Goal: Task Accomplishment & Management: Use online tool/utility

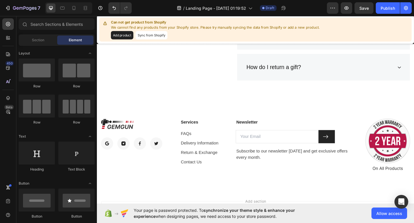
scroll to position [1603, 0]
click at [159, 40] on button "Sync from Shopify" at bounding box center [156, 36] width 35 height 9
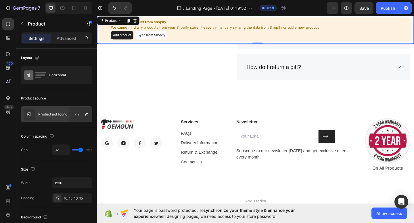
click at [153, 36] on button "Sync from Shopify" at bounding box center [156, 36] width 35 height 9
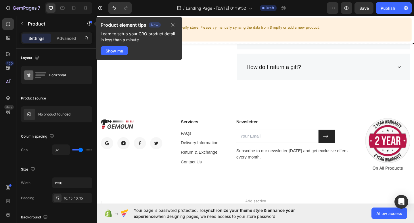
click at [148, 34] on p "Learn to setup your CRO product detail in less than a minute." at bounding box center [139, 37] width 77 height 12
click at [170, 26] on icon "button" at bounding box center [172, 25] width 5 height 5
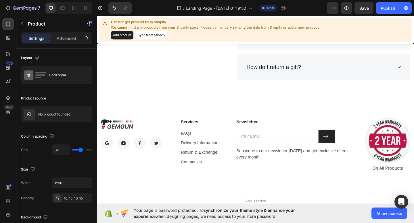
click at [167, 36] on button "Sync from Shopify" at bounding box center [156, 36] width 35 height 9
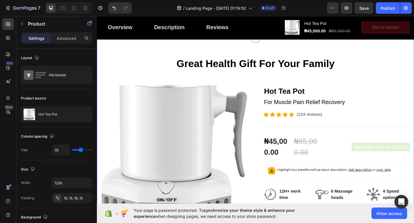
scroll to position [0, 0]
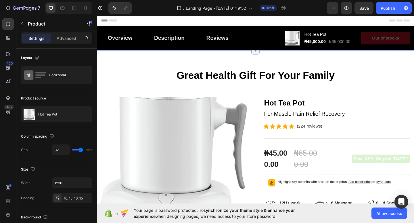
click at [269, 55] on icon at bounding box center [269, 53] width 5 height 5
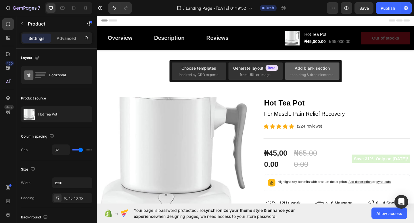
click at [302, 75] on span "then drag & drop elements" at bounding box center [311, 74] width 43 height 5
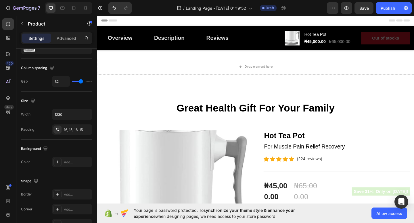
scroll to position [182, 0]
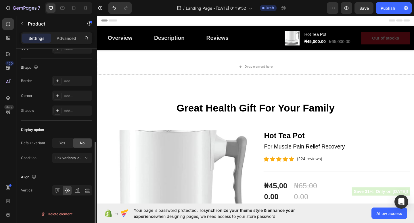
click at [52, 219] on div "Delete element" at bounding box center [56, 214] width 71 height 19
click at [51, 216] on div "Delete element" at bounding box center [57, 214] width 32 height 7
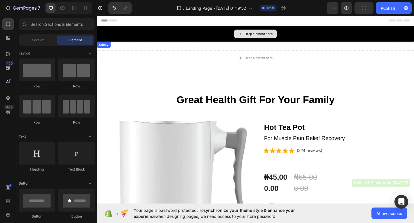
click at [303, 31] on div "Drop element here" at bounding box center [269, 35] width 345 height 17
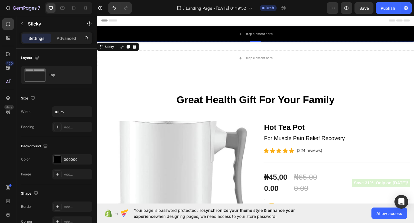
click at [302, 21] on div "Header" at bounding box center [268, 20] width 335 height 11
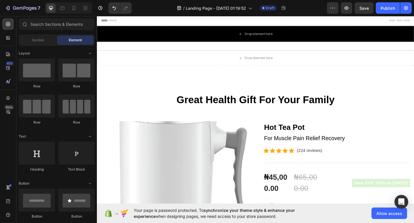
click at [302, 21] on div "Header" at bounding box center [268, 20] width 335 height 11
click at [113, 23] on span "Header" at bounding box center [114, 21] width 13 height 6
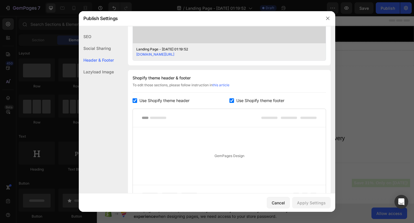
scroll to position [269, 0]
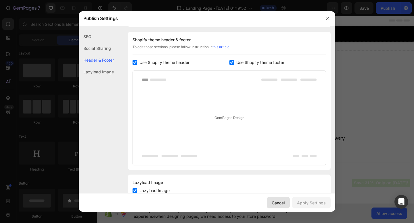
click at [279, 206] on button "Cancel" at bounding box center [278, 202] width 23 height 11
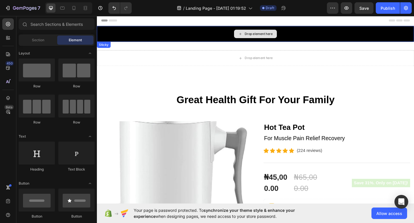
click at [312, 38] on div "Drop element here" at bounding box center [269, 35] width 345 height 17
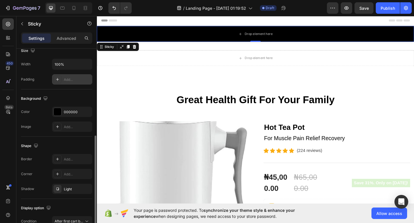
scroll to position [79, 0]
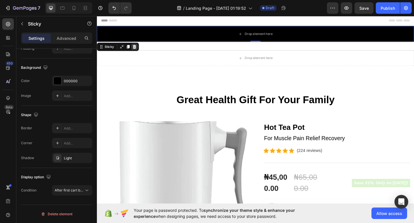
click at [137, 50] on icon at bounding box center [137, 49] width 5 height 5
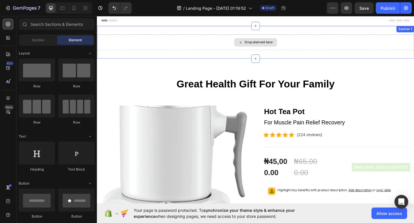
click at [274, 41] on div "Drop element here" at bounding box center [269, 44] width 47 height 9
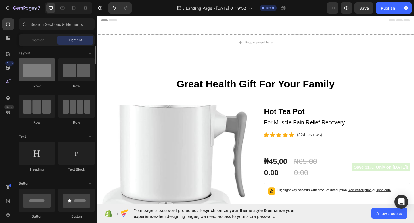
click at [41, 75] on div at bounding box center [37, 70] width 36 height 23
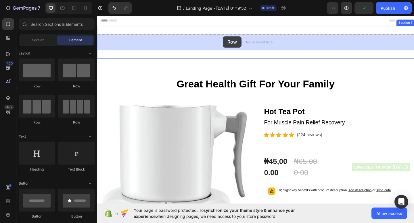
drag, startPoint x: 135, startPoint y: 92, endPoint x: 234, endPoint y: 38, distance: 112.3
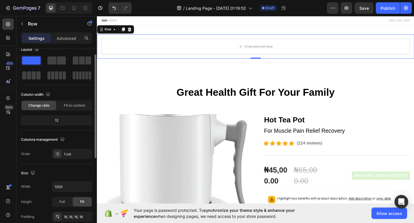
scroll to position [7, 0]
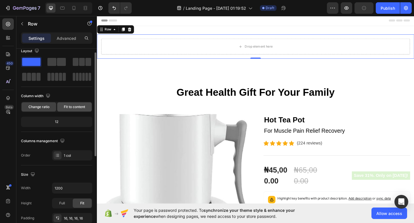
click at [79, 107] on span "Fit to content" at bounding box center [74, 107] width 21 height 5
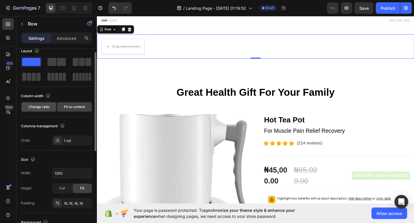
click at [37, 109] on span "Change ratio" at bounding box center [38, 107] width 21 height 5
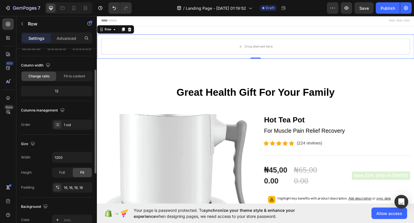
scroll to position [38, 0]
click at [64, 89] on div "12" at bounding box center [56, 91] width 69 height 8
click at [64, 90] on div "12" at bounding box center [56, 91] width 69 height 8
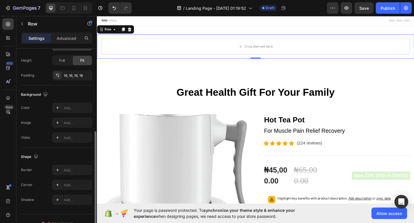
scroll to position [151, 0]
click at [59, 122] on icon at bounding box center [57, 121] width 5 height 5
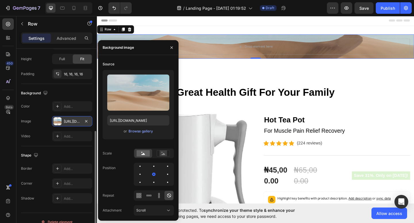
click at [60, 89] on div "Background" at bounding box center [56, 93] width 71 height 9
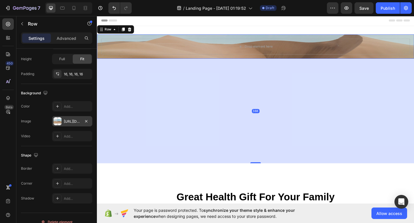
drag, startPoint x: 272, startPoint y: 62, endPoint x: 264, endPoint y: 176, distance: 114.3
click at [264, 176] on div at bounding box center [268, 175] width 11 height 1
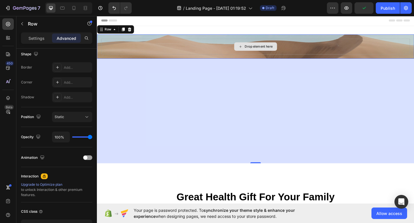
click at [304, 53] on div "Drop element here" at bounding box center [268, 49] width 335 height 17
click at [281, 60] on div "Drop element here Row 397" at bounding box center [269, 49] width 345 height 26
click at [282, 53] on div "Drop element here" at bounding box center [269, 49] width 47 height 9
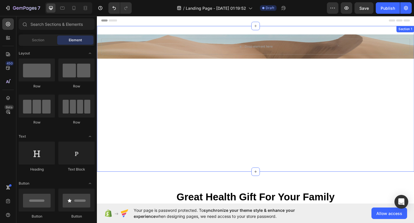
click at [288, 105] on div "Drop element here Row" at bounding box center [269, 106] width 345 height 140
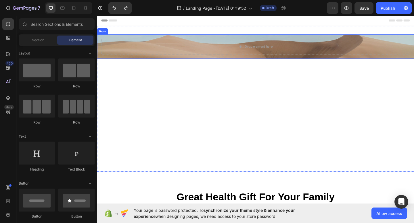
click at [264, 58] on div "Drop element here Row" at bounding box center [269, 49] width 345 height 26
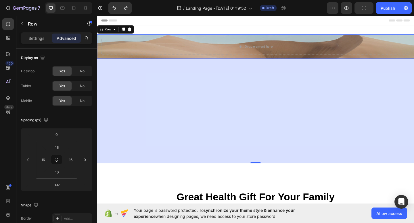
scroll to position [192, 0]
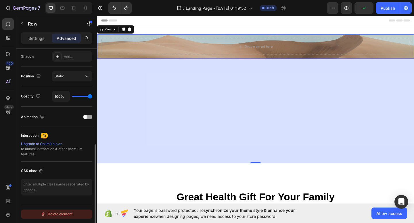
click at [53, 215] on div "Delete element" at bounding box center [57, 214] width 32 height 7
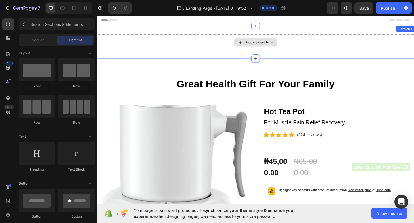
click at [321, 40] on div "Drop element here" at bounding box center [269, 44] width 345 height 17
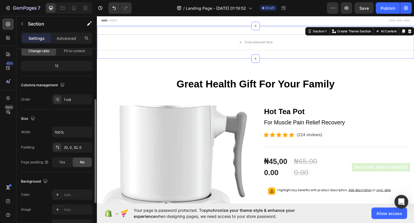
scroll to position [159, 0]
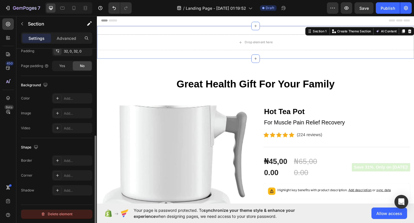
click at [53, 217] on div "Delete element" at bounding box center [57, 214] width 32 height 7
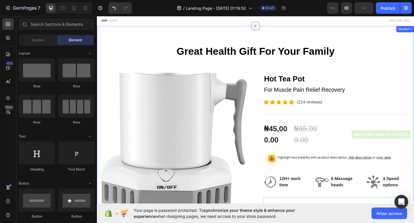
click at [269, 30] on div at bounding box center [269, 26] width 9 height 9
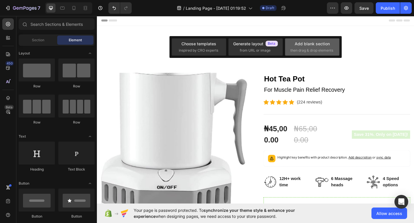
click at [290, 49] on span "then drag & drop elements" at bounding box center [311, 50] width 43 height 5
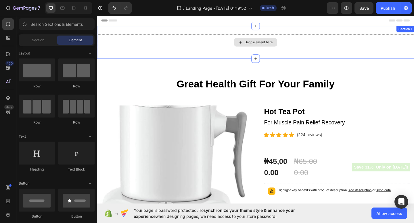
click at [209, 43] on div "Drop element here" at bounding box center [269, 44] width 345 height 17
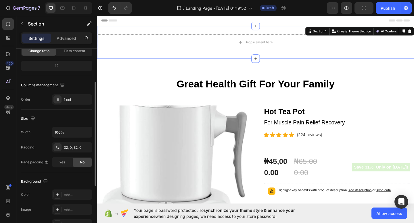
scroll to position [65, 0]
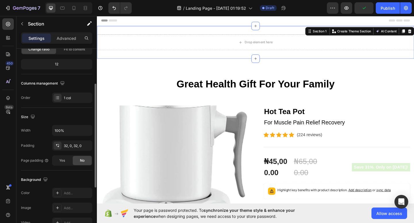
click at [67, 63] on div "12" at bounding box center [56, 64] width 69 height 8
click at [60, 63] on div "12" at bounding box center [56, 64] width 69 height 8
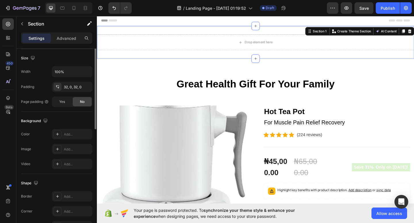
scroll to position [159, 0]
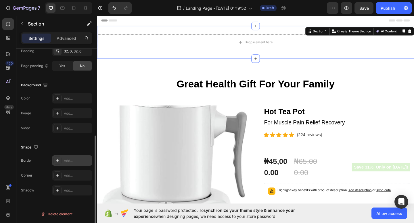
click at [58, 161] on icon at bounding box center [57, 161] width 5 height 5
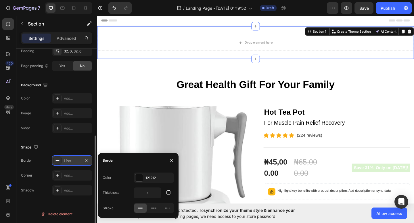
click at [58, 161] on rect at bounding box center [58, 161] width 4 height 1
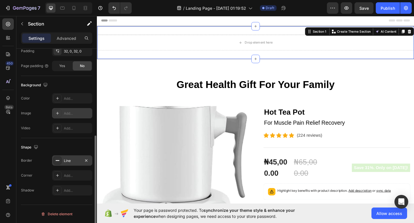
click at [57, 112] on icon at bounding box center [57, 113] width 5 height 5
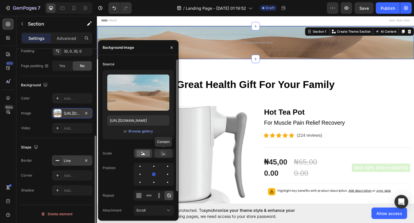
click at [162, 153] on circle at bounding box center [161, 152] width 1 height 1
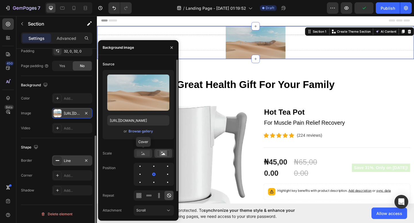
click at [146, 155] on rect at bounding box center [142, 153] width 13 height 6
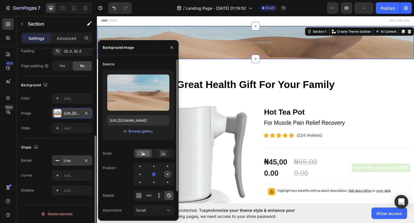
click at [143, 179] on div at bounding box center [139, 182] width 7 height 7
click at [153, 174] on div at bounding box center [153, 174] width 1 height 1
click at [140, 197] on icon at bounding box center [140, 197] width 1 height 1
click at [169, 196] on icon at bounding box center [169, 196] width 6 height 6
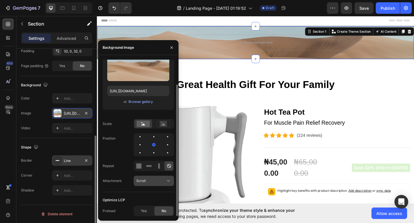
click at [165, 179] on icon at bounding box center [168, 181] width 6 height 6
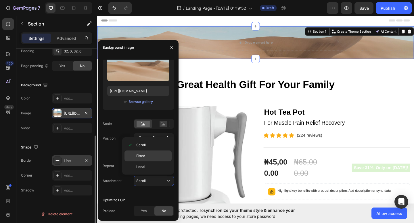
click at [159, 162] on div "Fixed" at bounding box center [147, 167] width 47 height 11
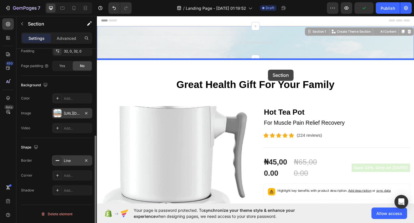
drag, startPoint x: 283, startPoint y: 62, endPoint x: 283, endPoint y: 71, distance: 9.2
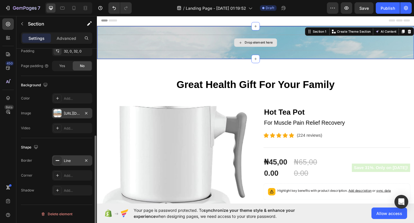
click at [288, 49] on div "Drop element here" at bounding box center [269, 44] width 47 height 9
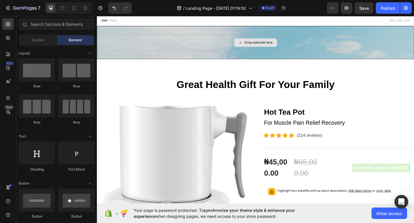
click at [288, 49] on div "Drop element here" at bounding box center [269, 44] width 47 height 9
click at [199, 41] on div "Drop element here" at bounding box center [269, 44] width 344 height 17
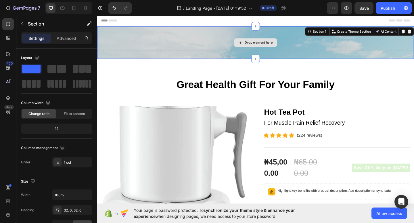
click at [262, 44] on div "Drop element here" at bounding box center [272, 45] width 30 height 5
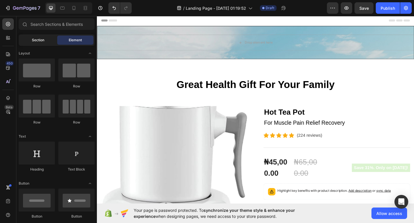
click at [45, 38] on div "Section" at bounding box center [38, 40] width 36 height 9
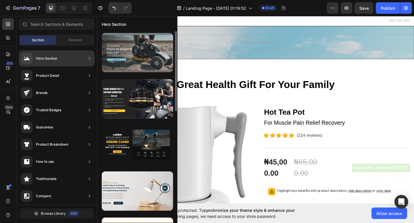
click at [124, 55] on div at bounding box center [137, 52] width 71 height 39
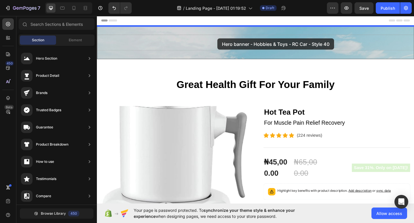
drag, startPoint x: 240, startPoint y: 70, endPoint x: 224, endPoint y: 43, distance: 31.4
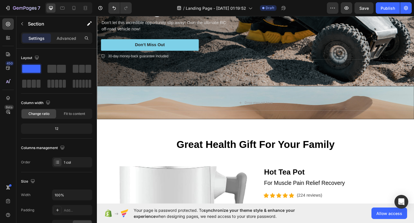
scroll to position [0, 0]
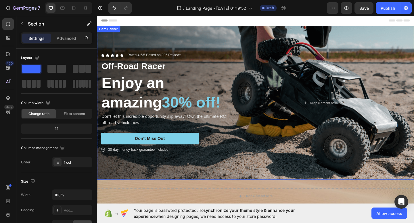
click at [374, 52] on div "Icon Icon Icon Icon Icon Icon List Rated 4.5/5 Based on 895 Reviews Text Block …" at bounding box center [269, 111] width 345 height 128
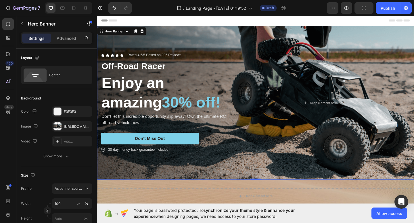
click at [281, 190] on div "Background Image" at bounding box center [269, 110] width 345 height 167
click at [294, 39] on div "Background Image" at bounding box center [269, 110] width 345 height 167
click at [121, 40] on div "Background Image" at bounding box center [269, 110] width 345 height 167
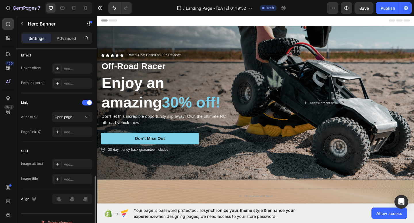
scroll to position [316, 0]
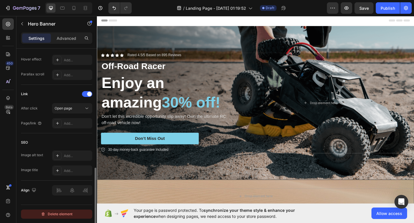
click at [45, 215] on icon "button" at bounding box center [43, 214] width 5 height 5
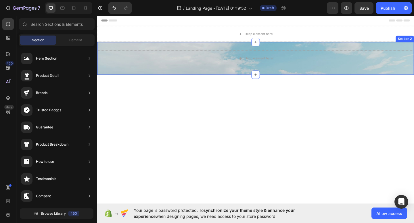
click at [230, 53] on div "Drop element here Section 2" at bounding box center [269, 62] width 345 height 36
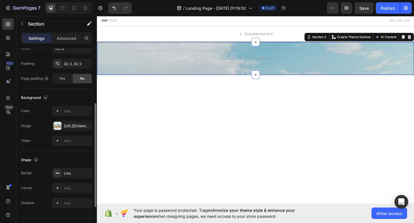
scroll to position [159, 0]
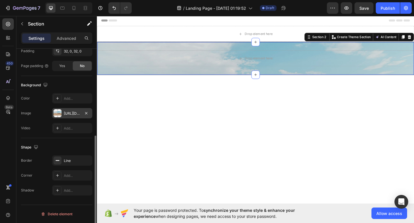
click at [67, 115] on div "https://cdn.shopify.com/s/files/1/2005/9307/files/background_settings.jpg" at bounding box center [72, 113] width 17 height 5
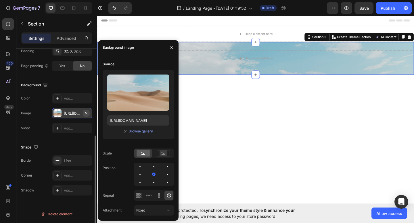
click at [85, 113] on icon "button" at bounding box center [86, 113] width 5 height 5
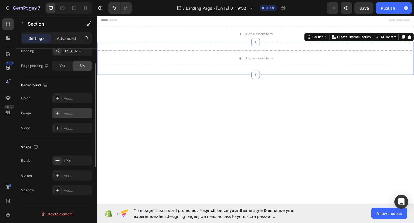
scroll to position [0, 0]
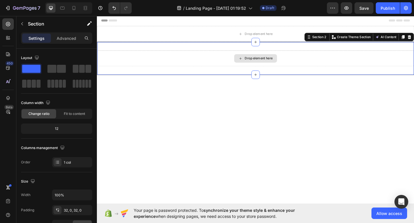
click at [263, 61] on div "Drop element here" at bounding box center [272, 62] width 30 height 5
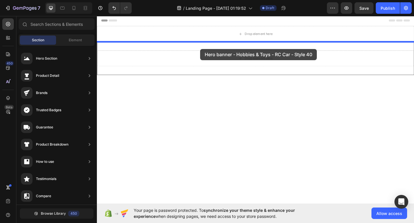
drag, startPoint x: 232, startPoint y: 72, endPoint x: 209, endPoint y: 52, distance: 30.3
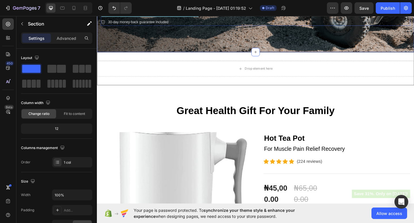
scroll to position [157, 0]
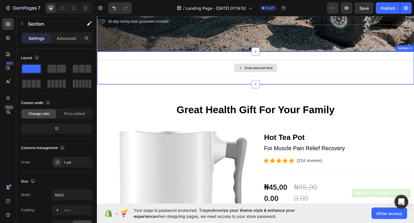
click at [310, 67] on div "Drop element here" at bounding box center [269, 72] width 344 height 17
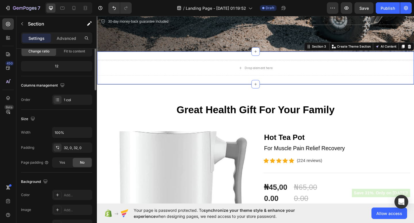
scroll to position [159, 0]
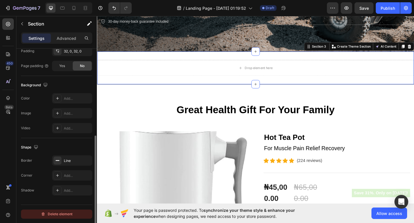
click at [53, 216] on div "Delete element" at bounding box center [57, 214] width 32 height 7
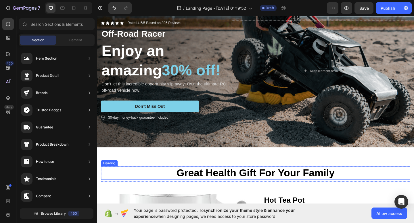
scroll to position [49, 0]
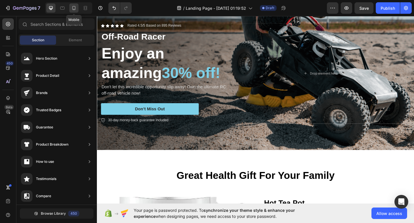
click at [75, 8] on icon at bounding box center [74, 8] width 6 height 6
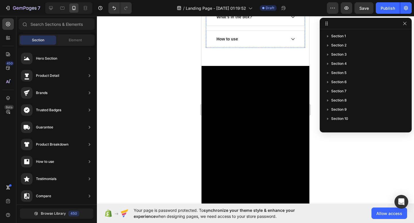
scroll to position [215, 0]
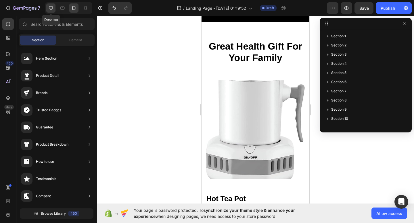
click at [51, 12] on div at bounding box center [50, 7] width 9 height 9
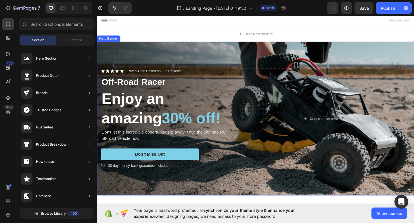
click at [204, 53] on div "Background Image" at bounding box center [269, 127] width 345 height 167
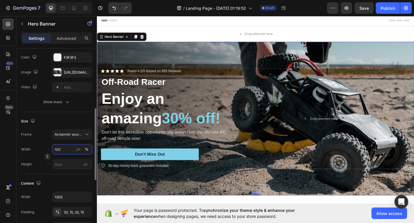
scroll to position [83, 0]
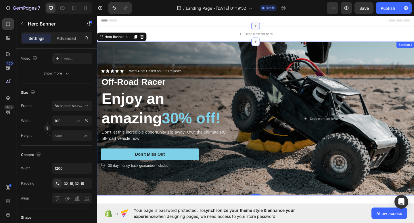
click at [267, 27] on icon at bounding box center [269, 27] width 5 height 5
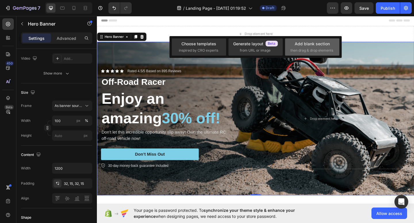
click at [302, 45] on div "Add blank section" at bounding box center [311, 44] width 35 height 6
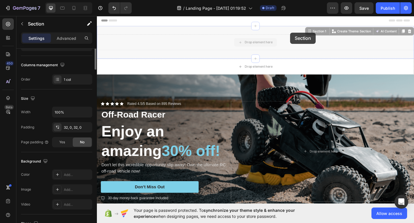
scroll to position [0, 0]
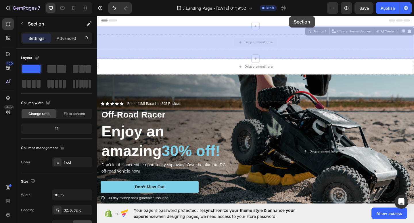
drag, startPoint x: 308, startPoint y: 45, endPoint x: 306, endPoint y: 17, distance: 27.9
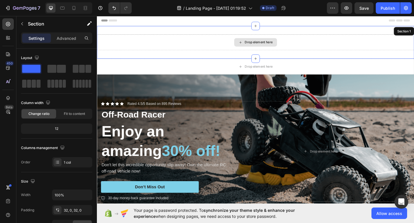
click at [319, 45] on div "Drop element here" at bounding box center [269, 44] width 345 height 17
click at [118, 20] on span "Header" at bounding box center [114, 21] width 13 height 6
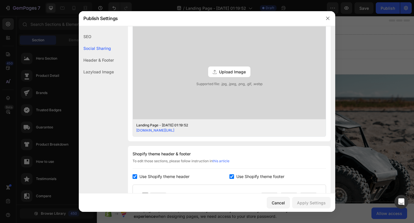
scroll to position [158, 0]
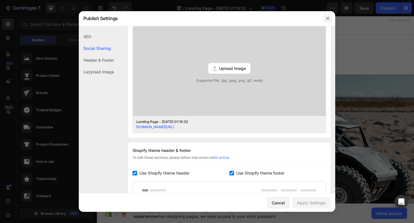
click at [328, 17] on icon "button" at bounding box center [327, 18] width 5 height 5
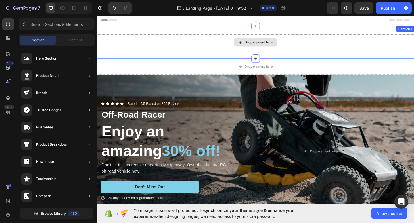
click at [207, 45] on div "Drop element here" at bounding box center [269, 44] width 345 height 17
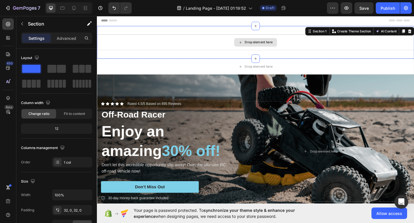
click at [265, 43] on div "Drop element here" at bounding box center [272, 45] width 30 height 5
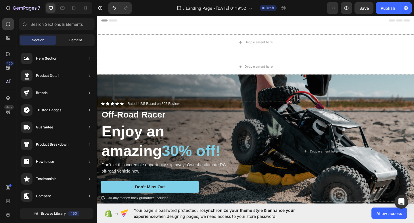
click at [78, 43] on div "Element" at bounding box center [75, 40] width 36 height 9
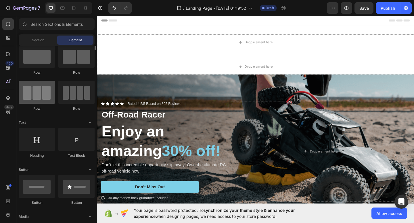
scroll to position [0, 0]
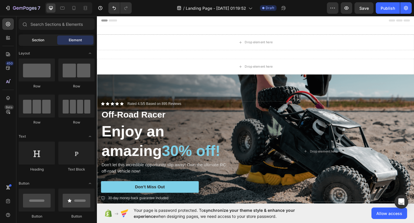
click at [44, 41] on div "Section" at bounding box center [38, 40] width 36 height 9
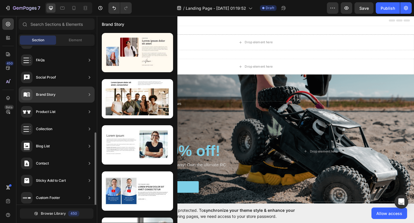
scroll to position [174, 0]
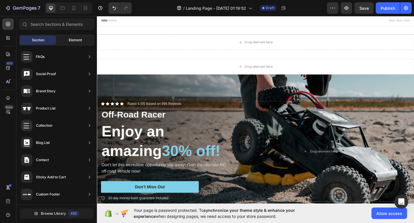
click at [81, 40] on span "Element" at bounding box center [75, 40] width 13 height 5
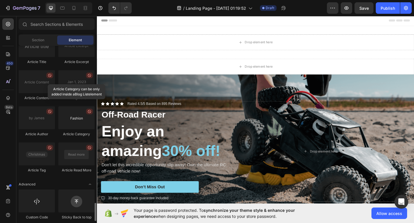
scroll to position [1526, 0]
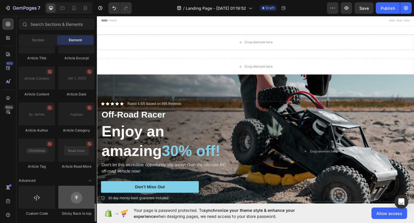
click at [78, 197] on div at bounding box center [76, 197] width 36 height 23
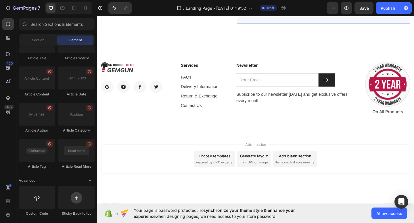
scroll to position [2271, 0]
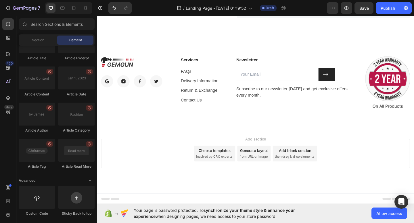
click at [304, 167] on span "then drag & drop elements" at bounding box center [311, 169] width 43 height 5
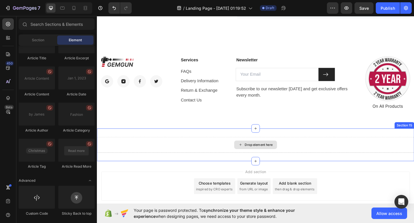
click at [263, 160] on div "Drop element here" at bounding box center [269, 156] width 47 height 9
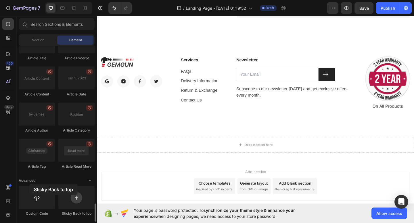
scroll to position [2307, 0]
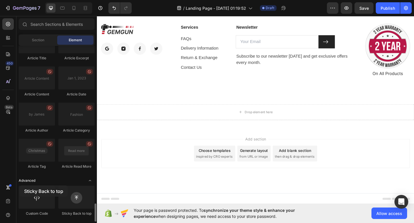
drag, startPoint x: 76, startPoint y: 200, endPoint x: 32, endPoint y: 184, distance: 46.2
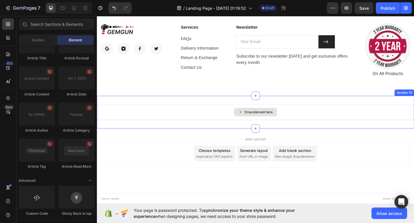
click at [268, 121] on div "Drop element here" at bounding box center [272, 121] width 30 height 5
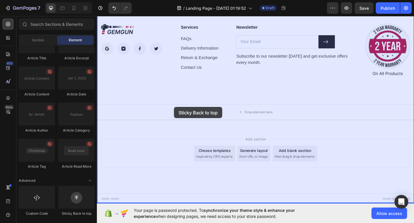
drag, startPoint x: 177, startPoint y: 215, endPoint x: 181, endPoint y: 115, distance: 100.3
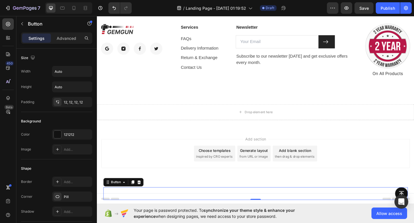
click at [398, 179] on div "Add section Choose templates inspired by CRO experts Generate layout from URL o…" at bounding box center [268, 166] width 335 height 32
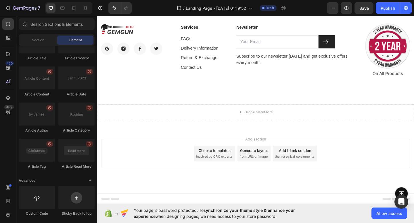
click at [308, 162] on div "Add blank section" at bounding box center [311, 163] width 35 height 6
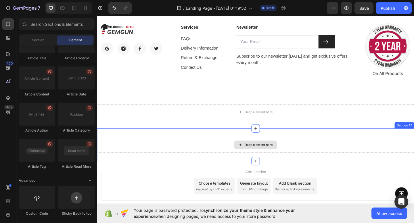
click at [280, 160] on div "Drop element here" at bounding box center [269, 156] width 47 height 9
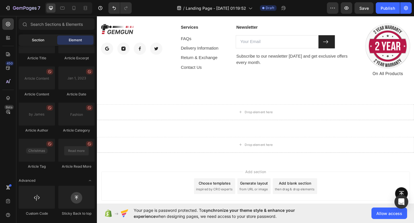
click at [34, 41] on span "Section" at bounding box center [38, 40] width 12 height 5
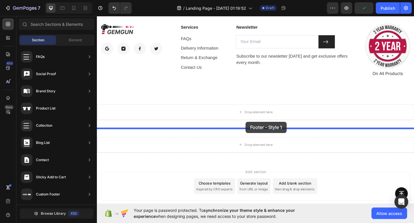
drag, startPoint x: 248, startPoint y: 79, endPoint x: 258, endPoint y: 131, distance: 53.3
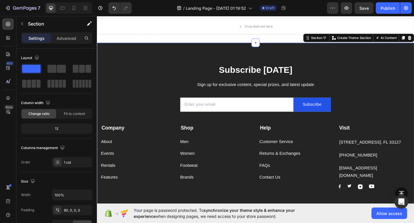
scroll to position [2371, 0]
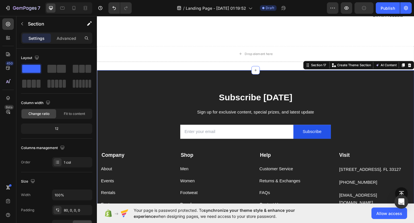
drag, startPoint x: 258, startPoint y: 131, endPoint x: 224, endPoint y: 91, distance: 52.8
click at [252, 130] on div "Email Field Subscribe Submit Button Row Newsletter" at bounding box center [269, 141] width 336 height 31
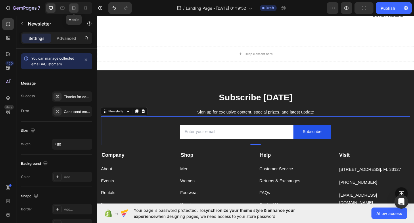
click at [73, 7] on icon at bounding box center [74, 8] width 6 height 6
type input "100%"
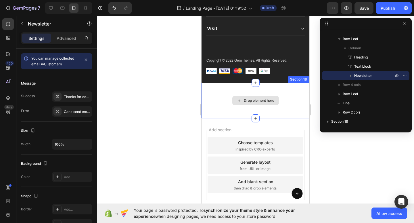
scroll to position [2708, 0]
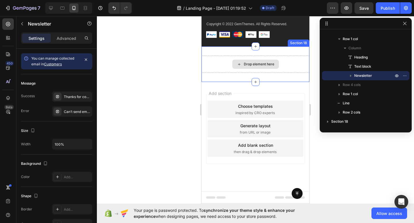
click at [301, 61] on div "Drop element here" at bounding box center [255, 64] width 108 height 17
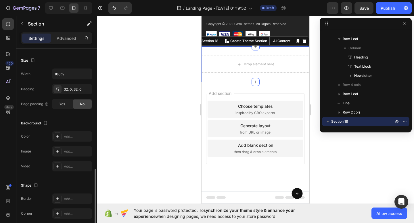
scroll to position [144, 0]
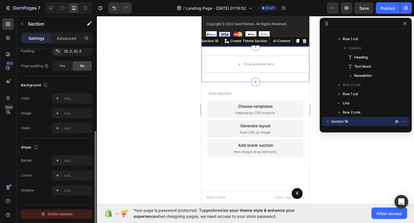
click at [64, 216] on div "Delete element" at bounding box center [57, 214] width 32 height 7
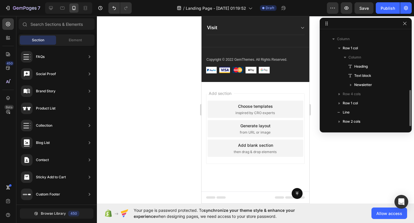
scroll to position [153, 0]
click at [53, 7] on icon at bounding box center [51, 8] width 6 height 6
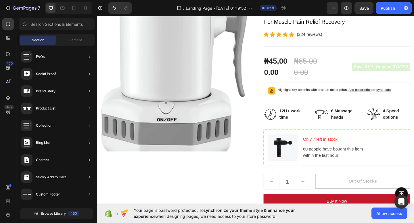
scroll to position [295, 0]
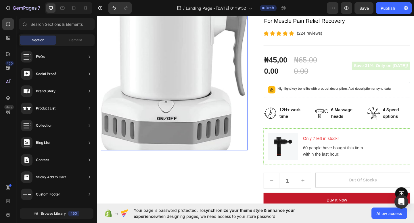
click at [183, 152] on img at bounding box center [180, 82] width 159 height 159
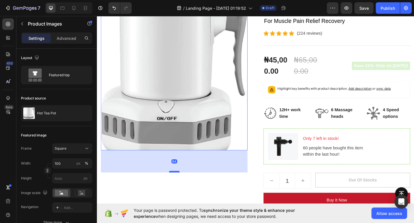
drag, startPoint x: 183, startPoint y: 161, endPoint x: 181, endPoint y: 188, distance: 26.2
click at [181, 187] on div at bounding box center [180, 186] width 11 height 2
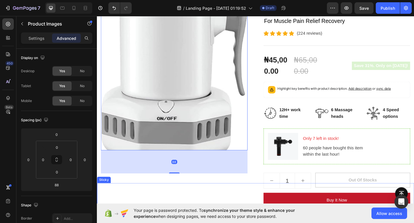
click at [217, 198] on div "Button Sticky" at bounding box center [269, 209] width 345 height 23
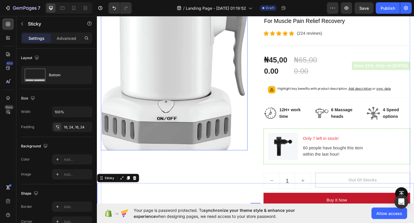
click at [209, 159] on img at bounding box center [180, 82] width 159 height 159
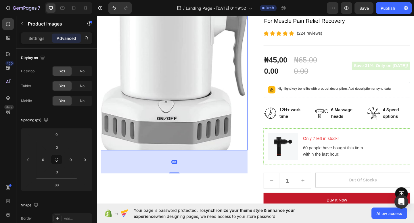
click at [209, 160] on img at bounding box center [180, 82] width 159 height 159
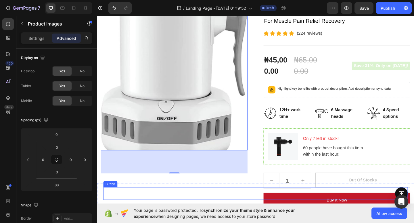
click at [198, 208] on div "Button" at bounding box center [269, 210] width 331 height 14
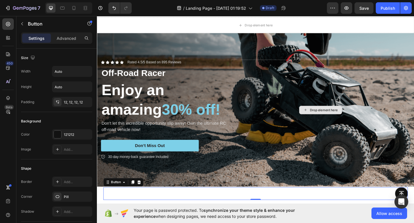
scroll to position [0, 0]
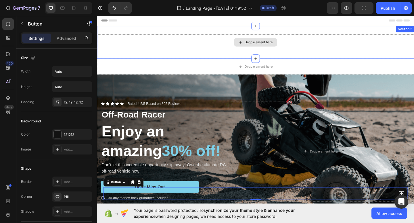
click at [279, 49] on div "Drop element here" at bounding box center [269, 44] width 47 height 9
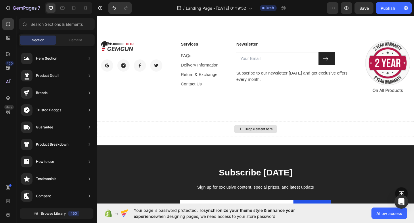
scroll to position [2270, 0]
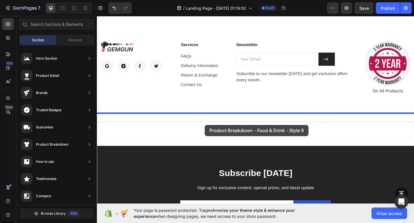
drag, startPoint x: 233, startPoint y: 77, endPoint x: 214, endPoint y: 135, distance: 61.2
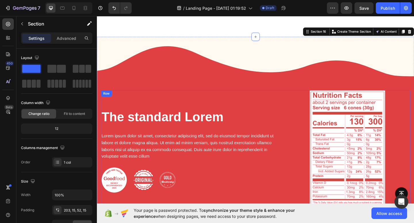
scroll to position [2325, 0]
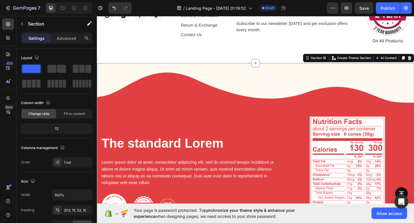
click at [254, 117] on div "The standard Lorem Heading Lorem ipsum dolor sit amet, consectetur adipiscing e…" at bounding box center [269, 172] width 345 height 210
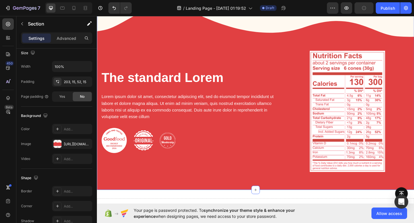
scroll to position [0, 0]
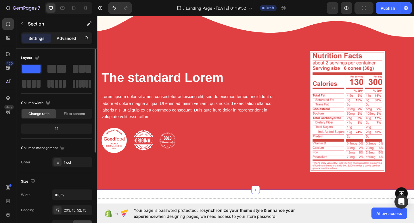
click at [65, 36] on p "Advanced" at bounding box center [67, 38] width 20 height 6
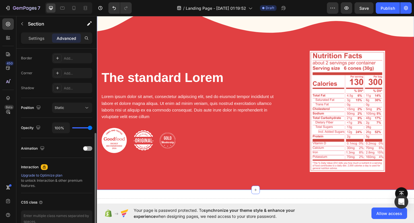
scroll to position [166, 0]
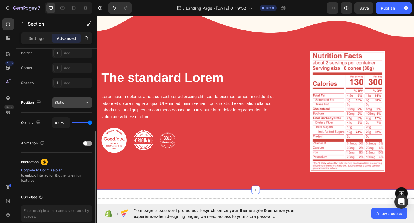
click at [76, 101] on div "Static" at bounding box center [69, 102] width 29 height 5
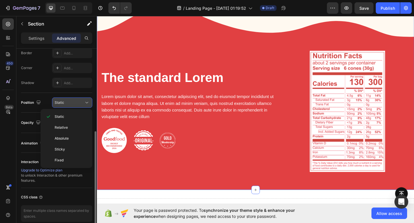
click at [76, 101] on div "Static" at bounding box center [69, 102] width 29 height 5
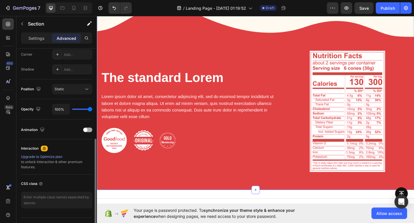
scroll to position [180, 0]
click at [88, 130] on div at bounding box center [87, 129] width 9 height 5
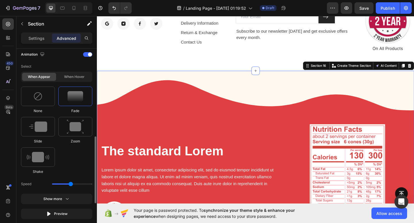
scroll to position [256, 0]
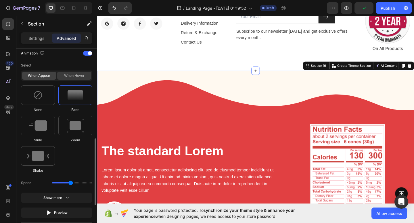
click at [79, 73] on div "When hover" at bounding box center [74, 76] width 34 height 8
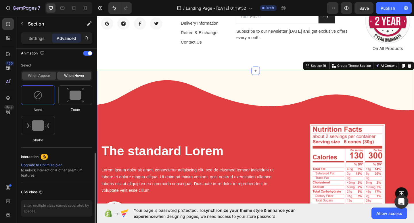
click at [38, 78] on div "When appear" at bounding box center [39, 76] width 34 height 8
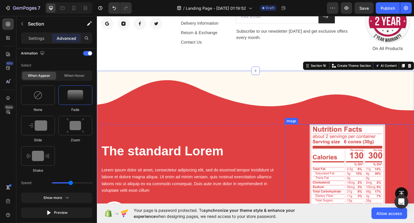
click at [388, 152] on img at bounding box center [369, 200] width 82 height 132
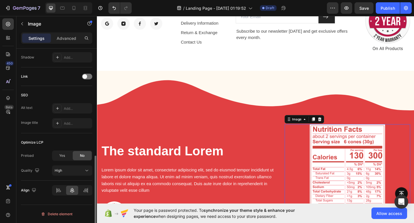
scroll to position [0, 0]
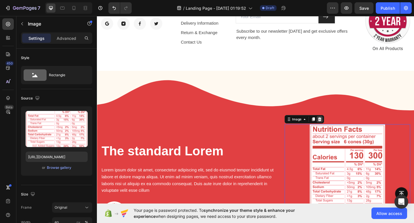
click at [341, 129] on icon at bounding box center [339, 128] width 5 height 5
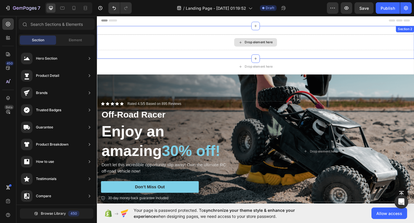
click at [296, 44] on div "Drop element here" at bounding box center [269, 44] width 345 height 17
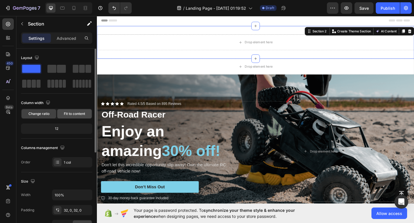
click at [80, 115] on span "Fit to content" at bounding box center [74, 113] width 21 height 5
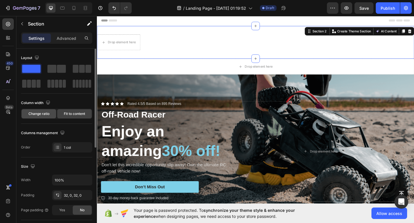
click at [47, 114] on span "Change ratio" at bounding box center [38, 113] width 21 height 5
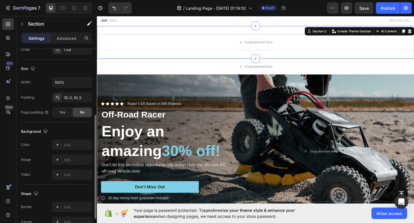
scroll to position [117, 0]
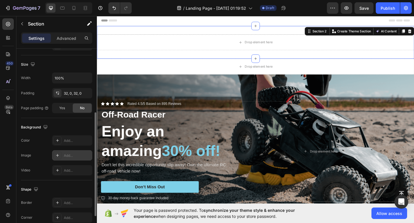
click at [59, 156] on icon at bounding box center [57, 155] width 5 height 5
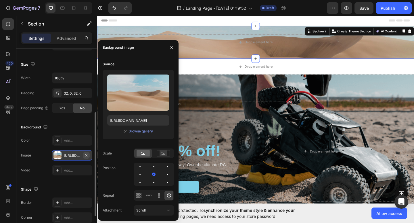
click at [86, 155] on icon "button" at bounding box center [86, 155] width 5 height 5
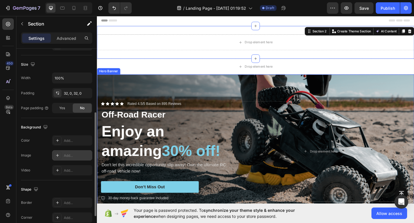
click at [243, 103] on div "Icon Icon Icon Icon Icon Icon List Rated 4.5/5 Based on 895 Reviews Text Block …" at bounding box center [269, 164] width 345 height 128
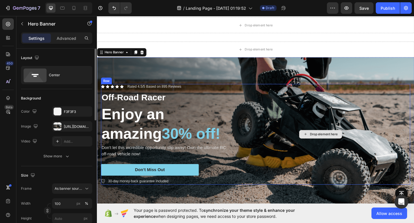
scroll to position [0, 0]
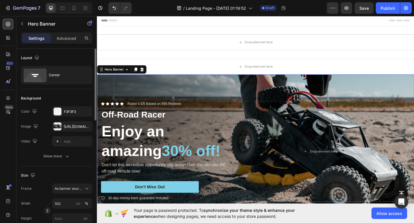
click at [303, 89] on div "Background Image" at bounding box center [269, 163] width 345 height 167
click at [73, 127] on div "https://cdn.shopify.com/s/files/1/0731/4377/9525/files/gempages_581706258759811…" at bounding box center [72, 126] width 17 height 5
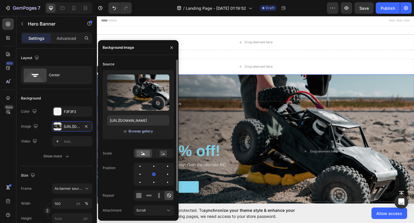
click at [144, 131] on div "Browse gallery" at bounding box center [140, 131] width 24 height 5
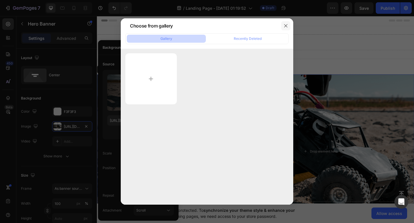
click at [283, 28] on button "button" at bounding box center [285, 25] width 9 height 9
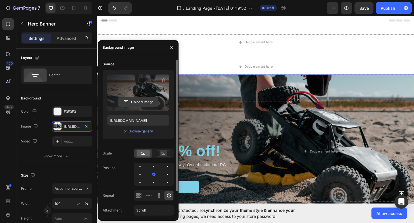
click at [140, 102] on input "file" at bounding box center [138, 102] width 40 height 10
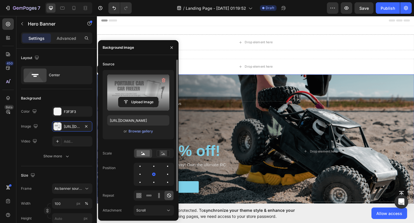
type input "https://cdn.shopify.com/s/files/1/0731/4377/9525/files/gempages_581706258759811…"
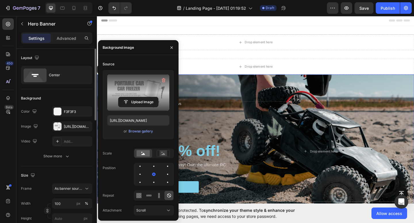
click at [82, 60] on div "Layout" at bounding box center [56, 57] width 71 height 9
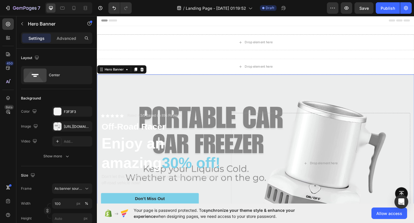
click at [148, 157] on h2 "Enjoy an amazing 30% off!" at bounding box center [170, 166] width 139 height 44
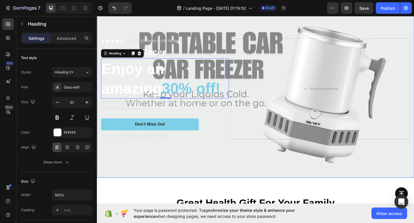
scroll to position [88, 0]
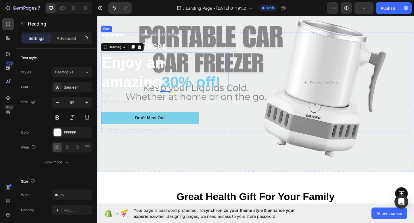
click at [226, 136] on div "Don’t Miss Out Button" at bounding box center [170, 128] width 139 height 15
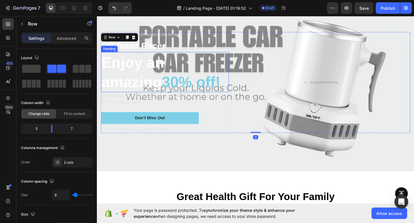
click at [214, 92] on span "30% off!" at bounding box center [199, 88] width 64 height 18
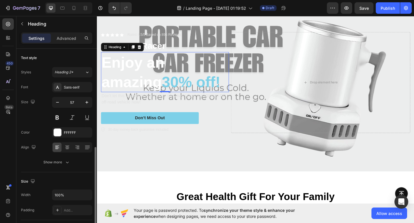
scroll to position [182, 0]
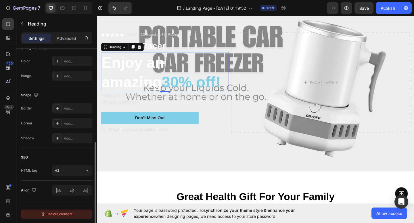
click at [64, 213] on div "Delete element" at bounding box center [57, 214] width 32 height 7
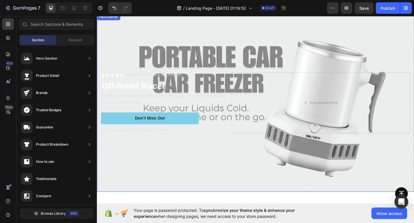
scroll to position [59, 0]
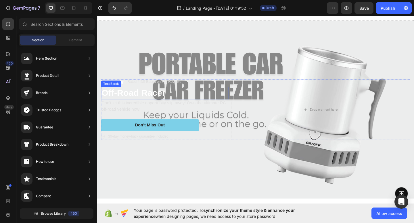
click at [187, 97] on p "Off-Road Racer" at bounding box center [171, 100] width 138 height 12
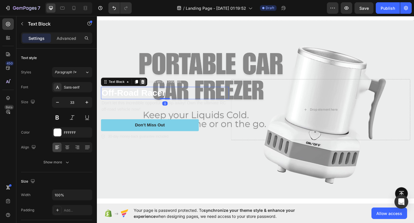
click at [148, 85] on div at bounding box center [146, 87] width 7 height 7
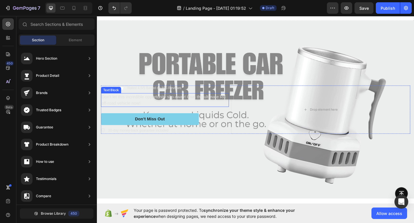
click at [153, 109] on p "Don't let this incredible opportunity slip away! Own the ultimate RC off-road v…" at bounding box center [171, 108] width 138 height 14
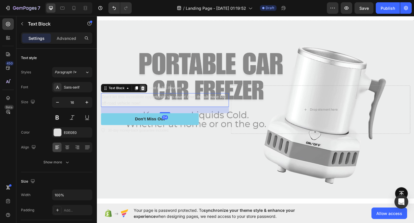
click at [146, 95] on icon at bounding box center [147, 95] width 4 height 4
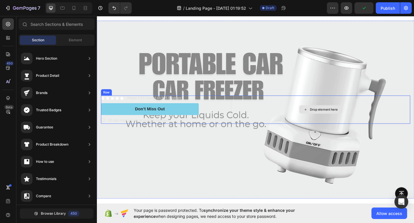
click at [252, 117] on div "Drop element here" at bounding box center [339, 118] width 195 height 31
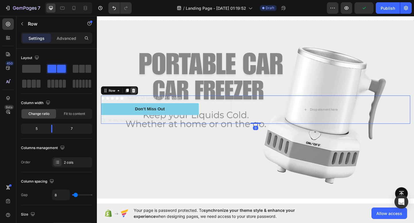
click at [134, 98] on icon at bounding box center [136, 97] width 5 height 5
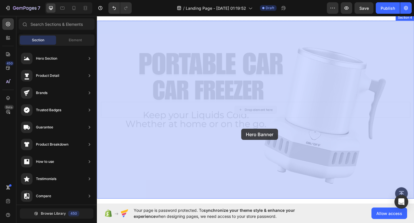
drag, startPoint x: 259, startPoint y: 115, endPoint x: 254, endPoint y: 139, distance: 24.4
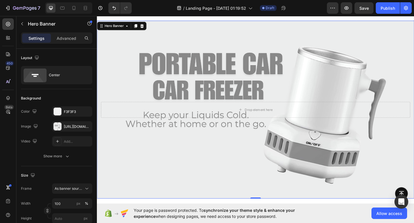
click at [250, 144] on div "Background Image" at bounding box center [269, 118] width 345 height 194
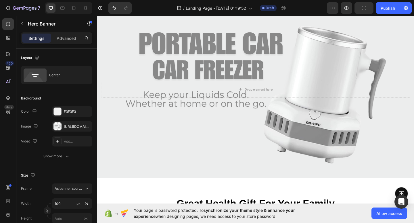
scroll to position [9, 0]
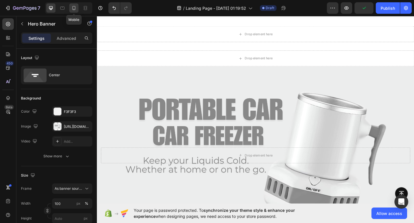
click at [76, 9] on icon at bounding box center [74, 8] width 6 height 6
type input "100%"
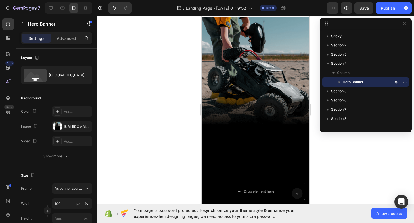
scroll to position [64, 0]
click at [265, 101] on div "Background Image" at bounding box center [255, 113] width 108 height 192
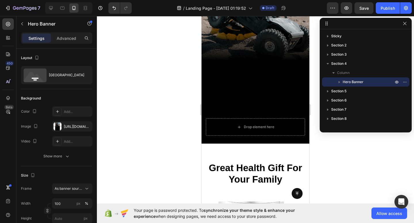
scroll to position [129, 0]
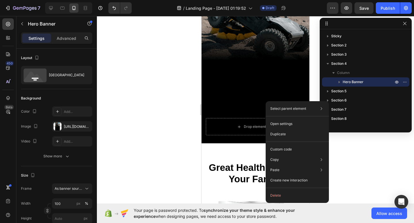
click at [296, 73] on div "Background Image" at bounding box center [255, 48] width 108 height 192
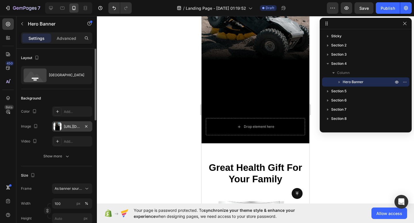
click at [73, 126] on div "https://cdn.shopify.com/s/files/1/0731/4377/9525/files/gempages_581706258759811…" at bounding box center [72, 126] width 17 height 5
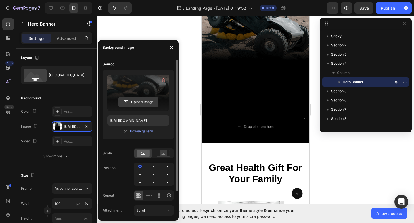
click at [136, 104] on input "file" at bounding box center [138, 102] width 40 height 10
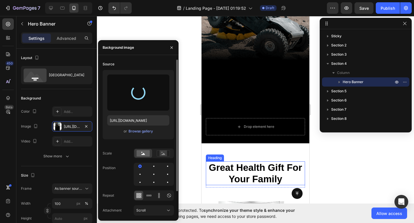
type input "https://cdn.shopify.com/s/files/1/0731/4377/9525/files/gempages_581706258759811…"
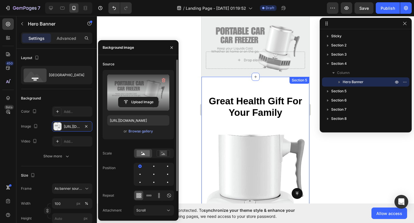
scroll to position [0, 0]
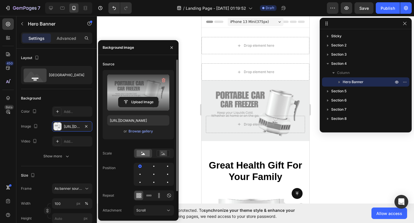
click at [162, 37] on div at bounding box center [255, 119] width 317 height 207
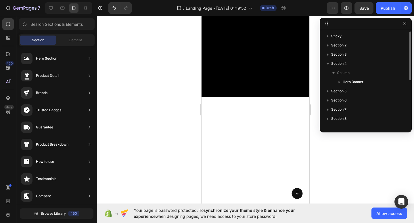
scroll to position [423, 0]
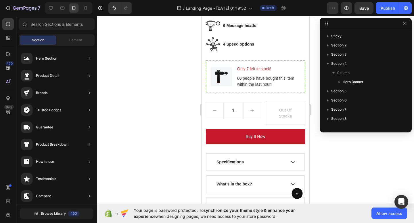
click at [406, 27] on div at bounding box center [365, 23] width 92 height 11
click at [405, 22] on icon "button" at bounding box center [404, 23] width 3 height 3
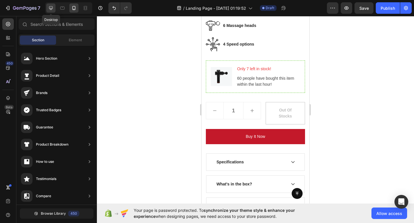
click at [47, 11] on div at bounding box center [50, 7] width 9 height 9
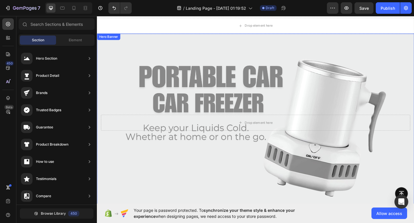
scroll to position [38, 0]
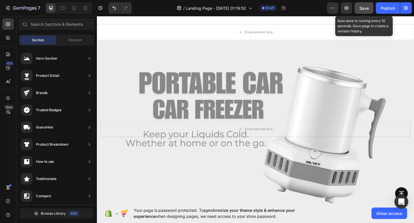
click at [365, 7] on span "Save" at bounding box center [363, 8] width 9 height 5
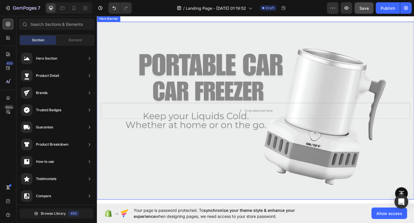
scroll to position [99, 0]
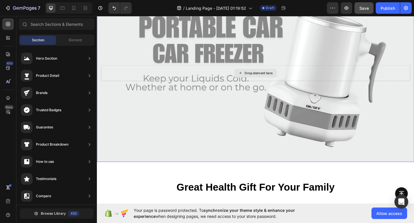
click at [279, 81] on div "Drop element here" at bounding box center [269, 78] width 47 height 9
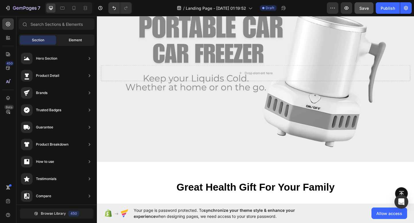
click at [74, 39] on span "Element" at bounding box center [75, 40] width 13 height 5
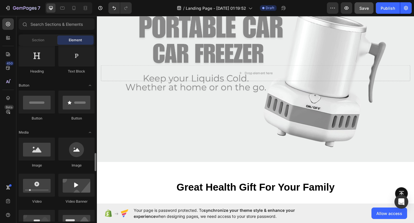
scroll to position [0, 0]
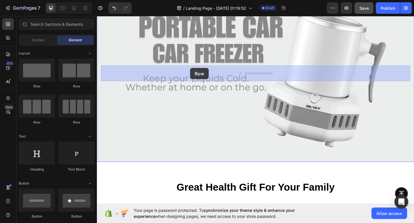
drag, startPoint x: 182, startPoint y: 86, endPoint x: 198, endPoint y: 73, distance: 21.2
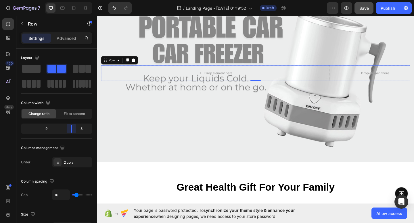
drag, startPoint x: 59, startPoint y: 129, endPoint x: 77, endPoint y: 129, distance: 17.2
click at [77, 0] on body "7 Version history / Landing Page - Aug 27, 01:19:52 Draft Preview Save Publish …" at bounding box center [207, 0] width 414 height 0
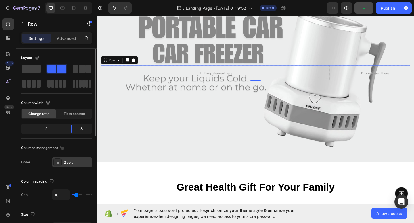
click at [74, 160] on div "2 cols" at bounding box center [72, 162] width 40 height 10
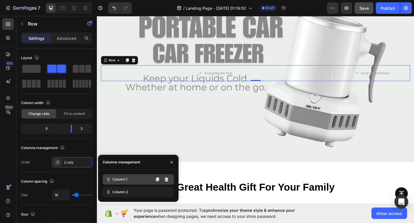
click at [130, 181] on div "Column 1" at bounding box center [138, 180] width 71 height 10
click at [166, 179] on icon at bounding box center [167, 180] width 4 height 4
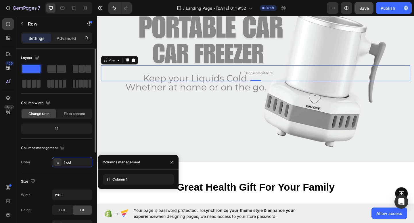
click at [66, 149] on div "Columns management" at bounding box center [56, 148] width 71 height 9
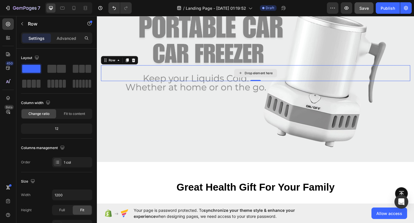
click at [413, 77] on div "Drop element here" at bounding box center [269, 78] width 336 height 17
click at [66, 33] on div "Settings Advanced" at bounding box center [56, 37] width 71 height 11
click at [67, 37] on p "Advanced" at bounding box center [67, 38] width 20 height 6
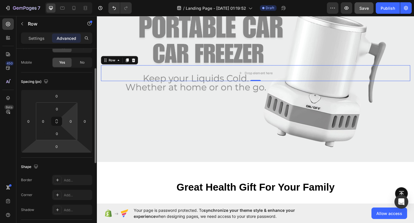
scroll to position [39, 0]
click at [73, 121] on input "0" at bounding box center [70, 121] width 9 height 9
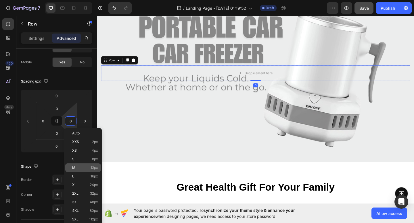
click at [84, 164] on div "M 12px" at bounding box center [83, 168] width 36 height 9
type input "12"
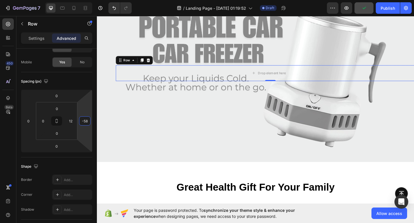
type input "-70"
drag, startPoint x: 78, startPoint y: 121, endPoint x: 0, endPoint y: 131, distance: 78.5
click at [0, 0] on html "7 Version history / Landing Page - Aug 27, 01:19:52 Draft Preview Publish 450 B…" at bounding box center [207, 0] width 414 height 0
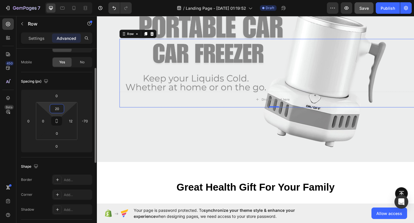
type input "2"
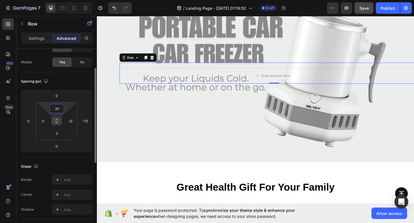
type input "20"
click at [58, 122] on icon at bounding box center [56, 121] width 5 height 5
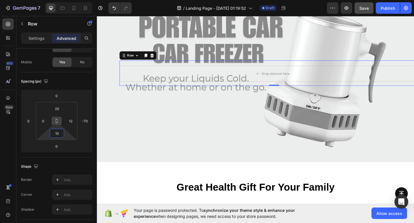
type input "8"
click at [59, 0] on html "7 Version history / Landing Page - Aug 27, 01:19:52 Draft Preview Save Publish …" at bounding box center [207, 0] width 414 height 0
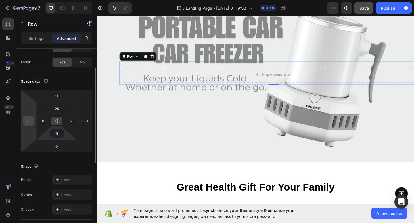
click at [24, 123] on input "0" at bounding box center [28, 121] width 9 height 9
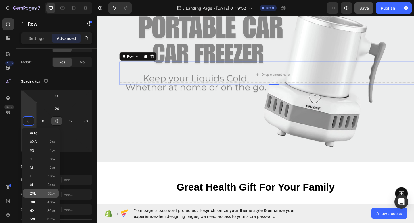
click at [48, 195] on span "32px" at bounding box center [52, 194] width 8 height 4
type input "32"
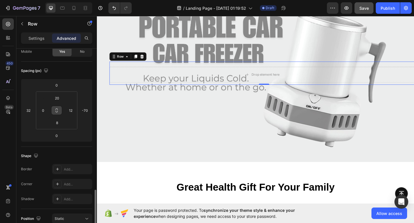
scroll to position [0, 0]
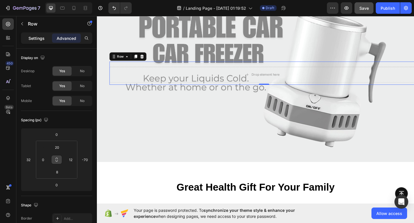
click at [34, 37] on p "Settings" at bounding box center [36, 38] width 16 height 6
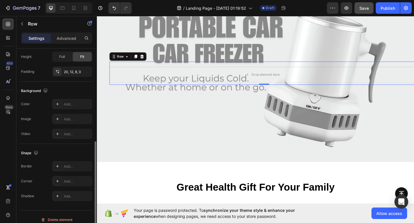
scroll to position [159, 0]
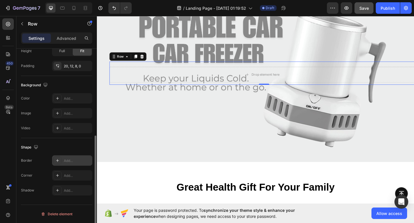
click at [57, 161] on icon at bounding box center [57, 160] width 3 height 3
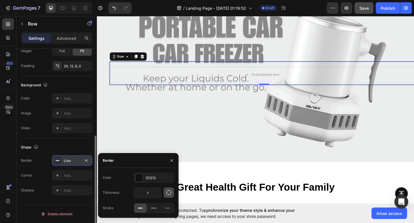
click at [169, 192] on icon "button" at bounding box center [169, 193] width 6 height 6
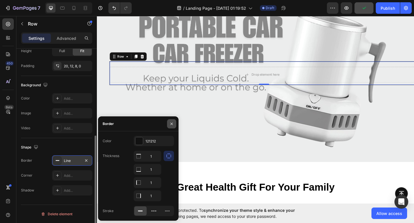
click at [171, 123] on icon "button" at bounding box center [171, 124] width 2 height 2
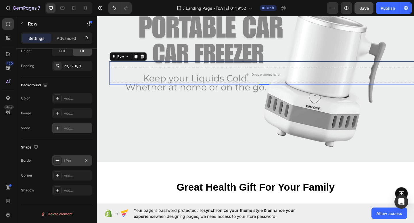
scroll to position [0, 0]
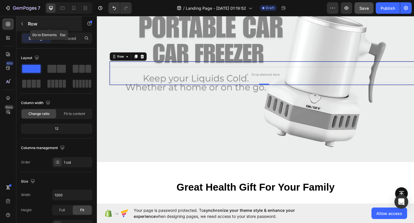
click at [25, 21] on button "button" at bounding box center [22, 23] width 9 height 9
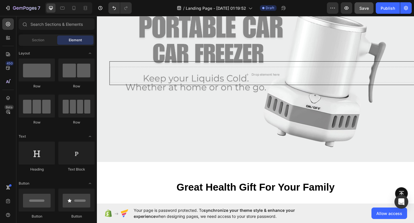
click at [34, 45] on div "Section Element" at bounding box center [57, 39] width 76 height 11
click at [34, 44] on div "Section" at bounding box center [38, 40] width 36 height 9
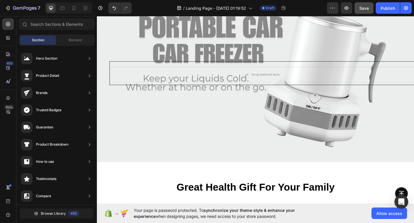
click at [34, 44] on div "Section" at bounding box center [38, 40] width 36 height 9
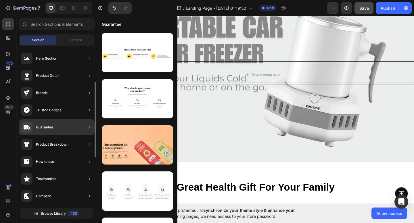
scroll to position [174, 0]
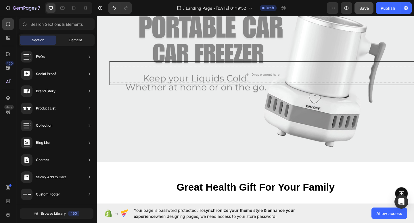
click at [75, 39] on span "Element" at bounding box center [75, 40] width 13 height 5
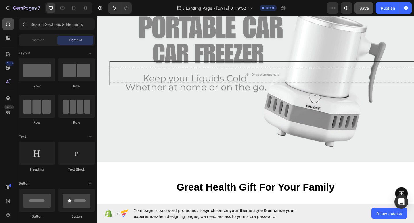
click at [8, 24] on icon at bounding box center [8, 24] width 6 height 6
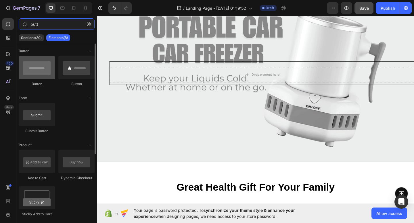
type input "butt"
click at [45, 70] on div at bounding box center [37, 67] width 36 height 23
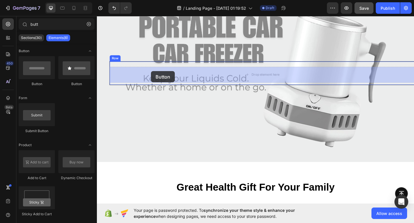
drag, startPoint x: 142, startPoint y: 86, endPoint x: 156, endPoint y: 76, distance: 16.5
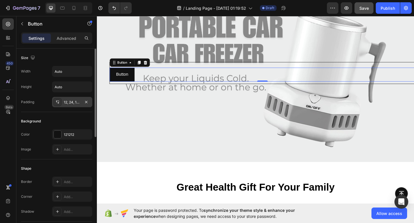
click at [73, 103] on div "12, 24, 12, 24" at bounding box center [72, 102] width 17 height 5
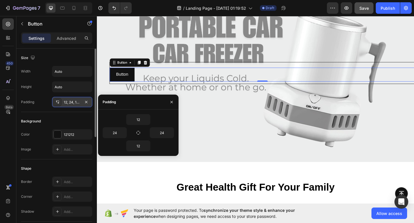
click at [73, 103] on div "12, 24, 12, 24" at bounding box center [72, 102] width 17 height 5
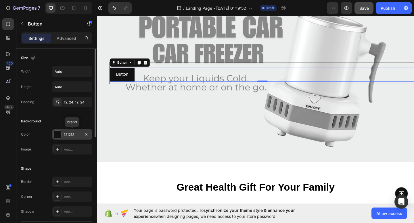
click at [57, 134] on div at bounding box center [57, 134] width 7 height 7
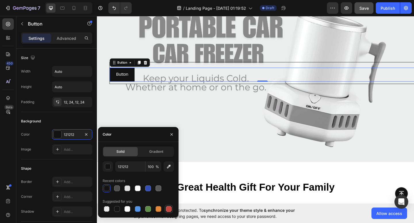
click at [168, 207] on div at bounding box center [169, 209] width 6 height 6
type input "C5453F"
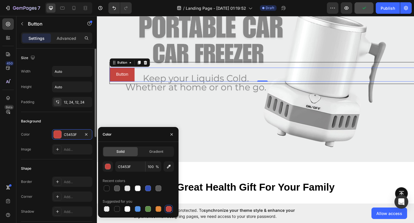
click at [76, 123] on div "Background" at bounding box center [56, 121] width 71 height 9
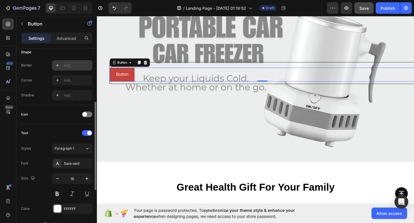
scroll to position [118, 0]
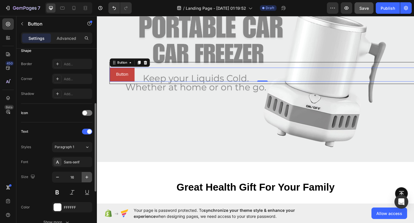
click at [84, 176] on icon "button" at bounding box center [87, 178] width 6 height 6
click at [84, 176] on button "button" at bounding box center [87, 177] width 10 height 10
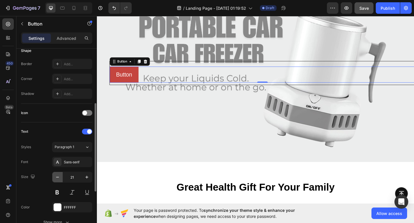
click at [55, 178] on icon "button" at bounding box center [58, 178] width 6 height 6
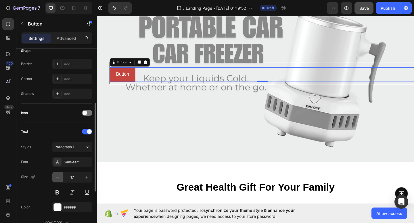
type input "16"
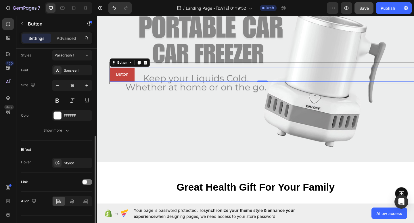
scroll to position [221, 0]
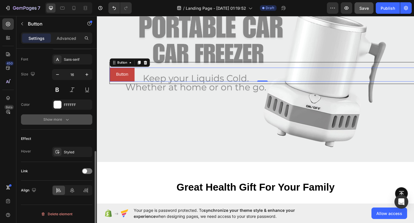
click at [66, 119] on icon "button" at bounding box center [67, 120] width 6 height 6
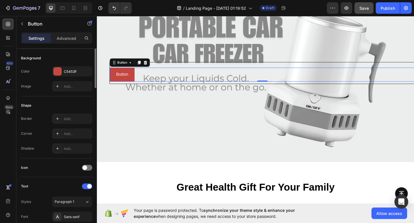
scroll to position [0, 0]
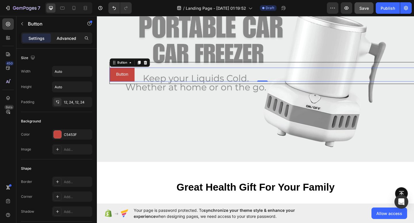
click at [67, 38] on p "Advanced" at bounding box center [67, 38] width 20 height 6
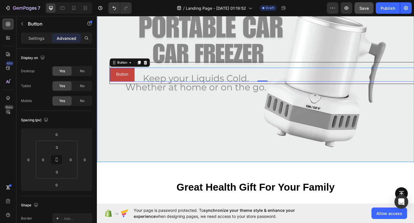
click at [151, 141] on div "Background Image" at bounding box center [269, 78] width 345 height 194
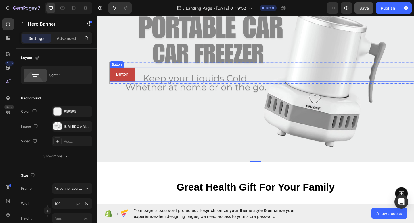
click at [138, 81] on div "Button Button" at bounding box center [277, 79] width 332 height 15
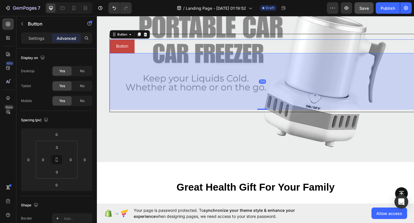
drag, startPoint x: 279, startPoint y: 87, endPoint x: 265, endPoint y: 150, distance: 64.2
click at [265, 150] on div "Button Button 214 Row" at bounding box center [269, 78] width 345 height 194
type input "218"
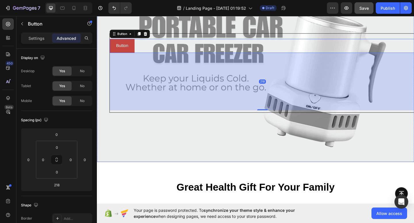
drag, startPoint x: 295, startPoint y: 99, endPoint x: 288, endPoint y: 153, distance: 55.4
click at [288, 153] on div "Button Button 218 Row" at bounding box center [269, 78] width 345 height 194
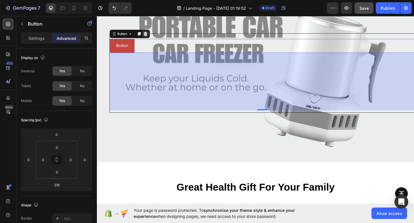
click at [148, 36] on icon at bounding box center [150, 36] width 4 height 4
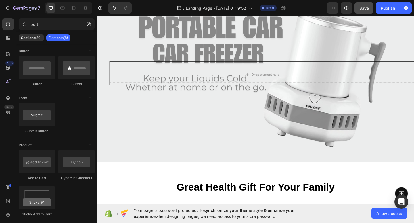
click at [163, 152] on div "Background Image" at bounding box center [269, 78] width 345 height 194
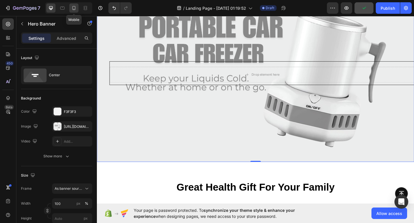
click at [73, 7] on icon at bounding box center [74, 8] width 6 height 6
type input "100%"
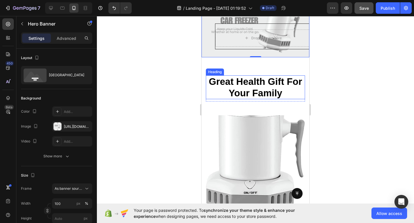
scroll to position [45, 0]
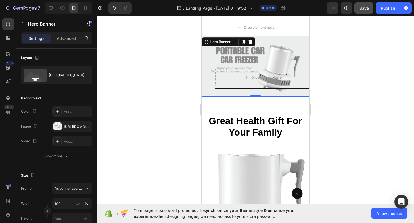
click at [369, 90] on div at bounding box center [255, 119] width 317 height 207
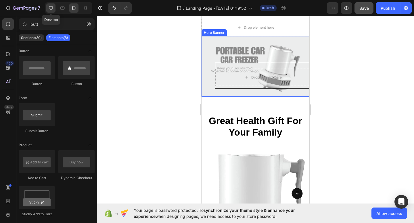
click at [48, 8] on icon at bounding box center [51, 8] width 6 height 6
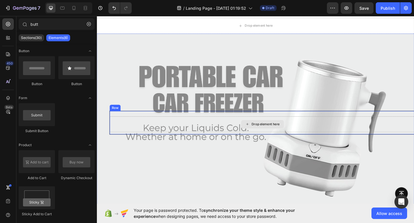
click at [273, 126] on div "Drop element here" at bounding box center [277, 134] width 332 height 17
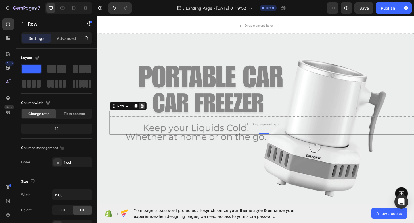
click at [147, 115] on icon at bounding box center [146, 114] width 5 height 5
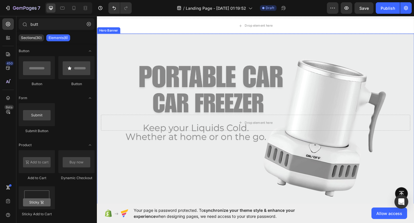
click at [205, 172] on div "Background Image" at bounding box center [269, 132] width 345 height 194
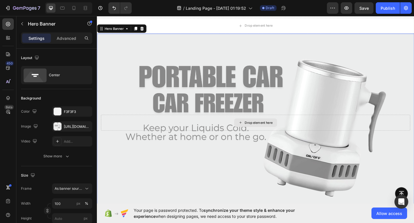
click at [205, 128] on div "Drop element here" at bounding box center [269, 132] width 336 height 17
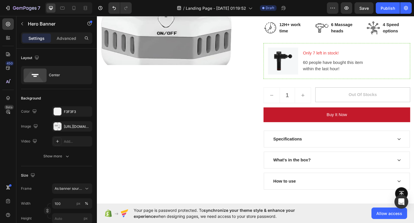
scroll to position [416, 0]
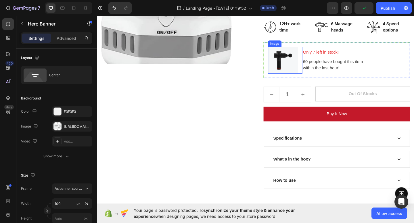
click at [296, 61] on img at bounding box center [299, 64] width 33 height 29
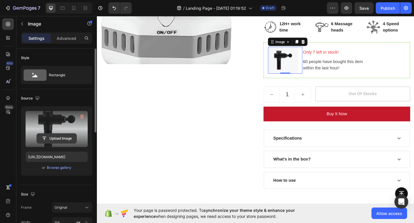
click at [61, 138] on input "file" at bounding box center [57, 139] width 40 height 10
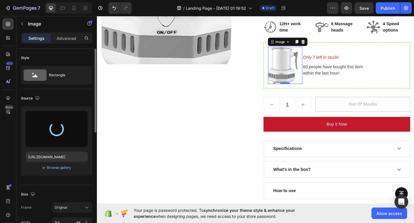
type input "https://cdn.shopify.com/s/files/1/0731/4377/9525/files/gempages_581706258759811…"
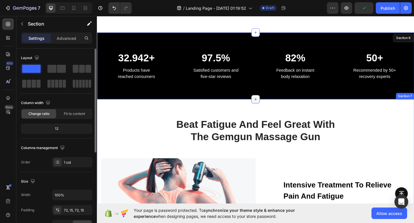
click at [269, 108] on icon at bounding box center [269, 107] width 5 height 5
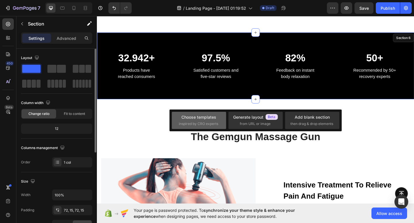
click at [228, 121] on div "Choose templates inspired by CRO experts" at bounding box center [255, 120] width 54 height 17
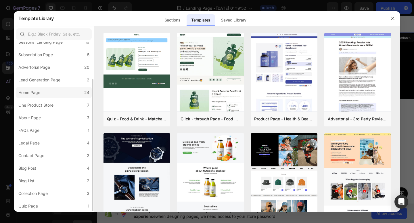
scroll to position [0, 0]
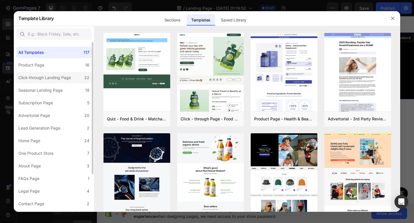
click at [61, 81] on label "Click-through Landing Page 22" at bounding box center [54, 77] width 76 height 11
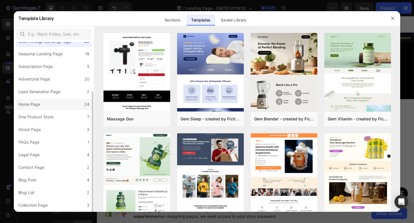
scroll to position [48, 0]
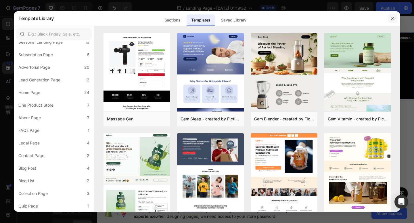
click at [392, 19] on icon "button" at bounding box center [392, 18] width 5 height 5
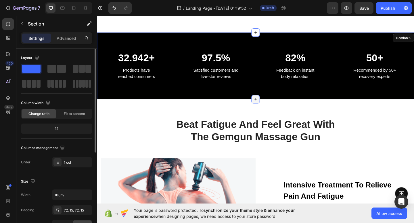
click at [271, 109] on icon at bounding box center [269, 107] width 5 height 5
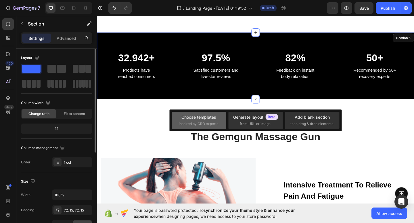
click at [200, 124] on span "inspired by CRO experts" at bounding box center [198, 123] width 39 height 5
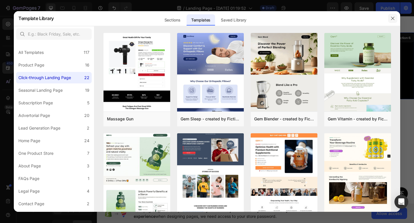
click at [393, 15] on button "button" at bounding box center [392, 18] width 9 height 9
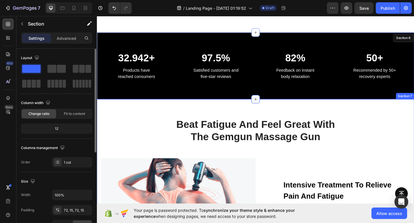
click at [265, 107] on div at bounding box center [269, 106] width 9 height 9
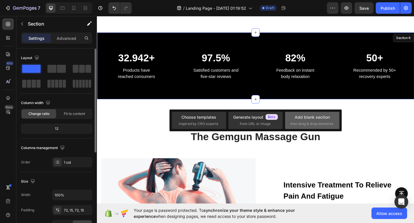
click at [299, 115] on div "Add blank section" at bounding box center [311, 117] width 35 height 6
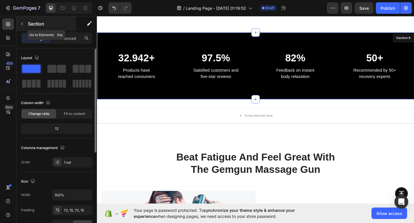
click at [21, 23] on icon "button" at bounding box center [22, 24] width 5 height 5
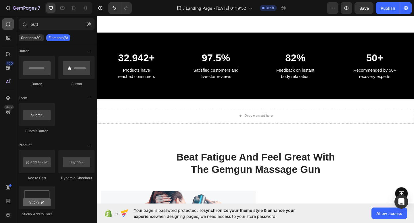
click at [7, 25] on icon at bounding box center [8, 24] width 6 height 6
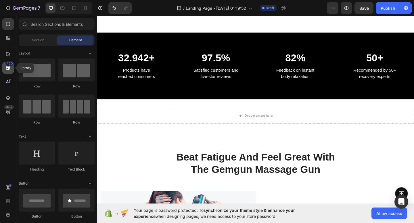
click at [8, 69] on icon at bounding box center [8, 68] width 4 height 4
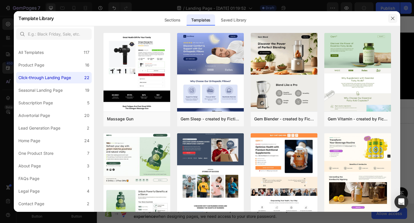
click at [390, 19] on icon "button" at bounding box center [392, 18] width 5 height 5
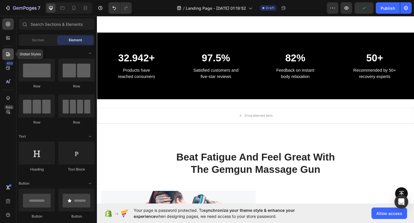
click at [8, 53] on icon at bounding box center [8, 54] width 4 height 4
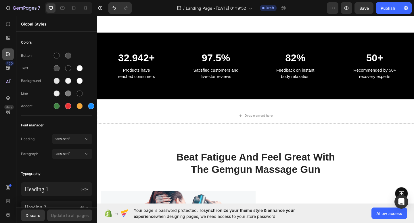
click at [8, 53] on icon at bounding box center [8, 54] width 4 height 4
click at [11, 40] on icon at bounding box center [8, 38] width 6 height 6
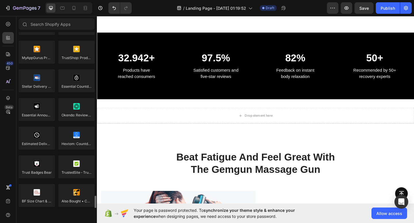
scroll to position [1566, 0]
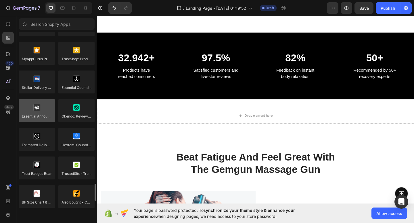
click at [41, 113] on div at bounding box center [37, 110] width 36 height 23
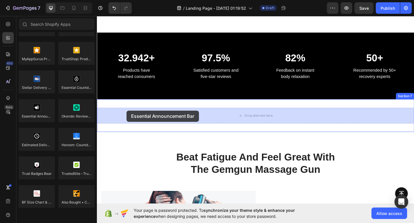
drag, startPoint x: 138, startPoint y: 129, endPoint x: 129, endPoint y: 119, distance: 13.2
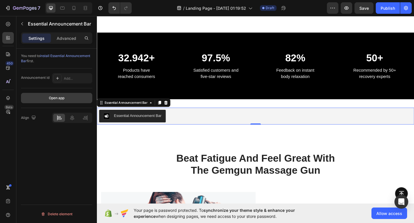
click at [56, 103] on button "Open app" at bounding box center [56, 98] width 71 height 10
click at [67, 41] on p "Advanced" at bounding box center [67, 38] width 20 height 6
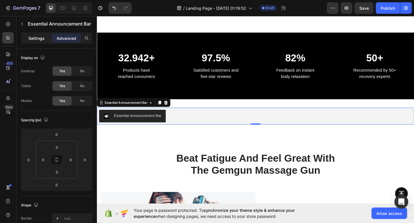
click at [36, 40] on p "Settings" at bounding box center [36, 38] width 16 height 6
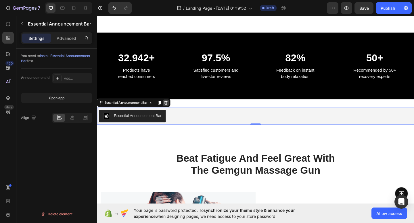
click at [171, 108] on div at bounding box center [171, 110] width 7 height 7
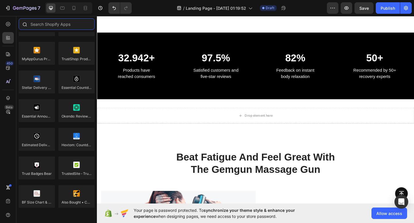
click at [77, 23] on input "text" at bounding box center [57, 23] width 76 height 11
click at [7, 26] on icon at bounding box center [8, 24] width 6 height 6
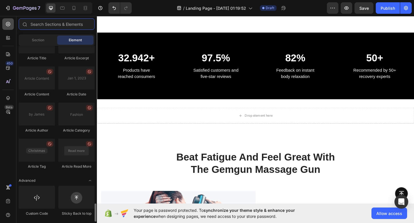
scroll to position [1526, 0]
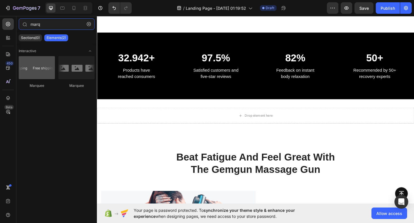
type input "marq"
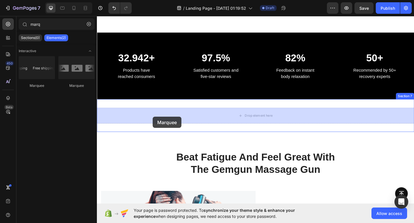
drag, startPoint x: 137, startPoint y: 91, endPoint x: 157, endPoint y: 126, distance: 40.4
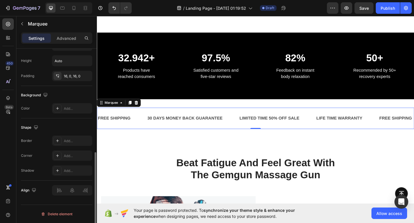
scroll to position [0, 0]
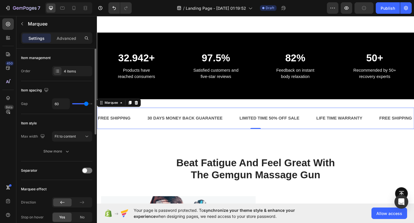
type input "53"
type input "42"
type input "36"
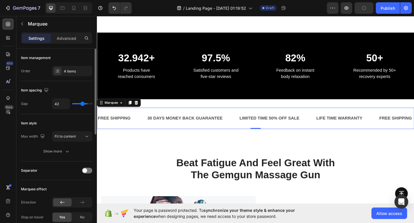
type input "36"
type input "35"
type input "33"
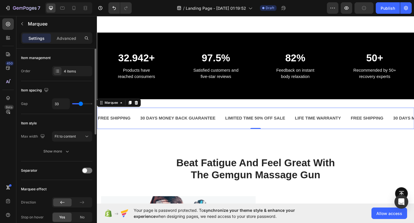
type input "19"
type input "6"
type input "22"
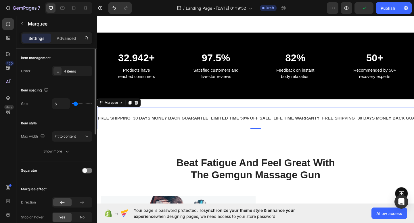
type input "22"
type input "38"
type input "51"
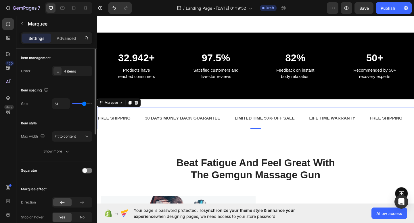
type input "58"
click at [86, 103] on input "range" at bounding box center [82, 103] width 20 height 1
click at [70, 32] on div "Settings Advanced" at bounding box center [56, 37] width 71 height 11
click at [71, 40] on p "Advanced" at bounding box center [67, 38] width 20 height 6
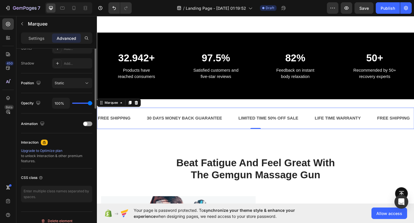
scroll to position [192, 0]
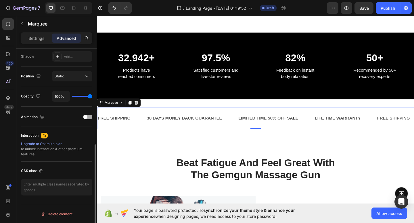
click at [91, 116] on div at bounding box center [87, 117] width 9 height 5
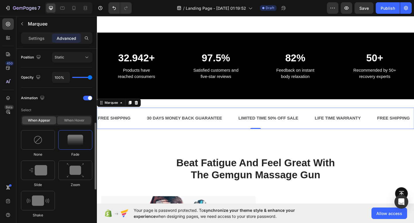
scroll to position [213, 0]
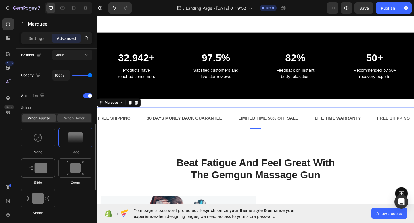
click at [79, 117] on div "When hover" at bounding box center [74, 118] width 34 height 8
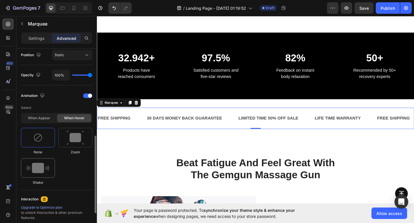
click at [44, 171] on img at bounding box center [38, 168] width 22 height 10
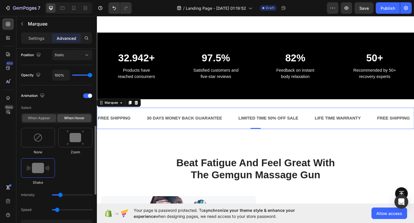
click at [34, 120] on div "When appear" at bounding box center [39, 118] width 34 height 8
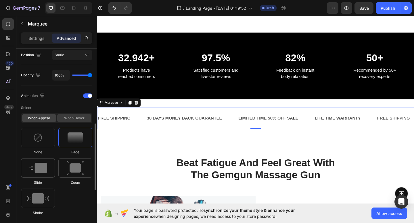
click at [71, 117] on div "When hover" at bounding box center [74, 118] width 34 height 8
type input "0.7"
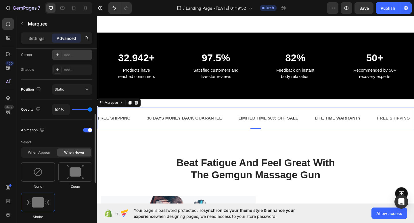
scroll to position [175, 0]
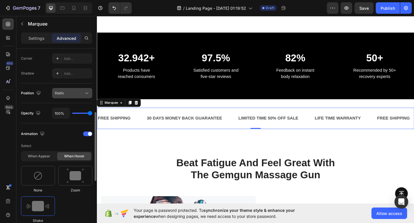
click at [70, 95] on div "Static" at bounding box center [69, 93] width 29 height 5
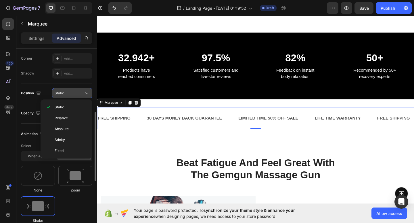
click at [70, 95] on div "Static" at bounding box center [69, 93] width 29 height 5
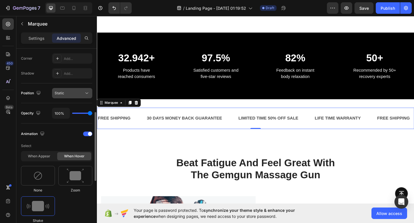
click at [70, 95] on div "Static" at bounding box center [69, 93] width 29 height 5
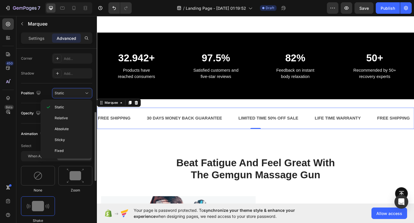
click at [38, 99] on div "Position Static" at bounding box center [56, 94] width 71 height 20
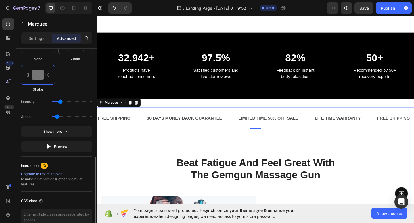
scroll to position [307, 0]
click at [70, 144] on button "Preview" at bounding box center [56, 146] width 71 height 10
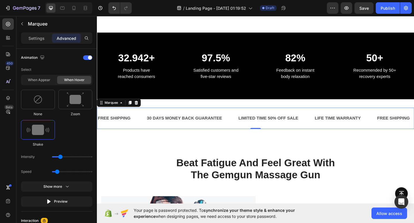
scroll to position [0, 0]
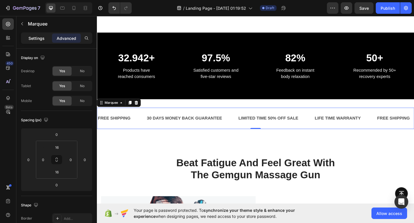
click at [39, 36] on p "Settings" at bounding box center [36, 38] width 16 height 6
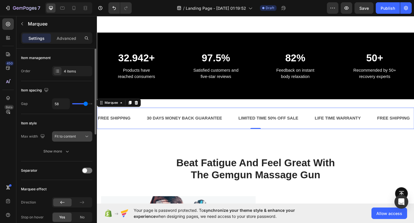
click at [71, 137] on span "Fit to content" at bounding box center [65, 136] width 21 height 4
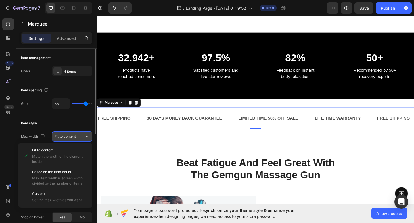
click at [71, 137] on span "Fit to content" at bounding box center [65, 136] width 21 height 4
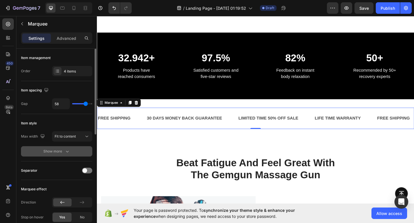
click at [65, 155] on button "Show more" at bounding box center [56, 151] width 71 height 10
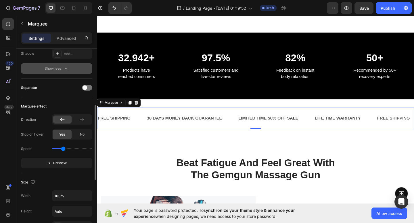
scroll to position [143, 0]
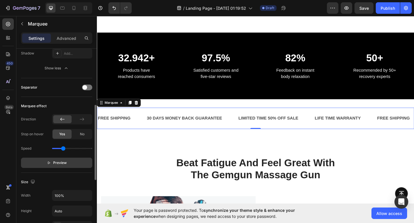
click at [62, 167] on button "Preview" at bounding box center [56, 163] width 71 height 10
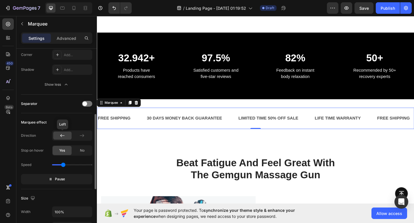
scroll to position [152, 0]
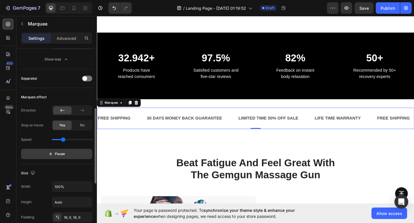
click at [58, 154] on span "Pause" at bounding box center [60, 154] width 10 height 6
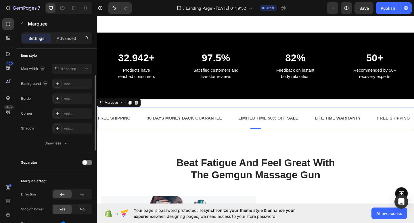
scroll to position [0, 0]
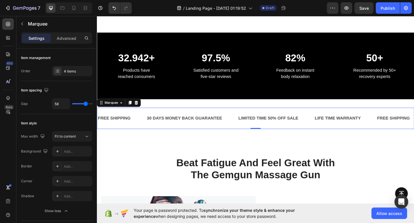
click at [240, 121] on div "30 DAYS MONEY BACK GUARANTEE Text Block" at bounding box center [198, 128] width 99 height 14
click at [102, 112] on icon at bounding box center [101, 110] width 5 height 5
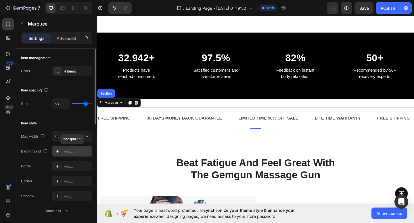
click at [60, 153] on div at bounding box center [57, 152] width 8 height 8
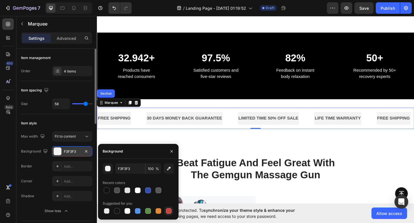
click at [169, 211] on div at bounding box center [169, 212] width 6 height 6
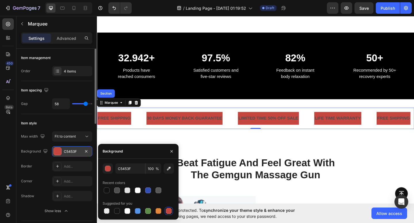
type input "F3F3F3"
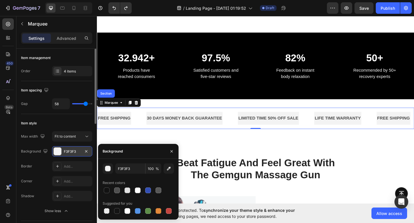
click at [73, 127] on div "Item style" at bounding box center [56, 123] width 71 height 9
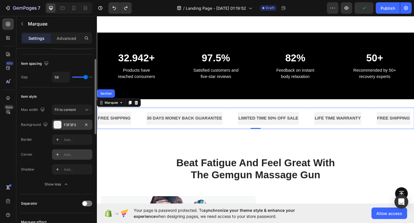
scroll to position [31, 0]
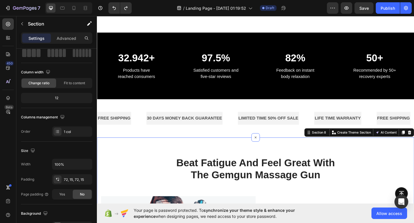
scroll to position [0, 0]
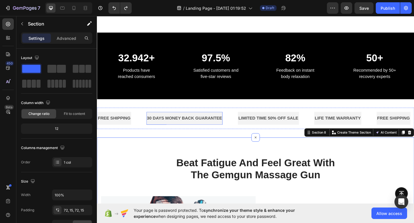
click at [187, 127] on div "30 DAYS MONEY BACK GUARANTEE" at bounding box center [191, 127] width 83 height 9
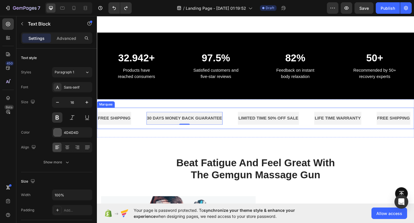
click at [148, 118] on div "FREE SHIPPING Text Block 30 DAYS MONEY BACK GUARANTEE Text Block 0 LIMITED TIME…" at bounding box center [269, 127] width 345 height 23
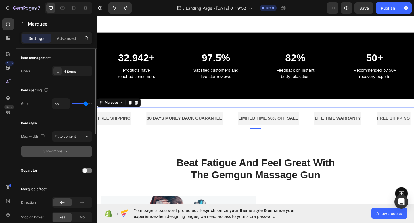
click at [68, 153] on icon "button" at bounding box center [67, 152] width 6 height 6
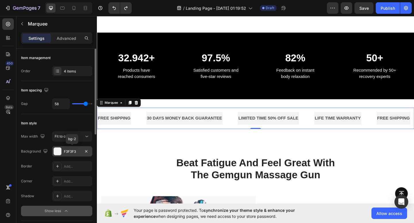
click at [60, 153] on div at bounding box center [57, 151] width 7 height 7
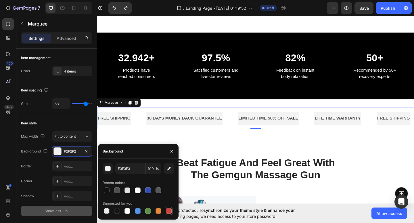
click at [171, 211] on div at bounding box center [169, 212] width 6 height 6
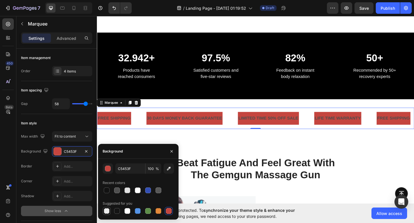
click at [107, 215] on div at bounding box center [107, 211] width 8 height 8
type input "000000"
type input "0"
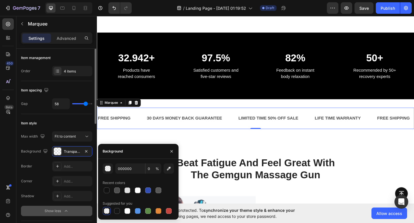
click at [71, 122] on div "Item style" at bounding box center [56, 123] width 71 height 9
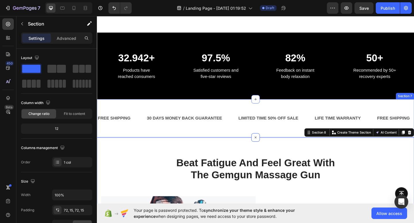
click at [167, 148] on div "FREE SHIPPING Text Block 30 DAYS MONEY BACK GUARANTEE Text Block LIMITED TIME 5…" at bounding box center [269, 128] width 345 height 42
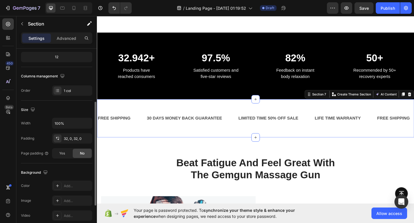
scroll to position [81, 0]
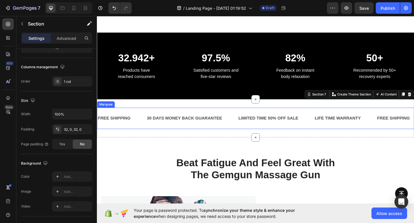
click at [144, 123] on div "FREE SHIPPING Text Block" at bounding box center [121, 128] width 53 height 14
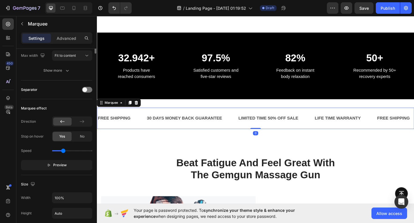
scroll to position [0, 0]
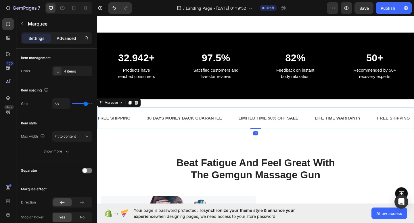
click at [69, 40] on p "Advanced" at bounding box center [67, 38] width 20 height 6
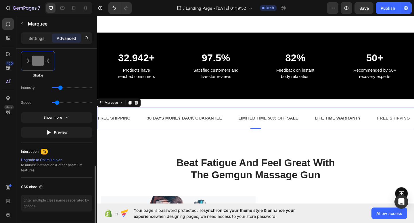
scroll to position [322, 0]
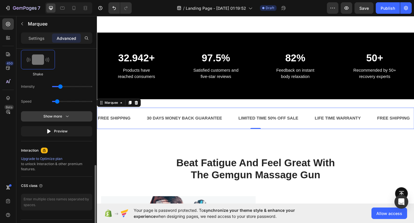
click at [62, 126] on button "Show more" at bounding box center [56, 131] width 71 height 10
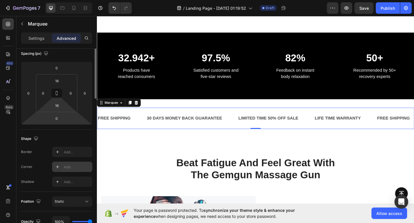
scroll to position [0, 0]
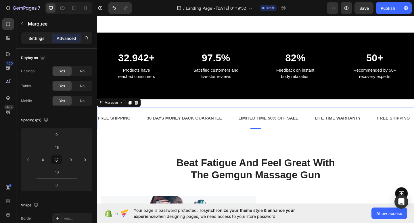
click at [43, 39] on p "Settings" at bounding box center [36, 38] width 16 height 6
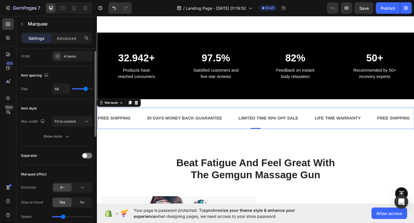
scroll to position [16, 0]
click at [65, 144] on div "Item style Max width Fit to content Show more" at bounding box center [56, 122] width 71 height 47
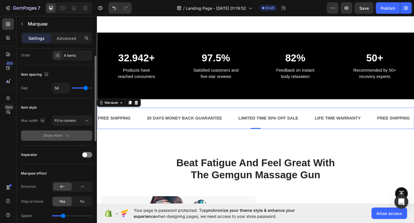
click at [68, 137] on icon "button" at bounding box center [67, 136] width 6 height 6
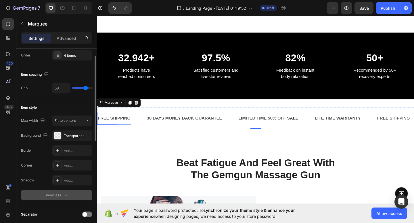
click at [129, 127] on div "FREE SHIPPING" at bounding box center [114, 127] width 37 height 9
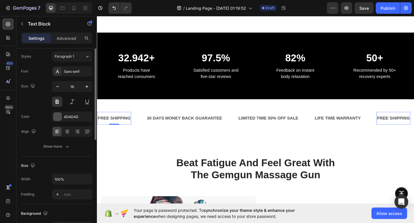
scroll to position [0, 0]
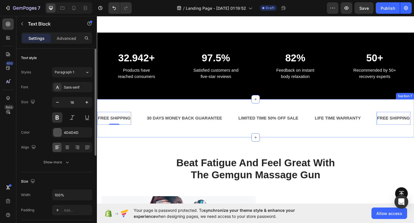
click at [177, 148] on div "FREE SHIPPING Text Block 0 30 DAYS MONEY BACK GUARANTEE Text Block LIMITED TIME…" at bounding box center [269, 128] width 345 height 42
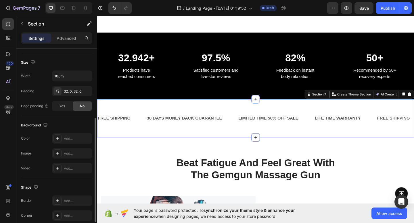
scroll to position [123, 0]
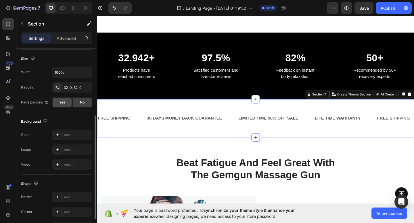
click at [64, 101] on span "Yes" at bounding box center [62, 102] width 6 height 5
click at [85, 103] on div "No" at bounding box center [82, 102] width 19 height 9
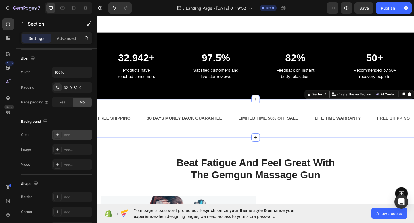
click at [61, 135] on div at bounding box center [57, 135] width 8 height 8
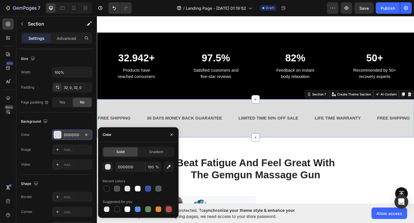
click at [170, 208] on div at bounding box center [169, 210] width 6 height 6
type input "C5453F"
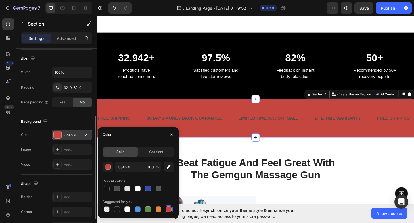
click at [82, 119] on div "Background" at bounding box center [56, 121] width 71 height 9
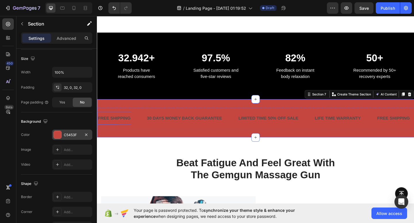
click at [124, 126] on div "FREE SHIPPING" at bounding box center [114, 127] width 37 height 9
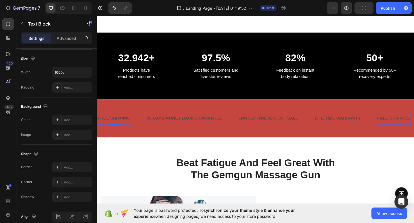
scroll to position [0, 0]
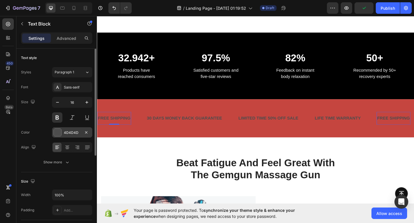
click at [58, 132] on div at bounding box center [57, 132] width 7 height 7
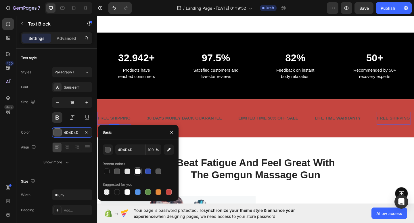
click at [138, 172] on div at bounding box center [138, 172] width 6 height 6
type input "FFFFFF"
click at [167, 128] on div "30 DAYS MONEY BACK GUARANTEE" at bounding box center [190, 127] width 83 height 9
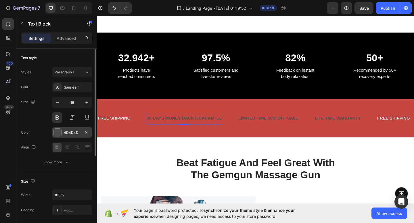
click at [59, 131] on div at bounding box center [57, 132] width 7 height 7
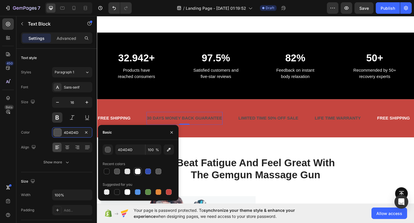
click at [141, 172] on div at bounding box center [138, 172] width 8 height 8
type input "FFFFFF"
click at [263, 126] on div "LIMITED TIME 50% OFF SALE" at bounding box center [282, 127] width 66 height 9
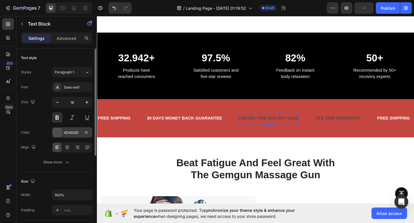
click at [57, 134] on div at bounding box center [57, 132] width 7 height 7
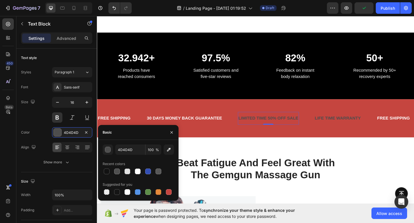
click at [132, 172] on div at bounding box center [138, 172] width 71 height 8
click at [135, 173] on div at bounding box center [138, 172] width 6 height 6
type input "FFFFFF"
click at [341, 128] on div "LIFE TIME WARRANTY" at bounding box center [357, 127] width 51 height 9
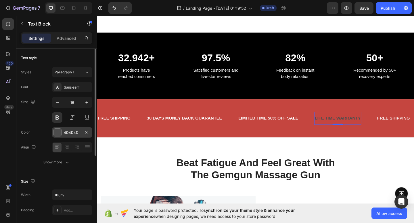
click at [57, 135] on div at bounding box center [57, 132] width 7 height 7
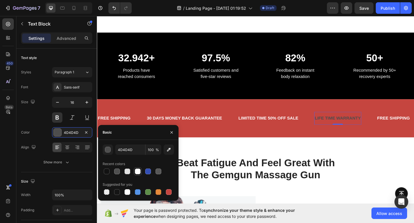
click at [136, 171] on div at bounding box center [138, 172] width 6 height 6
type input "FFFFFF"
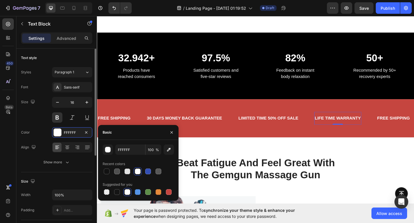
click at [37, 117] on div "Size 16" at bounding box center [56, 110] width 71 height 26
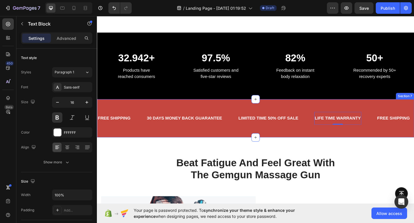
click at [169, 112] on div "FREE SHIPPING Text Block 30 DAYS MONEY BACK GUARANTEE Text Block LIMITED TIME 5…" at bounding box center [269, 128] width 345 height 42
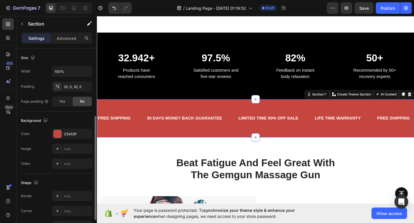
scroll to position [126, 0]
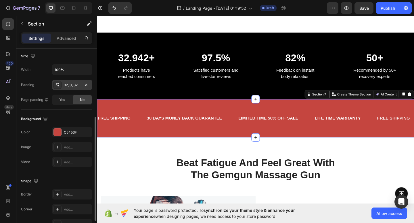
click at [64, 86] on div "32, 0, 32, 0" at bounding box center [72, 85] width 17 height 5
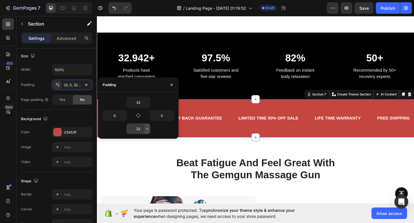
click at [148, 131] on icon "button" at bounding box center [147, 129] width 5 height 5
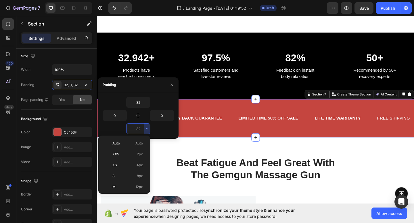
scroll to position [41, 0]
click at [136, 158] on span "16px" at bounding box center [138, 156] width 7 height 5
type input "16"
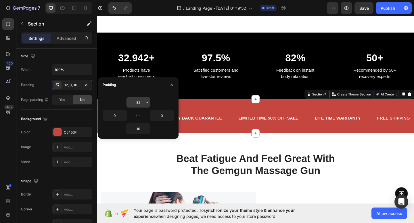
click at [141, 102] on input "32" at bounding box center [138, 102] width 24 height 10
click at [146, 102] on icon "button" at bounding box center [147, 102] width 5 height 5
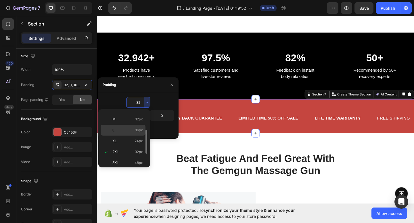
click at [136, 132] on span "16px" at bounding box center [138, 130] width 7 height 5
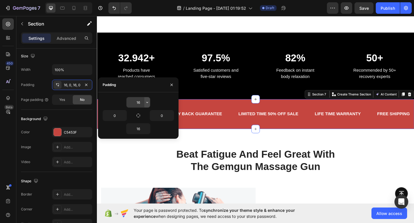
click at [146, 102] on icon "button" at bounding box center [147, 102] width 2 height 1
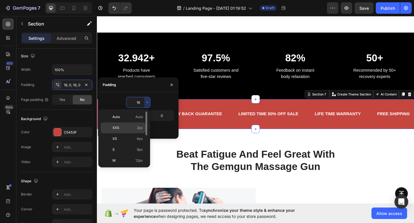
click at [142, 127] on span "2px" at bounding box center [140, 128] width 6 height 5
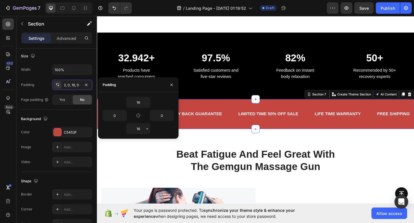
type input "2"
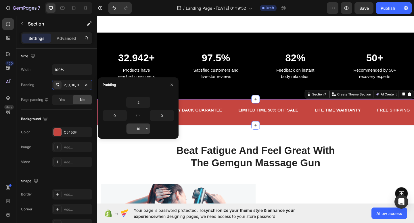
click at [142, 130] on input "16" at bounding box center [138, 129] width 24 height 10
click at [146, 130] on icon "button" at bounding box center [147, 129] width 5 height 5
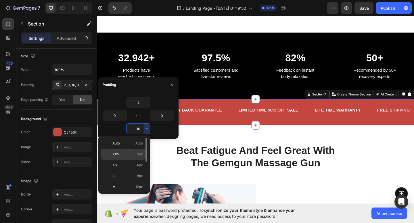
click at [139, 154] on span "2px" at bounding box center [140, 154] width 6 height 5
type input "2"
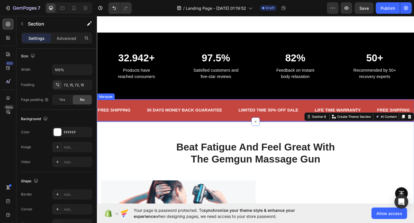
click at [311, 111] on div "FREE SHIPPING Text Block 30 DAYS MONEY BACK GUARANTEE Text Block LIMITED TIME 5…" at bounding box center [269, 118] width 345 height 23
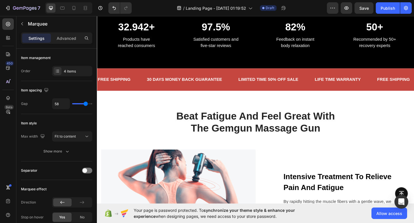
scroll to position [386, 0]
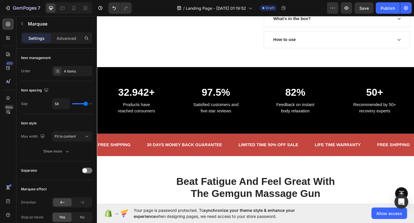
click at [235, 162] on div "30 DAYS MONEY BACK GUARANTEE Text Block" at bounding box center [200, 157] width 100 height 14
click at [259, 148] on div "FREE SHIPPING Text Block 30 DAYS MONEY BACK GUARANTEE Text Block LIMITED TIME 5…" at bounding box center [269, 156] width 345 height 23
click at [152, 168] on div "FREE SHIPPING Text Block 30 DAYS MONEY BACK GUARANTEE Text Block LIMITED TIME 5…" at bounding box center [269, 156] width 345 height 24
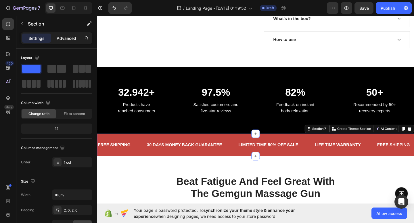
click at [65, 37] on p "Advanced" at bounding box center [67, 38] width 20 height 6
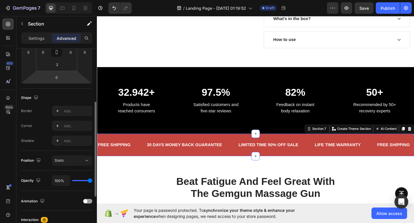
scroll to position [107, 0]
click at [60, 128] on div at bounding box center [57, 126] width 8 height 8
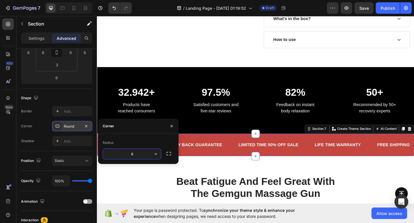
click at [60, 128] on div at bounding box center [57, 126] width 8 height 8
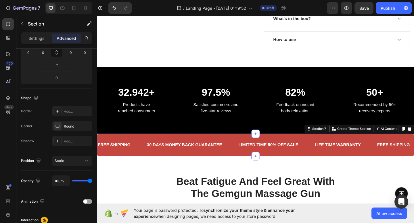
click at [46, 136] on div "Shadow Add..." at bounding box center [56, 141] width 71 height 10
click at [86, 127] on icon "button" at bounding box center [86, 126] width 5 height 5
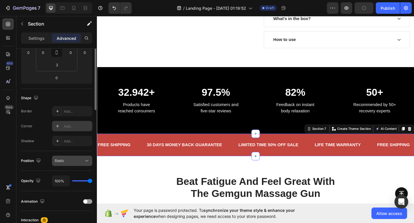
scroll to position [0, 0]
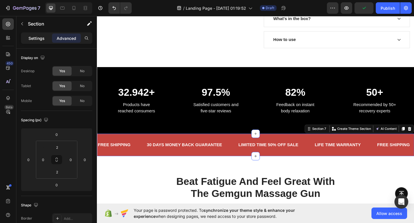
click at [30, 42] on div "Settings" at bounding box center [36, 38] width 29 height 9
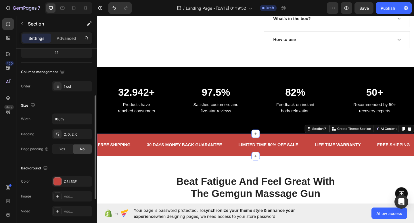
scroll to position [80, 0]
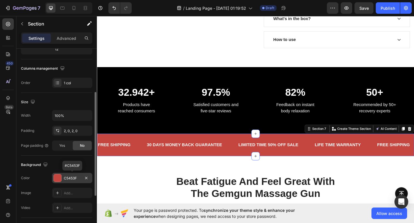
click at [59, 180] on div at bounding box center [57, 178] width 7 height 7
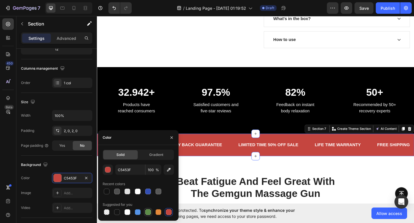
click at [147, 213] on div at bounding box center [148, 213] width 6 height 6
type input "5E8E49"
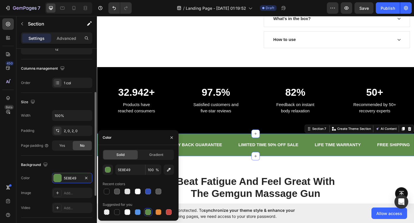
click at [60, 155] on div "Size Width 100% Padding 2, 0, 2, 0 Page padding Yes No" at bounding box center [56, 124] width 71 height 63
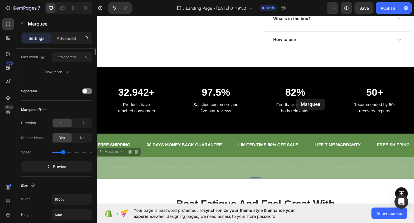
drag, startPoint x: 320, startPoint y: 177, endPoint x: 313, endPoint y: 106, distance: 71.5
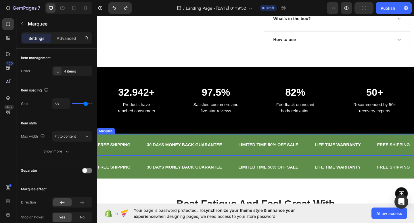
click at [329, 149] on div "FREE SHIPPING Text Block 30 DAYS MONEY BACK GUARANTEE Text Block LIMITED TIME 5…" at bounding box center [269, 156] width 345 height 23
click at [122, 139] on icon at bounding box center [123, 139] width 5 height 5
click at [333, 148] on div "FREE SHIPPING Text Block 30 DAYS MONEY BACK GUARANTEE Text Block LIMITED TIME 5…" at bounding box center [269, 156] width 345 height 23
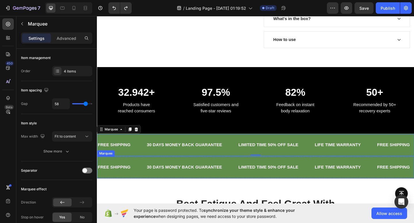
click at [330, 180] on div "LIMITED TIME 50% OFF SALE Text Block" at bounding box center [291, 181] width 83 height 14
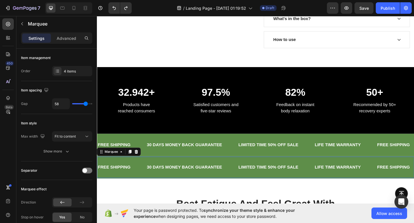
click at [330, 180] on div "LIMITED TIME 50% OFF SALE Text Block" at bounding box center [291, 181] width 83 height 14
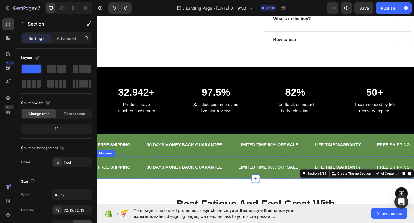
click at [315, 190] on div "FREE SHIPPING Text Block 30 DAYS MONEY BACK GUARANTEE Text Block LIMITED TIME 5…" at bounding box center [269, 180] width 345 height 23
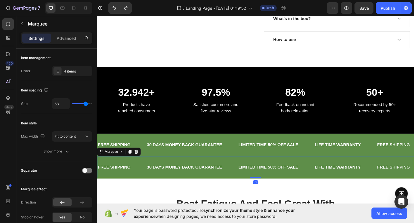
click at [320, 192] on div "FREE SHIPPING Text Block 30 DAYS MONEY BACK GUARANTEE Text Block LIMITED TIME 5…" at bounding box center [269, 180] width 345 height 23
click at [70, 37] on p "Advanced" at bounding box center [67, 38] width 20 height 6
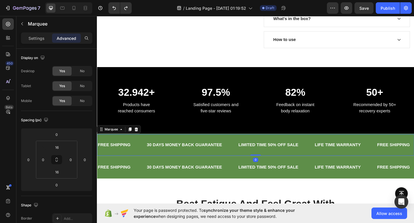
click at [133, 140] on icon at bounding box center [132, 140] width 3 height 4
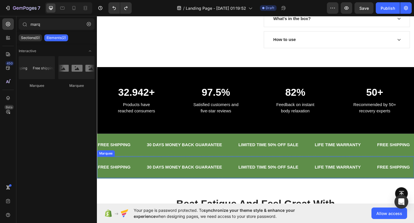
click at [167, 172] on div "FREE SHIPPING Text Block 30 DAYS MONEY BACK GUARANTEE Text Block LIMITED TIME 5…" at bounding box center [269, 180] width 345 height 23
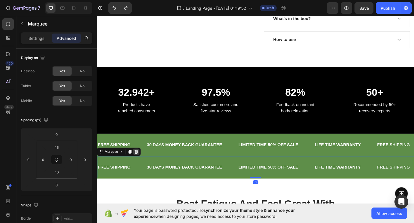
click at [141, 164] on icon at bounding box center [140, 164] width 4 height 4
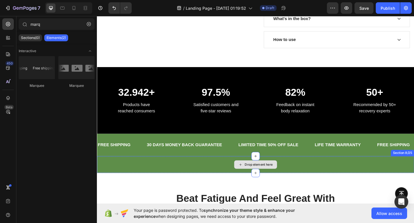
click at [215, 175] on div "Drop element here" at bounding box center [269, 177] width 345 height 17
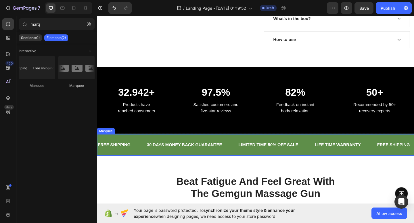
click at [388, 150] on div "LIFE TIME WARRANTY Text Block" at bounding box center [367, 157] width 68 height 14
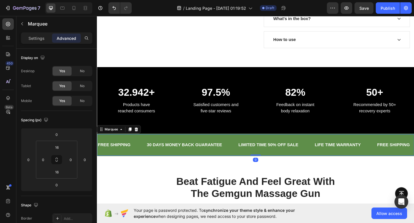
click at [384, 146] on div "FREE SHIPPING Text Block 30 DAYS MONEY BACK GUARANTEE Text Block LIMITED TIME 5…" at bounding box center [269, 156] width 345 height 23
click at [383, 151] on div "LIFE TIME WARRANTY Text Block" at bounding box center [358, 157] width 51 height 14
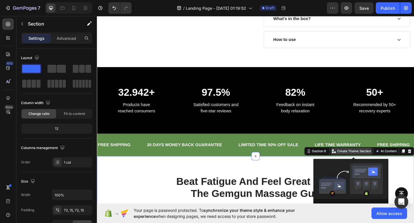
click at [375, 165] on p "Create Theme Section" at bounding box center [376, 163] width 37 height 5
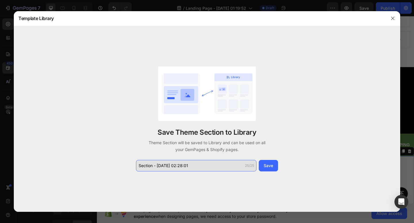
click at [198, 169] on input "Section - Aug 27 02:28:01" at bounding box center [196, 165] width 120 height 11
type input "Marquee"
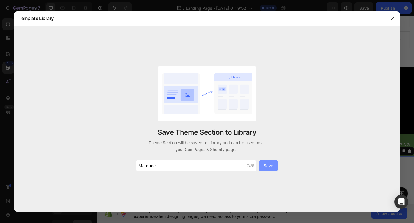
click at [269, 168] on div "Save" at bounding box center [267, 166] width 9 height 6
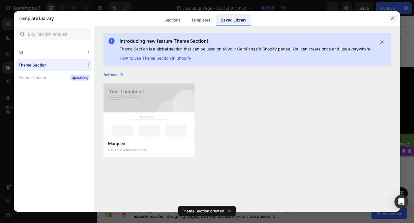
click at [390, 21] on button "button" at bounding box center [392, 18] width 9 height 9
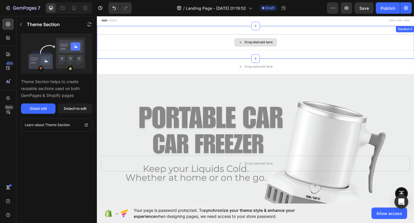
click at [266, 49] on div "Drop element here" at bounding box center [269, 44] width 47 height 9
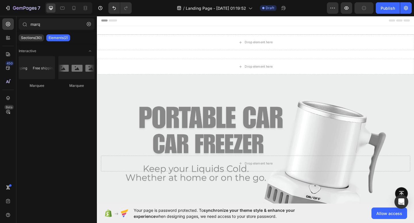
click at [61, 38] on p "Elements(2)" at bounding box center [58, 38] width 19 height 5
click at [45, 73] on div at bounding box center [37, 67] width 36 height 23
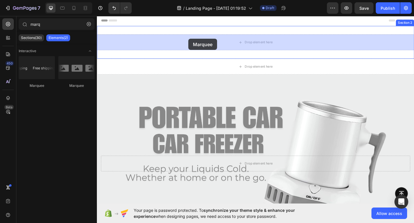
drag, startPoint x: 136, startPoint y: 85, endPoint x: 196, endPoint y: 41, distance: 74.4
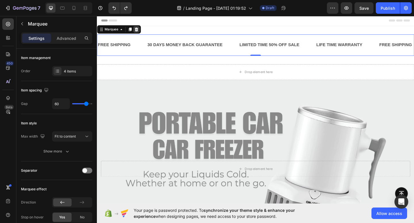
click at [142, 30] on div at bounding box center [139, 30] width 7 height 7
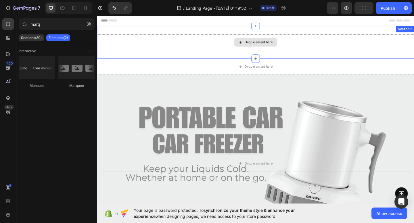
click at [169, 42] on div "Drop element here" at bounding box center [269, 44] width 345 height 17
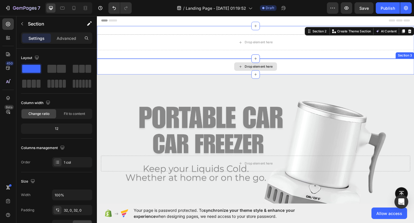
click at [181, 70] on div "Drop element here" at bounding box center [269, 71] width 345 height 17
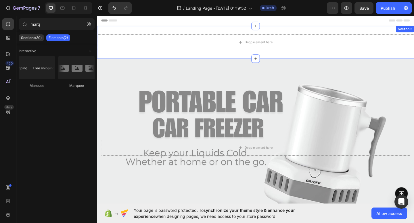
click at [343, 34] on div "Drop element here Section 2" at bounding box center [269, 45] width 345 height 36
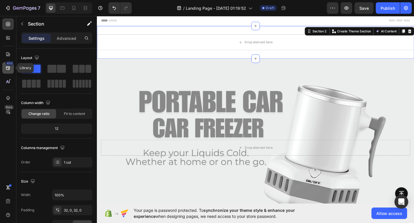
click at [10, 67] on icon at bounding box center [8, 68] width 6 height 6
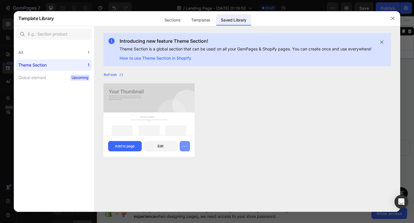
click at [187, 149] on icon "button" at bounding box center [185, 147] width 6 height 6
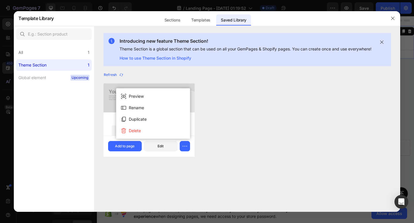
click at [205, 146] on div "Marquee Saved a minute ago Add to page Edit Marquee Saved a few seconds ago Add…" at bounding box center [246, 124] width 287 height 80
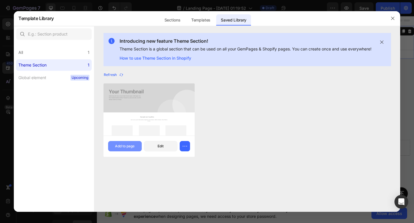
click at [128, 149] on div "Add to page" at bounding box center [125, 146] width 20 height 5
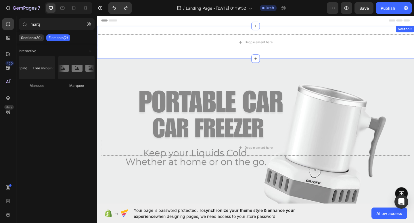
click at [377, 35] on div "Drop element here Section 2" at bounding box center [269, 45] width 345 height 36
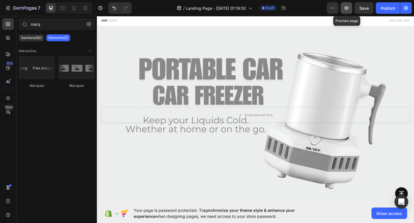
click at [343, 11] on button "button" at bounding box center [345, 7] width 11 height 11
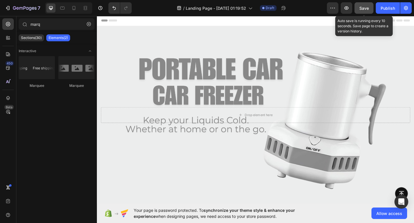
click at [362, 9] on span "Save" at bounding box center [363, 8] width 9 height 5
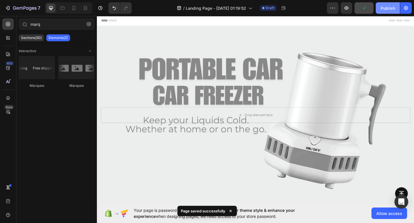
click at [387, 8] on div "Publish" at bounding box center [387, 8] width 14 height 6
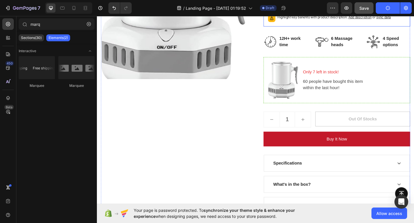
scroll to position [345, 0]
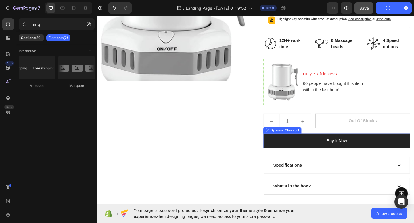
click at [313, 149] on button "Buy it now" at bounding box center [357, 152] width 159 height 16
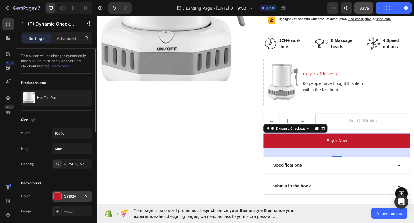
click at [57, 196] on div at bounding box center [57, 196] width 7 height 7
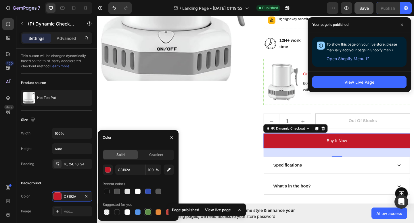
click at [151, 215] on div at bounding box center [147, 212] width 7 height 7
type input "5E8E49"
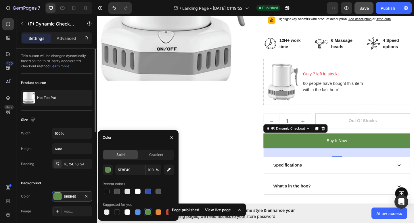
click at [69, 181] on div "Background" at bounding box center [56, 183] width 71 height 9
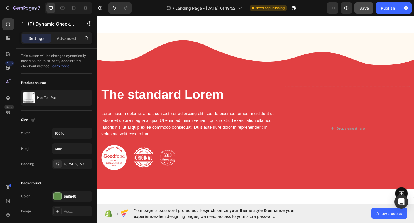
scroll to position [2406, 0]
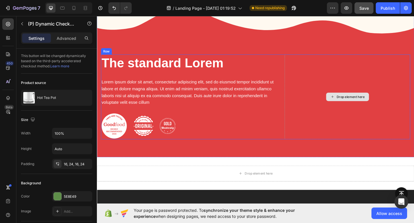
click at [314, 94] on div "Drop element here" at bounding box center [369, 104] width 136 height 92
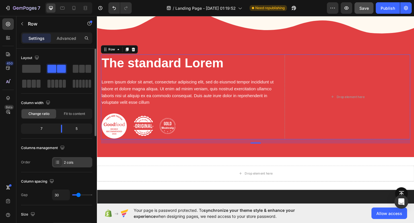
click at [56, 164] on icon at bounding box center [56, 163] width 1 height 1
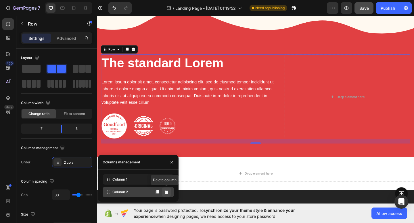
click at [166, 191] on icon at bounding box center [167, 192] width 4 height 4
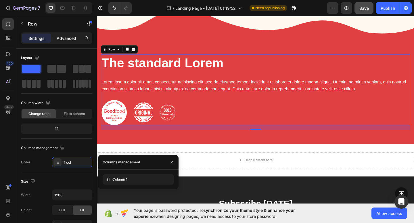
click at [71, 41] on p "Advanced" at bounding box center [67, 38] width 20 height 6
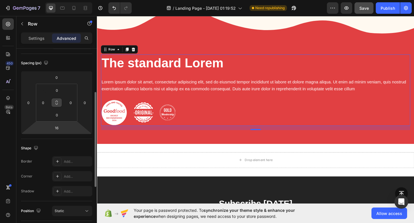
scroll to position [192, 0]
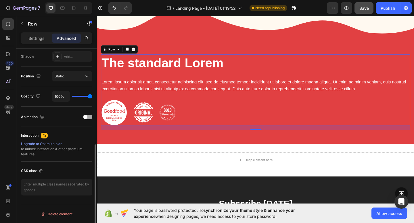
click at [90, 117] on div at bounding box center [87, 117] width 9 height 5
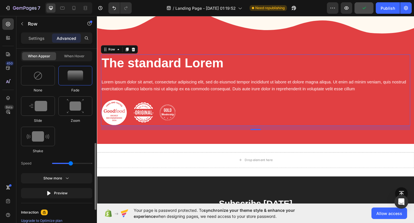
scroll to position [272, 0]
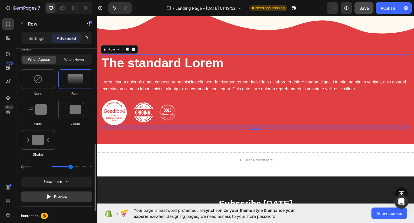
click at [55, 200] on button "Preview" at bounding box center [56, 197] width 71 height 10
click at [41, 110] on img at bounding box center [38, 110] width 18 height 10
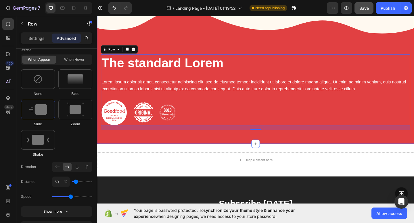
click at [228, 31] on div "The standard Lorem Heading Lorem ipsum dolor sit amet, consectetur adipiscing e…" at bounding box center [269, 78] width 345 height 156
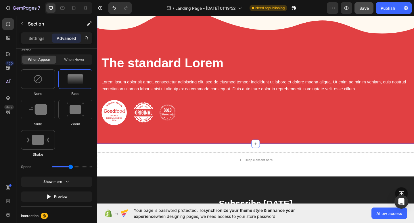
scroll to position [0, 0]
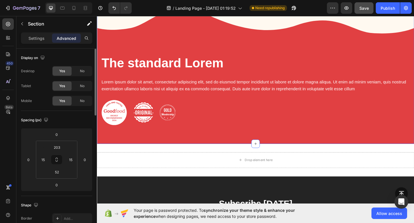
click at [228, 31] on div "The standard Lorem Heading Lorem ipsum dolor sit amet, consectetur adipiscing e…" at bounding box center [269, 78] width 345 height 156
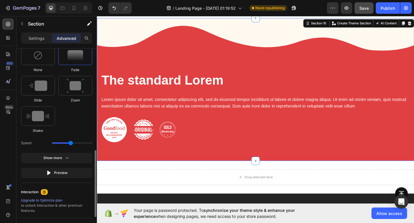
scroll to position [289, 0]
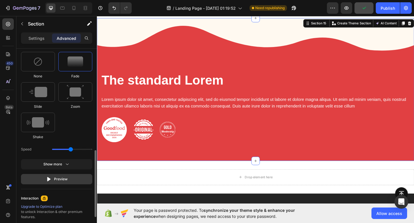
click at [63, 183] on button "Preview" at bounding box center [56, 179] width 71 height 10
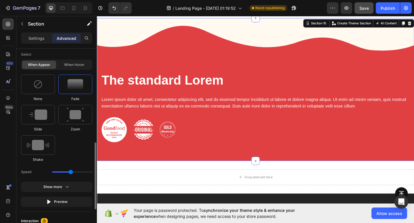
scroll to position [249, 0]
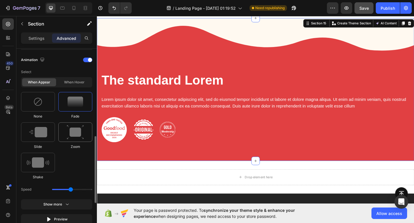
click at [78, 136] on img at bounding box center [75, 132] width 17 height 15
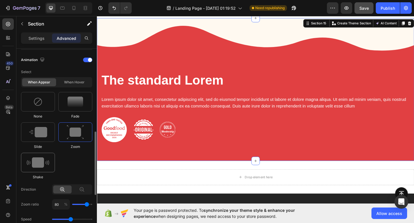
click at [44, 163] on img at bounding box center [38, 163] width 22 height 10
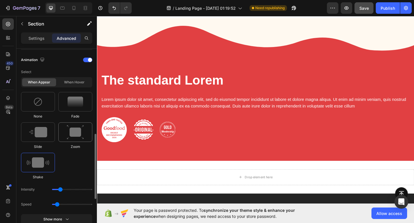
click at [76, 124] on div at bounding box center [75, 133] width 34 height 20
type input "1.7"
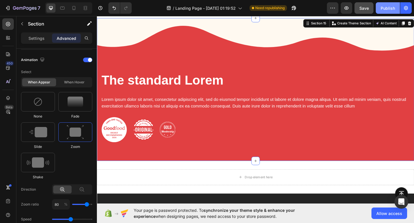
click at [389, 9] on div "Publish" at bounding box center [387, 8] width 14 height 6
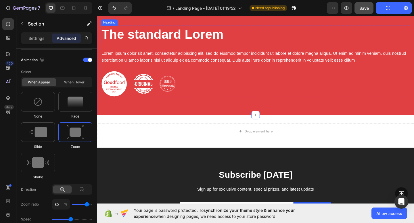
scroll to position [2452, 0]
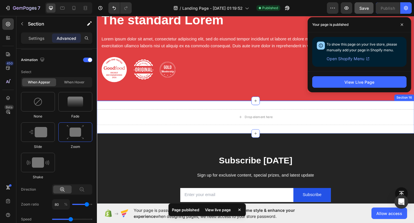
click at [311, 113] on div "Drop element here Section 16" at bounding box center [269, 127] width 345 height 36
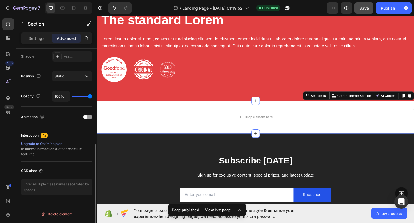
scroll to position [192, 0]
click at [65, 214] on div "Delete element" at bounding box center [57, 214] width 32 height 7
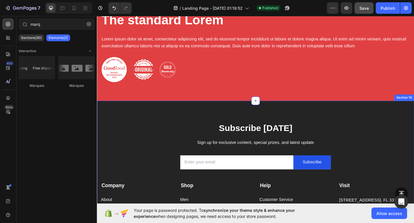
click at [203, 115] on div "Subscribe Today Heading Sign up for exclusive content, special prizes, and late…" at bounding box center [269, 207] width 345 height 196
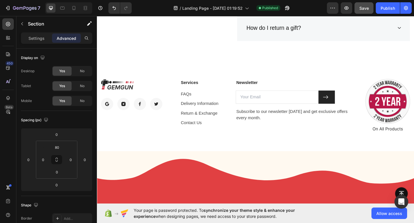
scroll to position [2241, 0]
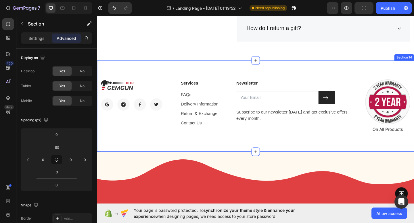
click at [350, 67] on div "Image Image Image Image Image Row Services Text block FAQs Text block Delivery …" at bounding box center [269, 114] width 345 height 99
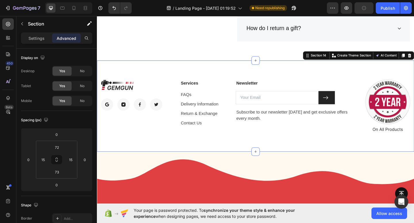
scroll to position [192, 0]
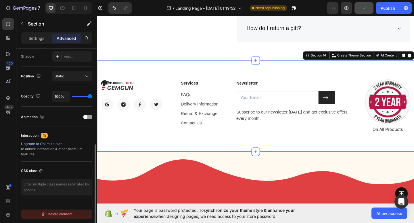
click at [65, 215] on div "Delete element" at bounding box center [57, 214] width 32 height 7
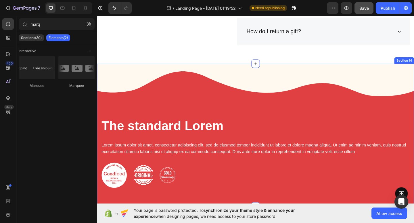
scroll to position [2221, 0]
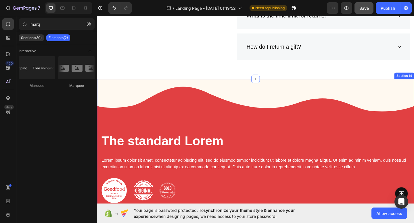
click at [264, 92] on div "The standard Lorem Heading Lorem ipsum dolor sit amet, consectetur adipiscing e…" at bounding box center [269, 163] width 345 height 156
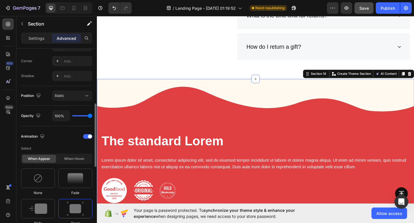
scroll to position [173, 0]
click at [42, 44] on div "Settings Advanced" at bounding box center [56, 37] width 71 height 11
click at [35, 41] on p "Settings" at bounding box center [36, 38] width 16 height 6
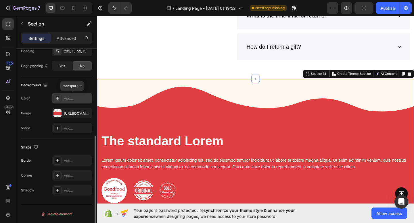
click at [70, 102] on div "Add..." at bounding box center [72, 98] width 40 height 10
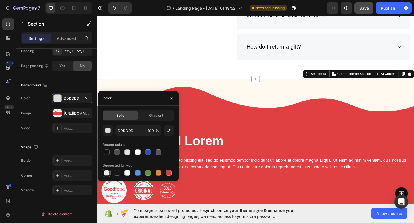
click at [109, 173] on div at bounding box center [107, 173] width 6 height 6
type input "000000"
type input "0"
click at [141, 148] on div "Recent colors" at bounding box center [138, 144] width 71 height 9
click at [139, 152] on div at bounding box center [138, 153] width 6 height 6
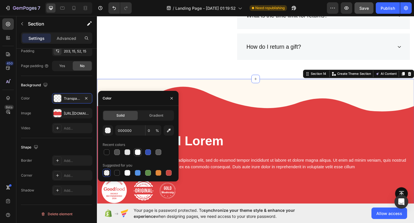
type input "FFFFFF"
type input "100"
click at [139, 152] on div at bounding box center [138, 153] width 6 height 6
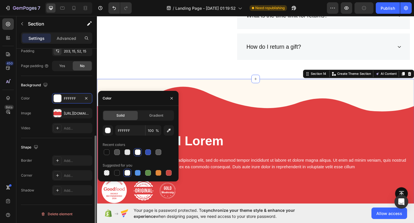
click at [70, 78] on div "Background The changes might be hidden by the image and the video. Color FFFFFF…" at bounding box center [56, 107] width 71 height 62
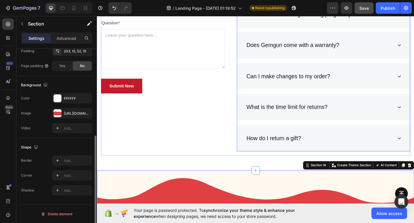
scroll to position [2119, 0]
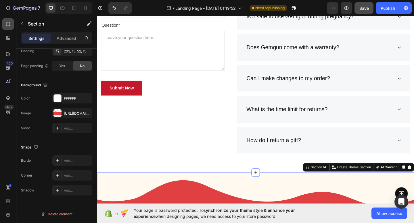
click at [7, 25] on icon at bounding box center [8, 24] width 6 height 6
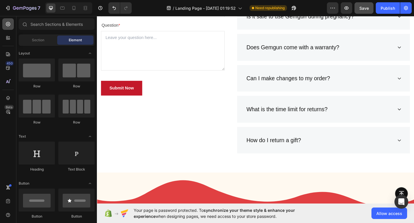
scroll to position [1526, 0]
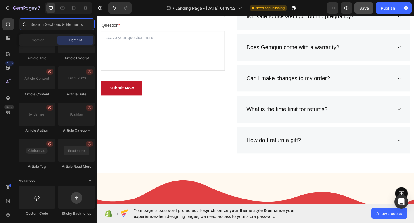
click at [43, 28] on input "text" at bounding box center [57, 23] width 76 height 11
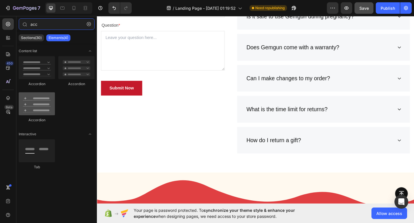
type input "acc"
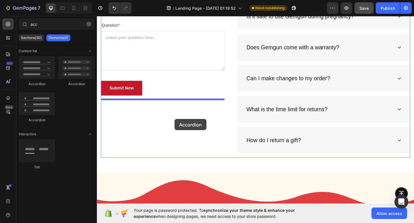
drag, startPoint x: 146, startPoint y: 120, endPoint x: 181, endPoint y: 128, distance: 36.4
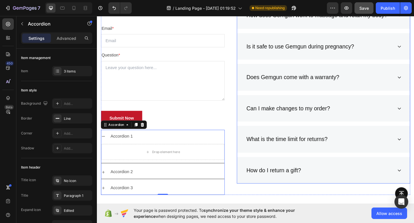
scroll to position [2117, 0]
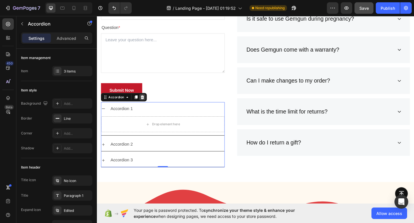
click at [146, 106] on icon at bounding box center [146, 104] width 5 height 5
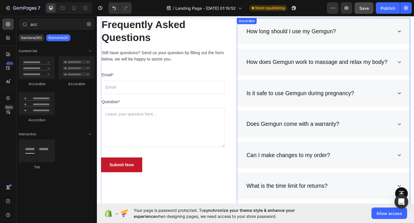
scroll to position [2033, 0]
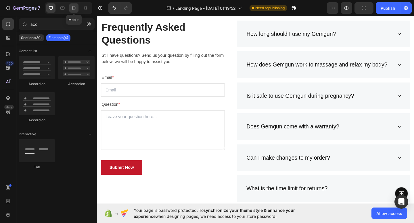
click at [73, 10] on icon at bounding box center [74, 8] width 6 height 6
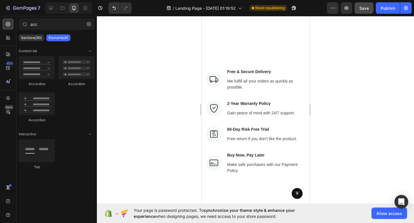
scroll to position [2345, 0]
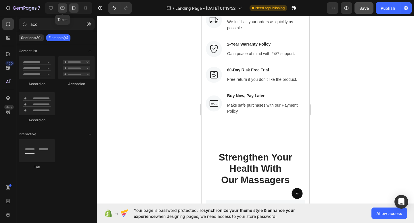
click at [64, 9] on icon at bounding box center [62, 8] width 6 height 6
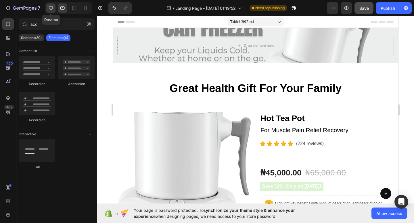
click at [51, 8] on icon at bounding box center [51, 8] width 4 height 4
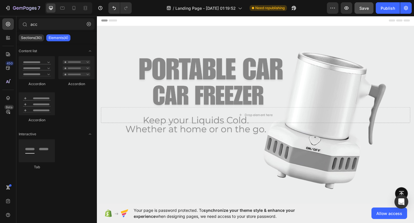
click at [248, 22] on div "Header" at bounding box center [268, 20] width 335 height 11
click at [115, 19] on span "Header" at bounding box center [114, 21] width 13 height 6
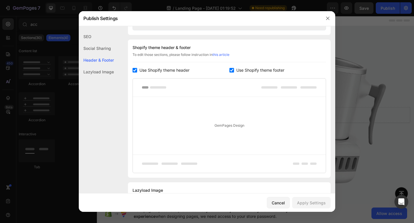
scroll to position [269, 0]
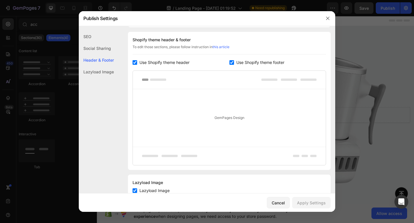
click at [209, 125] on div "GemPages Design" at bounding box center [229, 118] width 193 height 58
click at [233, 61] on input "checkbox" at bounding box center [231, 62] width 5 height 5
checkbox input "false"
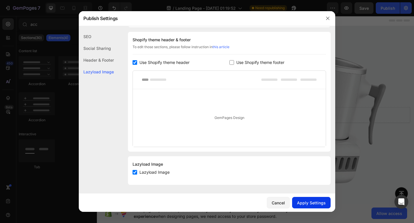
click at [308, 204] on div "Apply Settings" at bounding box center [311, 203] width 29 height 6
click at [108, 66] on div "Header & Footer" at bounding box center [96, 72] width 35 height 12
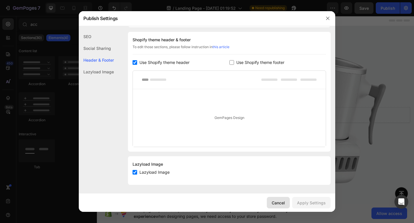
click at [283, 199] on button "Cancel" at bounding box center [278, 202] width 23 height 11
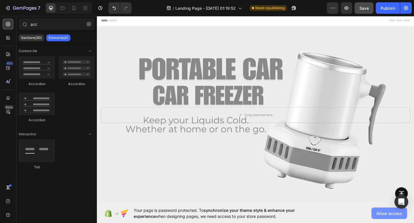
click at [381, 214] on span "Allow access" at bounding box center [389, 214] width 26 height 6
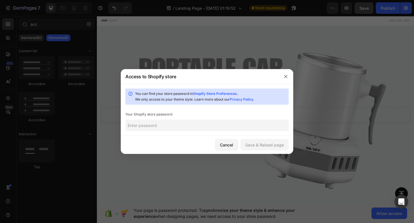
click at [215, 127] on input "text" at bounding box center [206, 125] width 163 height 11
type input "piante"
click at [275, 144] on div "Save & Reload page" at bounding box center [264, 145] width 38 height 6
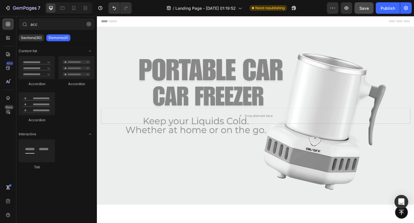
scroll to position [0, 0]
click at [383, 9] on div "Publish" at bounding box center [387, 8] width 14 height 6
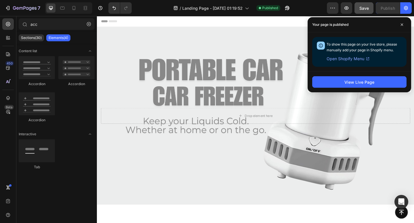
click at [354, 59] on span "Open Shopify Menu" at bounding box center [345, 58] width 38 height 7
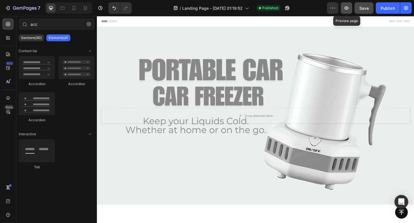
click at [345, 9] on icon "button" at bounding box center [346, 7] width 4 height 3
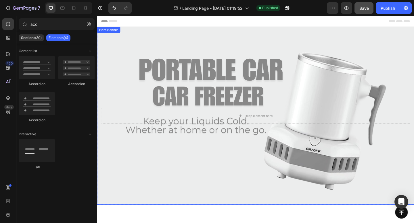
click at [228, 52] on div "Background Image" at bounding box center [269, 125] width 345 height 194
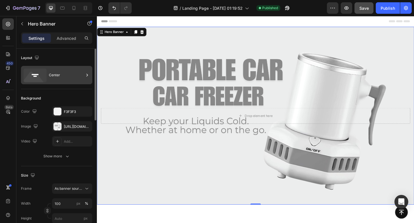
click at [87, 75] on icon at bounding box center [86, 75] width 1 height 3
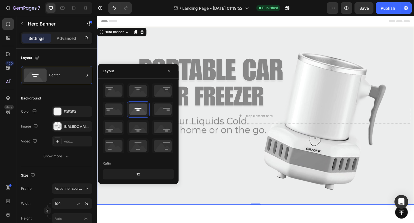
click at [87, 75] on icon at bounding box center [86, 75] width 1 height 3
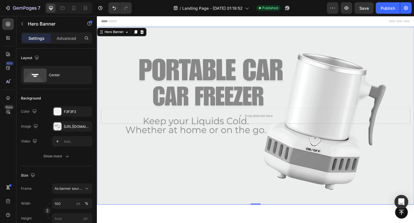
click at [192, 28] on div "Background Image" at bounding box center [269, 125] width 345 height 194
click at [190, 20] on div "Header" at bounding box center [268, 21] width 335 height 11
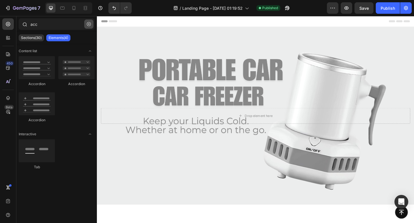
click at [90, 24] on icon "button" at bounding box center [89, 24] width 4 height 4
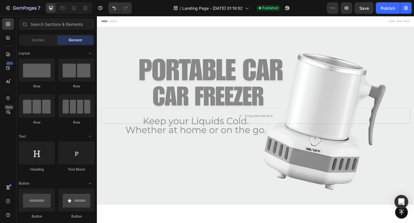
click at [134, 20] on div "Header" at bounding box center [268, 21] width 335 height 11
click at [213, 17] on div "Header" at bounding box center [268, 21] width 335 height 11
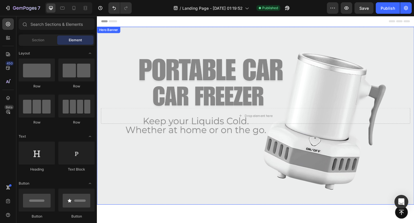
click at [218, 28] on div "Background Image" at bounding box center [269, 125] width 345 height 194
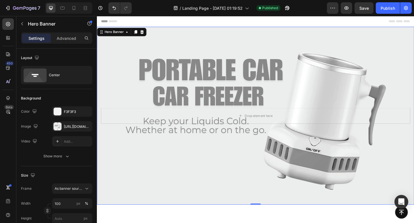
click at [218, 28] on div "Background Image" at bounding box center [269, 125] width 345 height 194
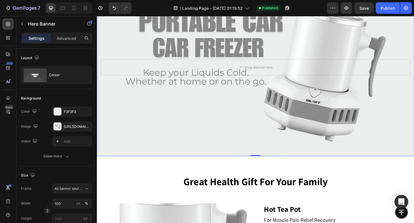
scroll to position [61, 0]
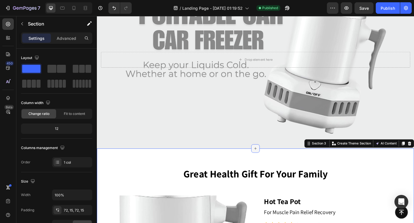
click at [268, 158] on icon at bounding box center [269, 160] width 5 height 5
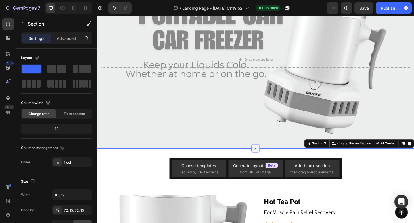
click at [268, 158] on icon at bounding box center [269, 160] width 7 height 7
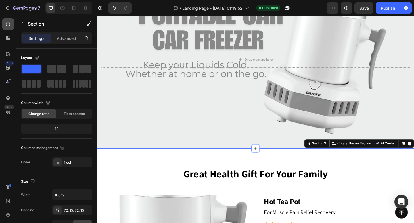
click at [10, 24] on icon at bounding box center [8, 24] width 4 height 4
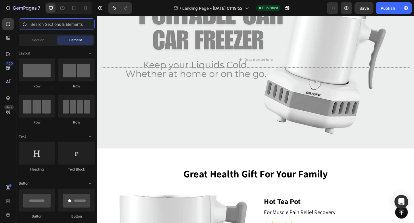
click at [40, 28] on input "text" at bounding box center [57, 23] width 76 height 11
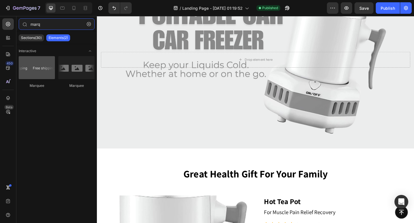
type input "marq"
drag, startPoint x: 34, startPoint y: 74, endPoint x: 23, endPoint y: 69, distance: 11.8
click at [22, 71] on div at bounding box center [37, 67] width 36 height 23
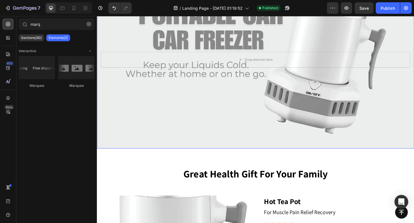
scroll to position [0, 0]
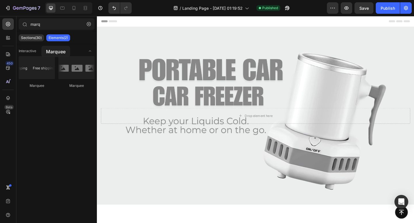
drag, startPoint x: 42, startPoint y: 68, endPoint x: 41, endPoint y: 46, distance: 22.7
click at [41, 46] on div "Interactive Marquee Marquee" at bounding box center [56, 72] width 80 height 57
click at [89, 21] on button "button" at bounding box center [88, 24] width 9 height 9
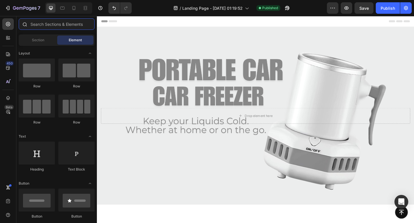
click at [68, 25] on input "text" at bounding box center [57, 23] width 76 height 11
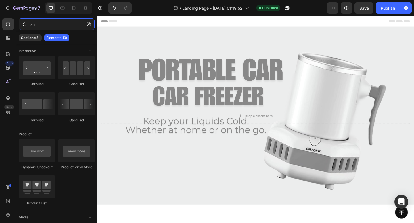
type input "s"
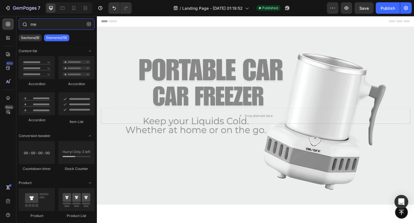
type input "m"
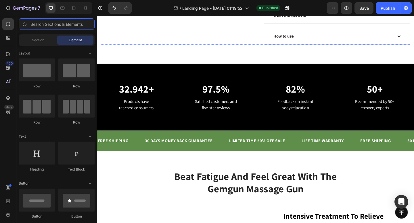
scroll to position [553, 0]
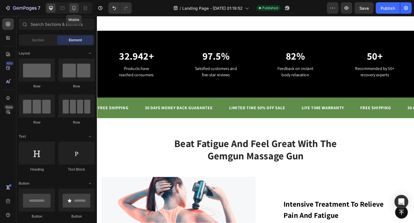
click at [75, 10] on icon at bounding box center [74, 8] width 6 height 6
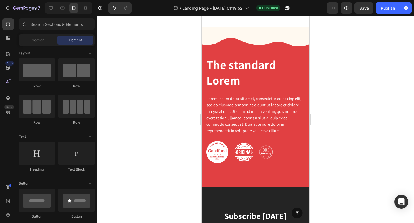
scroll to position [3290, 0]
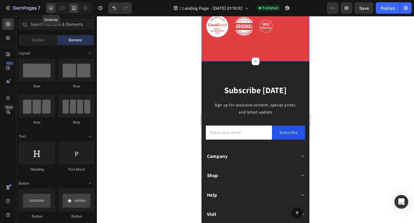
click at [51, 9] on icon at bounding box center [51, 8] width 4 height 4
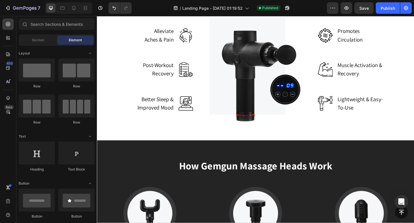
scroll to position [839, 0]
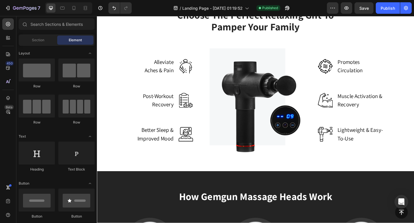
click at [248, 81] on img at bounding box center [269, 107] width 100 height 113
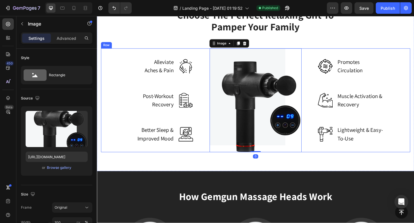
click at [188, 89] on div "Alleviate Aches & Pain Text block Image Row Post-Workout Recovery Text block Im…" at bounding box center [151, 107] width 100 height 113
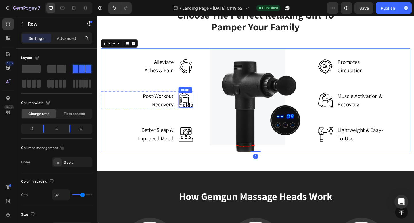
click at [194, 112] on img at bounding box center [193, 108] width 16 height 16
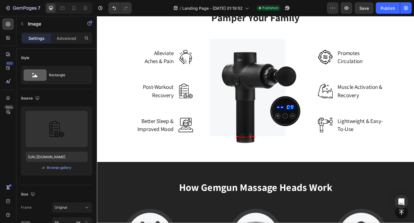
scroll to position [806, 0]
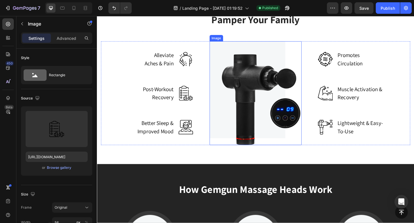
click at [278, 120] on img at bounding box center [269, 100] width 100 height 113
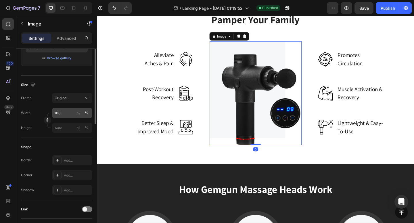
scroll to position [0, 0]
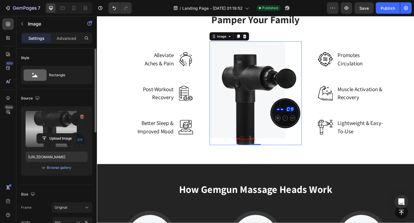
click at [65, 121] on label at bounding box center [57, 129] width 62 height 36
click at [65, 134] on input "file" at bounding box center [57, 139] width 40 height 10
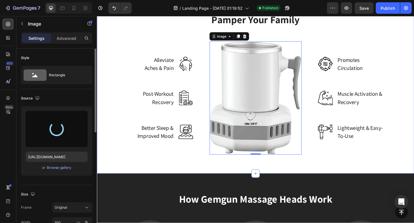
click at [169, 68] on div "Choose The Perfect Relaxing Gift To Pamper Your Family Heading Row Alleviate Ac…" at bounding box center [269, 83] width 336 height 167
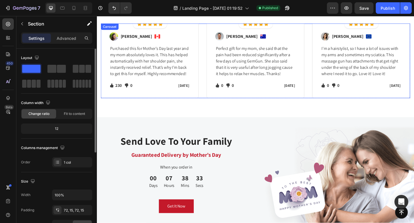
scroll to position [1274, 0]
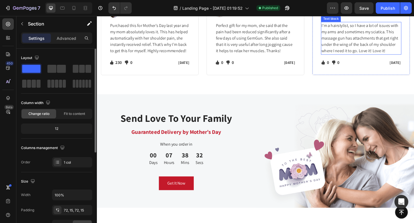
click at [362, 58] on p "I’m a hairstylist, so I have a lot of issues with my arms and sometimes my scia…" at bounding box center [384, 40] width 86 height 34
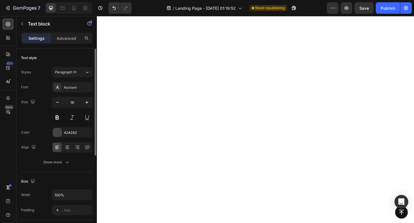
scroll to position [359, 0]
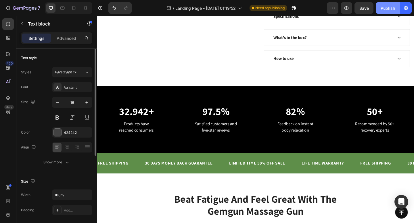
click at [389, 10] on div "Publish" at bounding box center [387, 8] width 14 height 6
click at [6, 24] on icon at bounding box center [8, 24] width 4 height 4
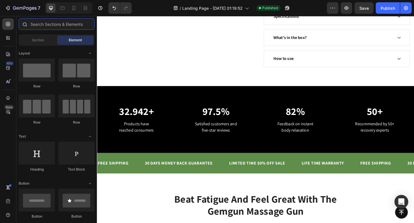
click at [49, 24] on input "text" at bounding box center [57, 23] width 76 height 11
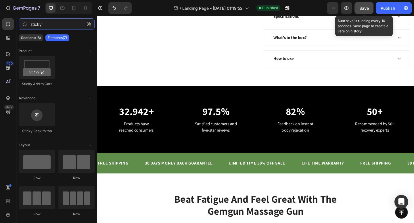
type input "sticky"
click at [370, 9] on button "Save" at bounding box center [363, 7] width 19 height 11
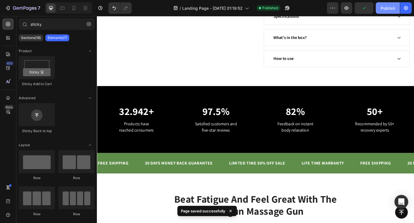
click at [389, 8] on div "Publish" at bounding box center [387, 8] width 14 height 6
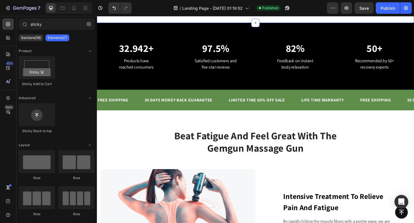
scroll to position [563, 0]
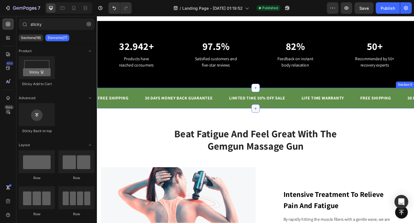
click at [269, 119] on icon at bounding box center [269, 117] width 5 height 5
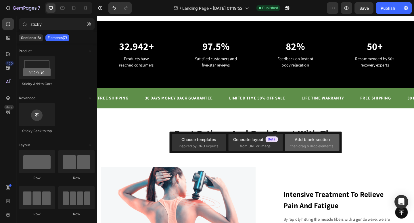
click at [302, 144] on span "then drag & drop elements" at bounding box center [311, 146] width 43 height 5
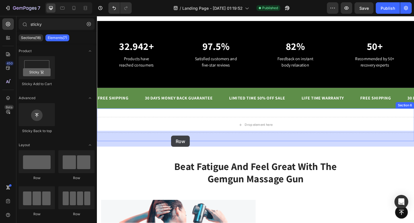
drag, startPoint x: 138, startPoint y: 218, endPoint x: 177, endPoint y: 146, distance: 81.5
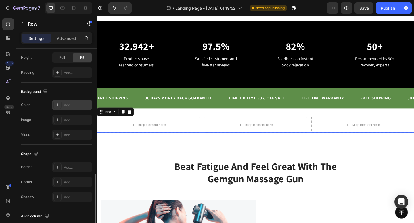
scroll to position [225, 0]
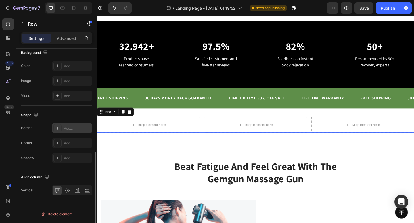
click at [57, 130] on icon at bounding box center [57, 128] width 5 height 5
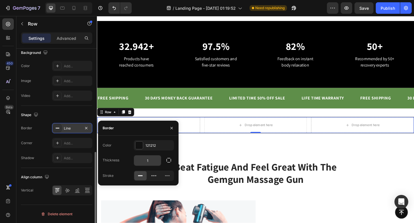
click at [151, 161] on input "1" at bounding box center [147, 161] width 27 height 10
type input "3"
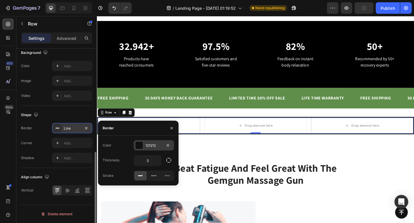
click at [139, 146] on div at bounding box center [138, 145] width 7 height 7
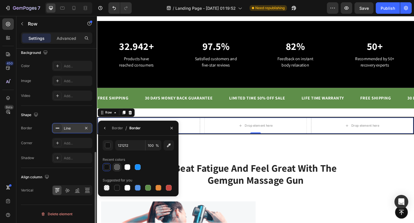
click at [117, 168] on div at bounding box center [117, 168] width 6 height 6
type input "595959"
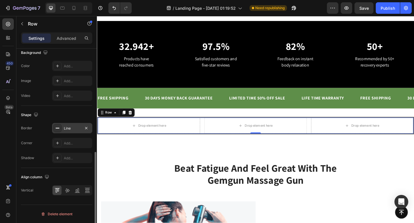
click at [45, 157] on div "Shadow Add..." at bounding box center [56, 158] width 71 height 10
click at [57, 145] on icon at bounding box center [57, 143] width 5 height 5
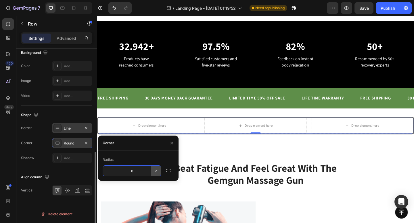
click at [156, 170] on icon "button" at bounding box center [156, 171] width 6 height 6
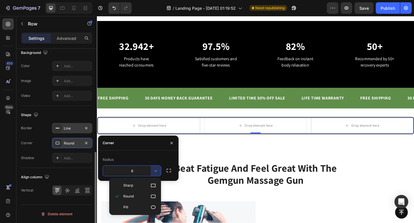
click at [149, 158] on div "Radius" at bounding box center [138, 159] width 71 height 9
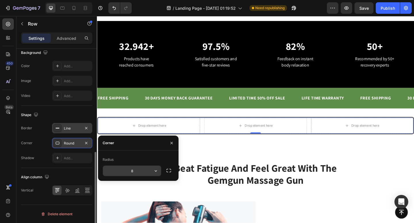
click at [142, 169] on input "8" at bounding box center [132, 171] width 58 height 10
type input "10"
click at [45, 159] on div "Shadow Add..." at bounding box center [56, 158] width 71 height 10
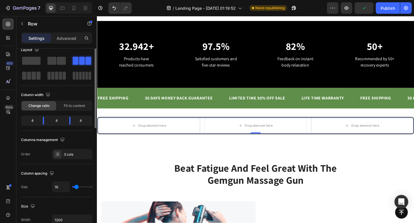
scroll to position [0, 0]
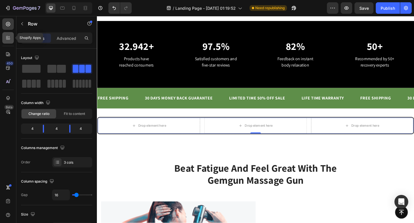
click at [11, 38] on icon at bounding box center [8, 38] width 6 height 6
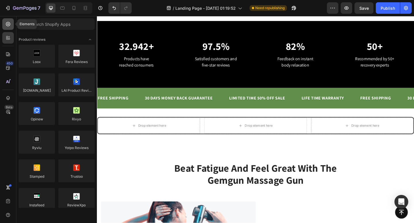
click at [8, 25] on icon at bounding box center [8, 24] width 6 height 6
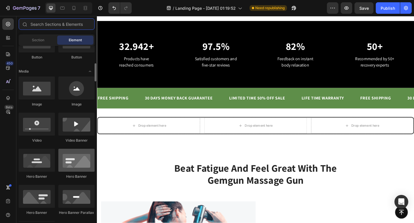
scroll to position [161, 0]
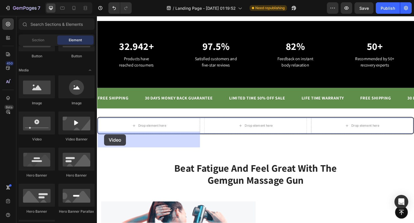
drag, startPoint x: 137, startPoint y: 142, endPoint x: 105, endPoint y: 145, distance: 32.9
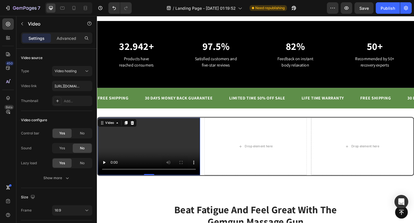
click at [130, 137] on div "Video" at bounding box center [119, 132] width 43 height 9
click at [130, 135] on icon at bounding box center [128, 132] width 5 height 5
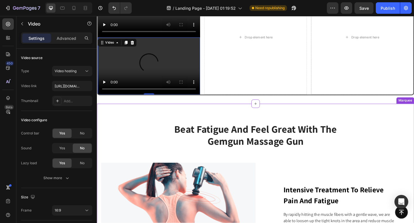
scroll to position [731, 0]
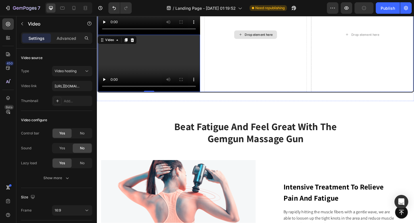
drag, startPoint x: 127, startPoint y: 43, endPoint x: 251, endPoint y: 61, distance: 124.9
click at [252, 62] on div "Video Video 0 Drop element here Drop element here Row" at bounding box center [269, 36] width 345 height 127
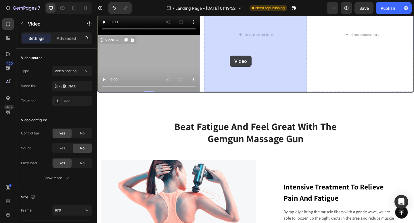
drag, startPoint x: 176, startPoint y: 53, endPoint x: 241, endPoint y: 59, distance: 65.7
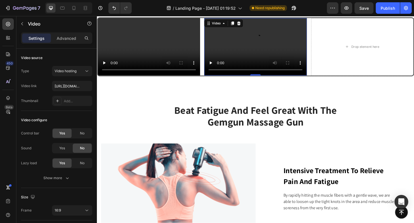
scroll to position [649, 0]
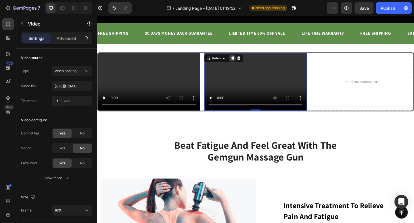
click at [242, 62] on icon at bounding box center [244, 62] width 5 height 5
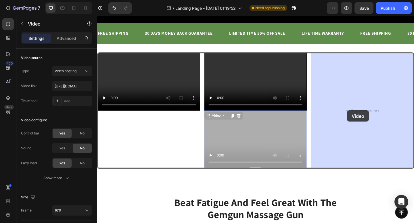
drag, startPoint x: 275, startPoint y: 138, endPoint x: 368, endPoint y: 119, distance: 95.5
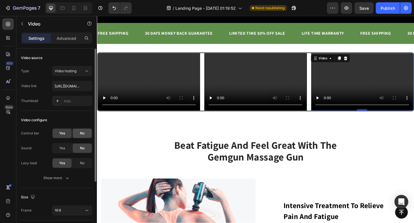
click at [75, 134] on div "No" at bounding box center [82, 133] width 19 height 9
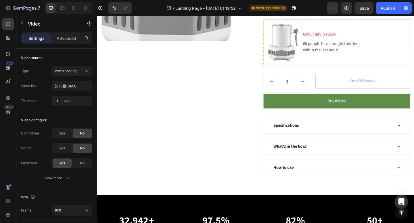
scroll to position [0, 0]
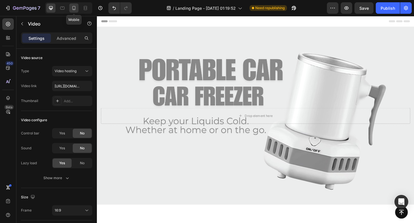
click at [73, 9] on icon at bounding box center [73, 8] width 3 height 4
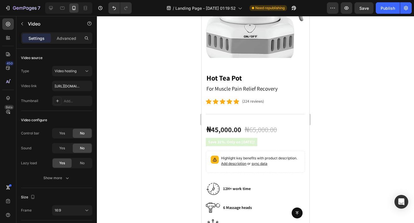
scroll to position [190, 0]
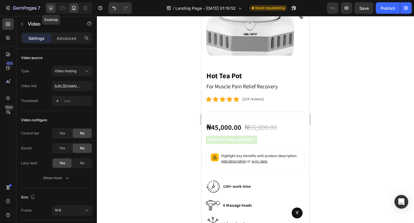
click at [49, 8] on icon at bounding box center [51, 8] width 4 height 4
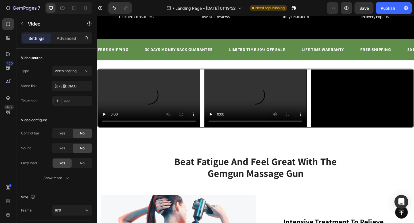
scroll to position [494, 0]
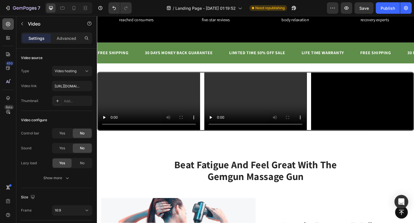
click at [11, 23] on div at bounding box center [7, 23] width 11 height 11
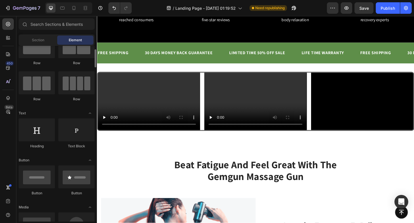
scroll to position [25, 0]
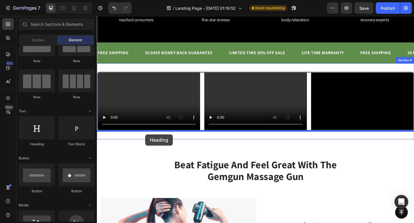
drag, startPoint x: 142, startPoint y: 144, endPoint x: 149, endPoint y: 145, distance: 7.8
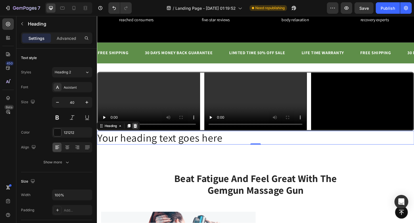
click at [140, 138] on icon at bounding box center [138, 136] width 5 height 5
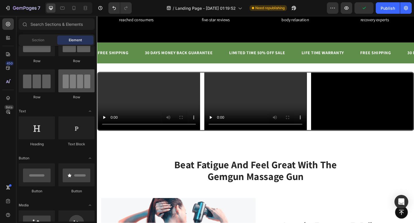
click at [74, 80] on div at bounding box center [76, 81] width 36 height 23
click at [10, 27] on div at bounding box center [7, 23] width 11 height 11
click at [8, 24] on icon at bounding box center [8, 24] width 6 height 6
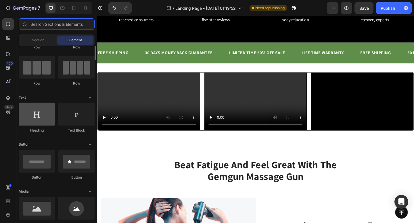
scroll to position [45, 0]
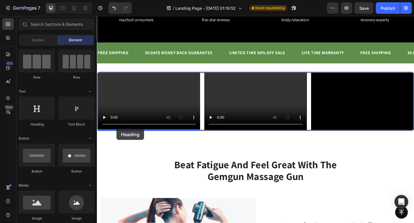
drag, startPoint x: 132, startPoint y: 131, endPoint x: 118, endPoint y: 139, distance: 15.8
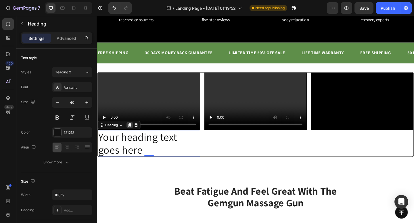
click at [134, 135] on icon at bounding box center [132, 135] width 3 height 4
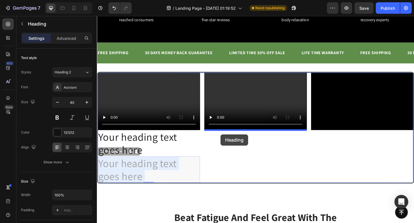
drag, startPoint x: 130, startPoint y: 176, endPoint x: 231, endPoint y: 144, distance: 106.5
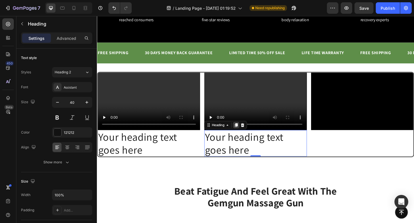
click at [248, 136] on icon at bounding box center [248, 135] width 5 height 5
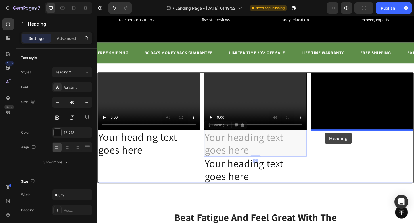
drag, startPoint x: 234, startPoint y: 145, endPoint x: 344, endPoint y: 143, distance: 110.6
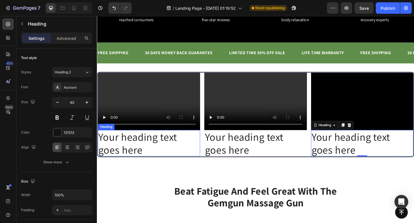
click at [156, 162] on h2 "Your heading text goes here" at bounding box center [153, 154] width 111 height 29
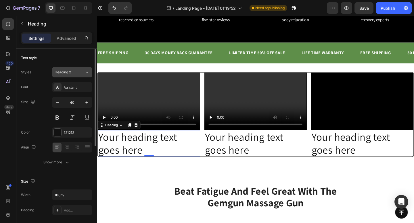
click at [83, 74] on div "Heading 2" at bounding box center [70, 72] width 30 height 5
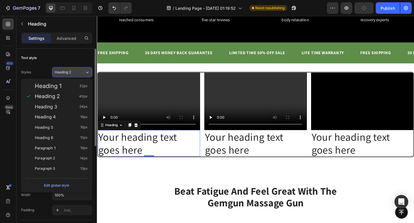
click at [83, 74] on div "Heading 2" at bounding box center [70, 72] width 30 height 5
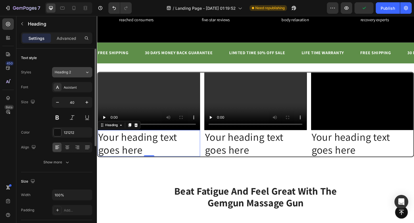
click at [77, 72] on div "Heading 2" at bounding box center [66, 72] width 23 height 5
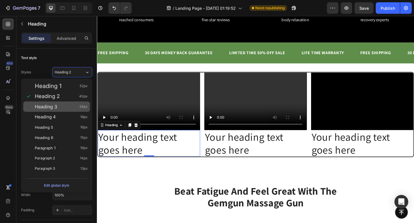
click at [72, 105] on div "Heading 3 24px" at bounding box center [61, 107] width 53 height 6
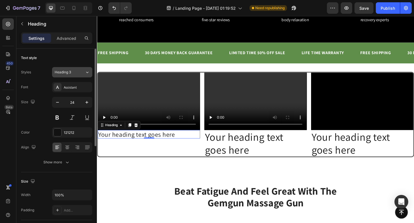
click at [74, 75] on div "Heading 3" at bounding box center [66, 72] width 23 height 5
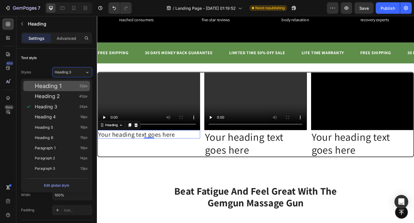
click at [72, 85] on div "Heading 1 52px" at bounding box center [61, 86] width 53 height 6
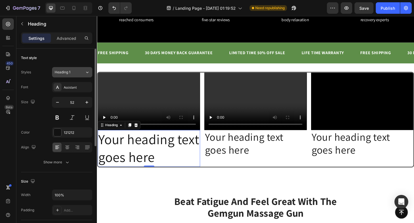
click at [72, 76] on button "Heading 1" at bounding box center [72, 72] width 40 height 10
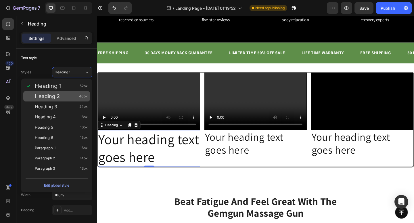
click at [72, 96] on div "Heading 2 40px" at bounding box center [61, 97] width 53 height 6
type input "40"
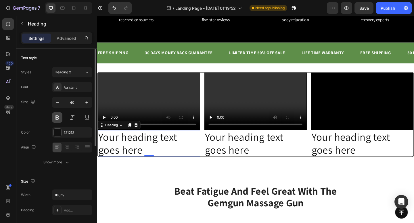
click at [59, 116] on button at bounding box center [57, 118] width 10 height 10
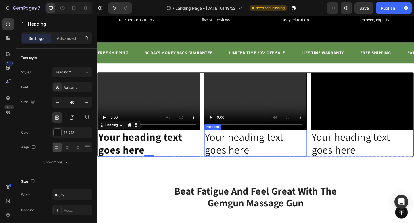
click at [229, 150] on h2 "Your heading text goes here" at bounding box center [268, 154] width 111 height 29
click at [144, 153] on h2 "Your heading text goes here" at bounding box center [153, 154] width 111 height 29
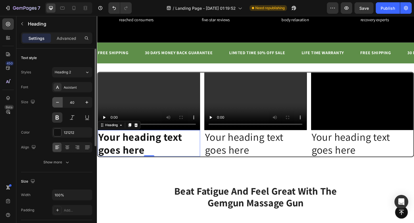
click at [55, 103] on icon "button" at bounding box center [58, 103] width 6 height 6
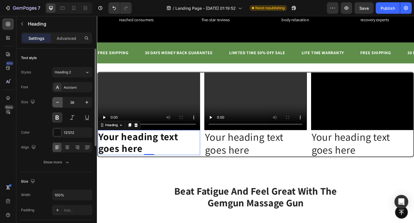
click at [55, 103] on icon "button" at bounding box center [58, 103] width 6 height 6
type input "34"
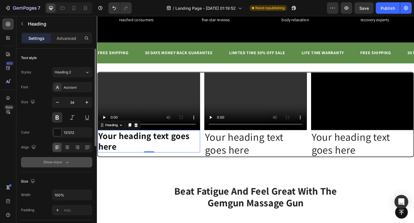
click at [66, 162] on icon "button" at bounding box center [67, 163] width 3 height 2
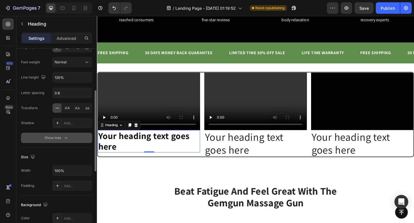
scroll to position [99, 0]
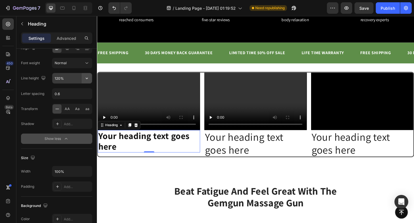
click at [88, 78] on icon "button" at bounding box center [87, 79] width 6 height 6
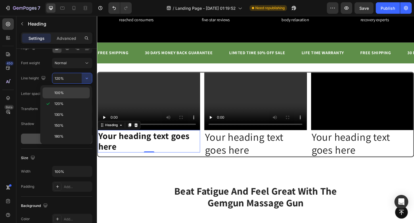
click at [70, 94] on p "100%" at bounding box center [70, 92] width 33 height 5
type input "100%"
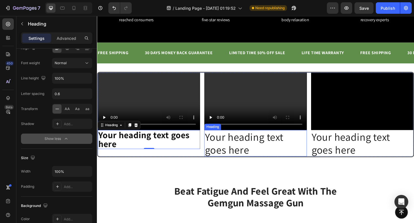
click at [239, 153] on h2 "Your heading text goes here" at bounding box center [268, 154] width 111 height 29
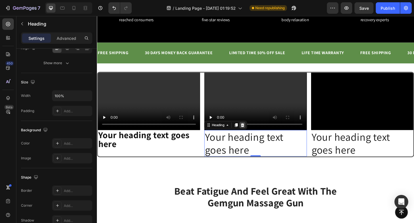
click at [254, 136] on icon at bounding box center [255, 135] width 5 height 5
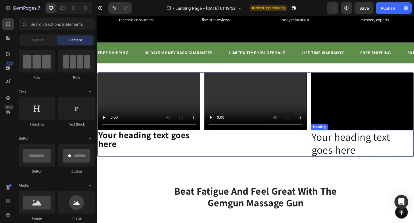
click at [352, 143] on h2 "Your heading text goes here" at bounding box center [384, 154] width 111 height 29
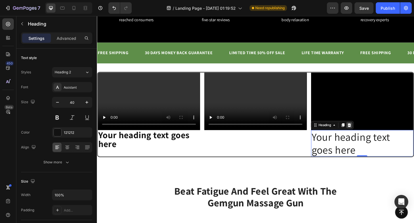
click at [371, 137] on icon at bounding box center [371, 135] width 5 height 5
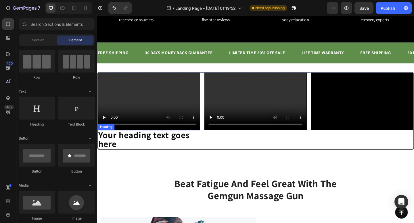
click at [171, 146] on h2 "Your heading text goes here" at bounding box center [153, 150] width 111 height 21
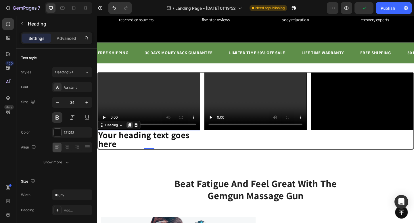
click at [134, 137] on div at bounding box center [132, 135] width 7 height 7
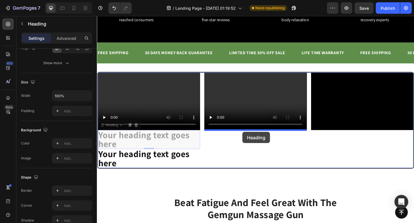
drag, startPoint x: 146, startPoint y: 153, endPoint x: 255, endPoint y: 142, distance: 109.1
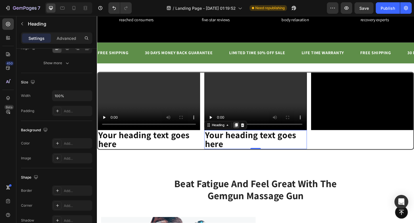
click at [248, 135] on icon at bounding box center [248, 135] width 5 height 5
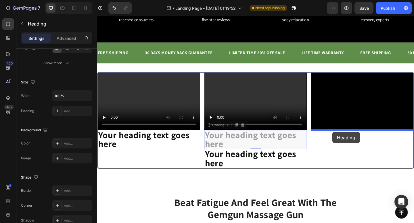
drag, startPoint x: 259, startPoint y: 147, endPoint x: 353, endPoint y: 142, distance: 94.0
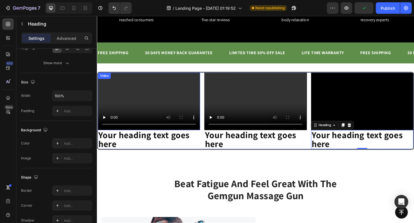
click at [178, 95] on video at bounding box center [153, 109] width 111 height 63
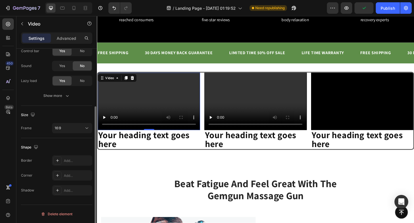
scroll to position [0, 0]
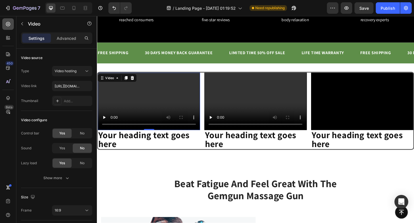
click at [10, 22] on icon at bounding box center [8, 24] width 6 height 6
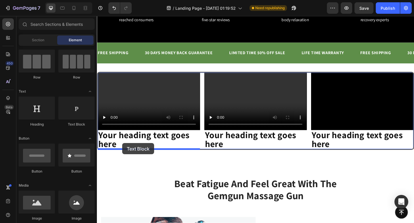
drag, startPoint x: 172, startPoint y: 127, endPoint x: 124, endPoint y: 155, distance: 55.2
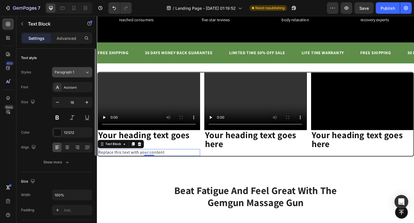
click at [81, 72] on div "Paragraph 1" at bounding box center [70, 72] width 30 height 5
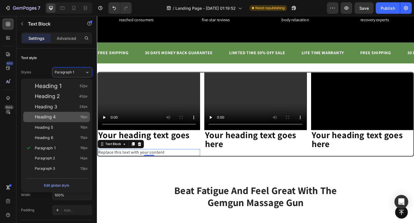
click at [67, 121] on div "Heading 4 18px" at bounding box center [56, 117] width 67 height 10
type input "18"
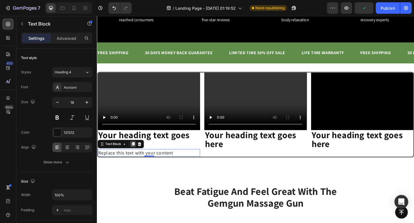
click at [135, 154] on icon at bounding box center [136, 156] width 3 height 4
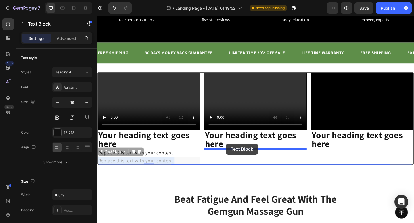
drag, startPoint x: 159, startPoint y: 172, endPoint x: 237, endPoint y: 155, distance: 79.4
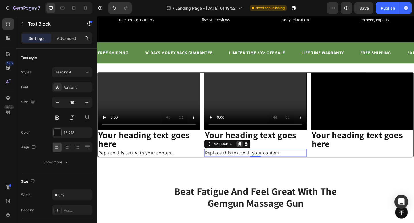
click at [252, 156] on icon at bounding box center [251, 156] width 3 height 4
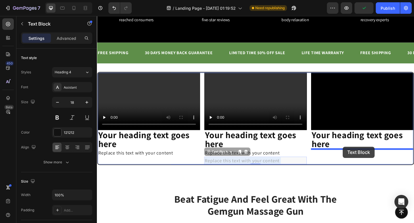
drag, startPoint x: 290, startPoint y: 171, endPoint x: 364, endPoint y: 159, distance: 74.8
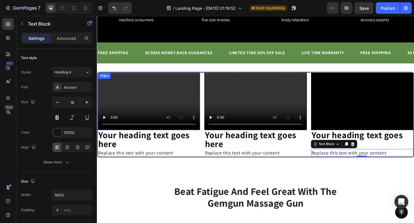
click at [154, 100] on video at bounding box center [153, 109] width 111 height 63
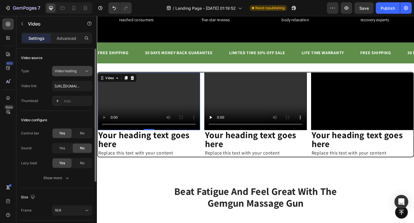
click at [84, 68] on icon at bounding box center [87, 71] width 6 height 6
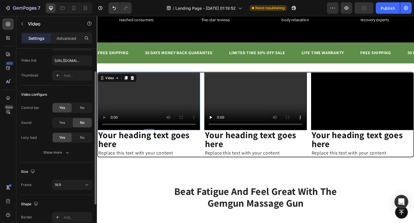
scroll to position [33, 0]
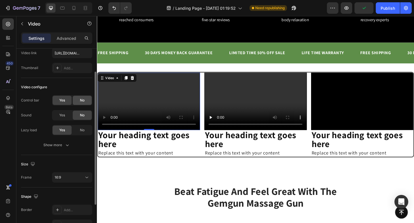
click at [81, 101] on span "No" at bounding box center [82, 100] width 5 height 5
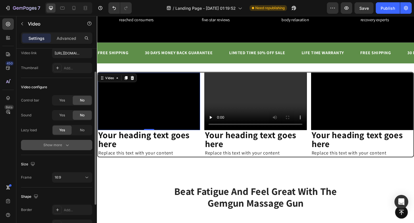
click at [67, 145] on icon "button" at bounding box center [67, 146] width 3 height 2
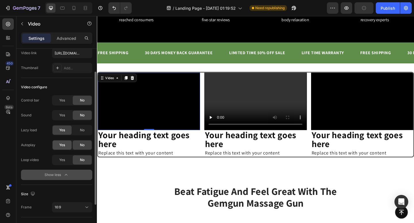
click at [66, 146] on div "Yes" at bounding box center [62, 145] width 19 height 9
click at [60, 164] on div "Yes" at bounding box center [62, 160] width 19 height 9
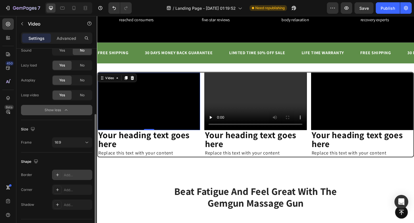
scroll to position [112, 0]
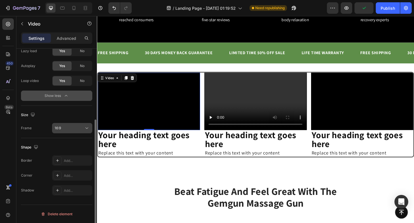
click at [78, 128] on div "16:9" at bounding box center [69, 128] width 29 height 5
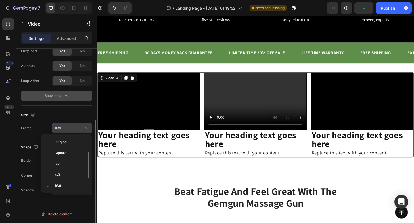
scroll to position [10, 0]
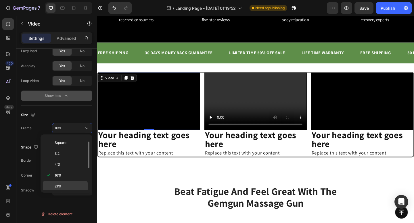
click at [72, 192] on div "21:9" at bounding box center [65, 197] width 45 height 11
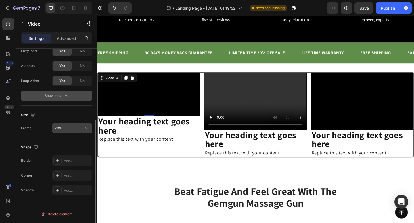
click at [73, 129] on div "21:9" at bounding box center [69, 128] width 29 height 5
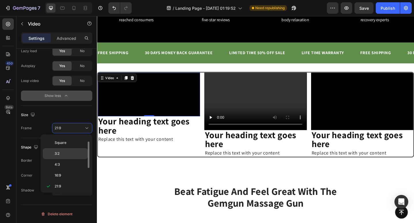
click at [70, 155] on p "3:2" at bounding box center [70, 153] width 30 height 5
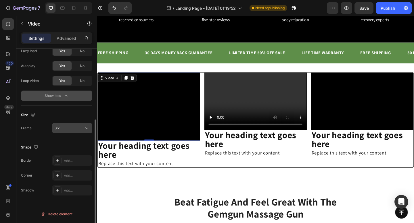
click at [78, 125] on button "3:2" at bounding box center [72, 128] width 40 height 10
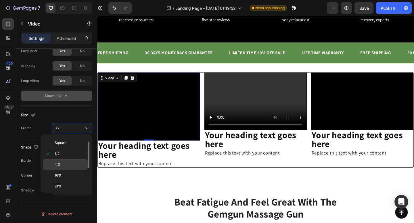
click at [74, 170] on div "4:3" at bounding box center [65, 175] width 45 height 11
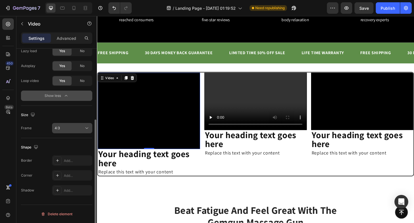
click at [73, 129] on div "4:3" at bounding box center [69, 128] width 29 height 5
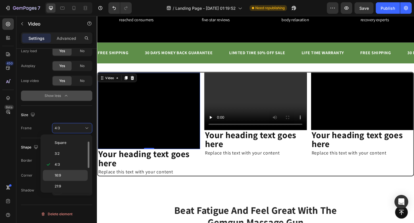
click at [70, 174] on p "16:9" at bounding box center [70, 175] width 30 height 5
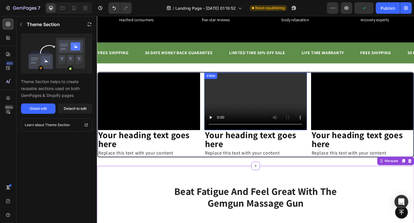
click at [270, 104] on video at bounding box center [268, 109] width 111 height 63
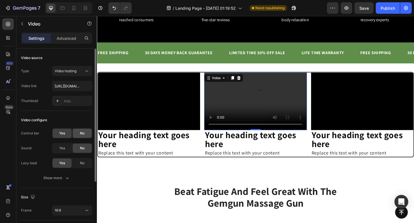
click at [84, 132] on span "No" at bounding box center [82, 133] width 5 height 5
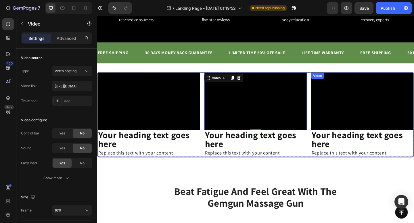
click at [352, 85] on video at bounding box center [384, 109] width 111 height 63
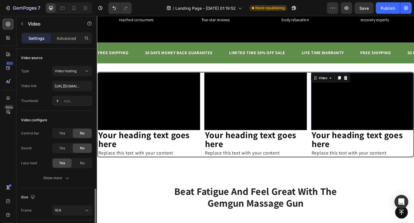
scroll to position [82, 0]
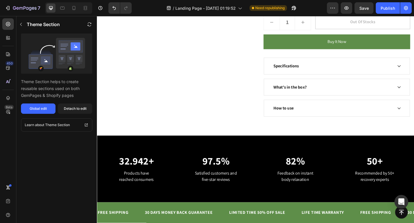
scroll to position [482, 0]
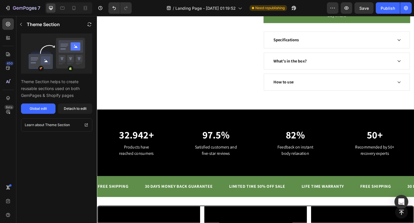
click at [357, 79] on div "How to use" at bounding box center [357, 88] width 158 height 18
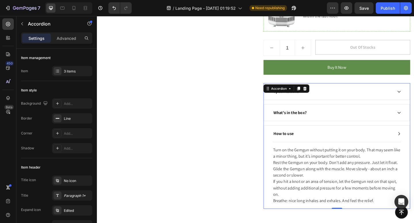
scroll to position [419, 0]
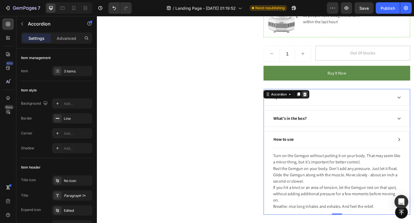
click at [323, 103] on icon at bounding box center [323, 101] width 4 height 4
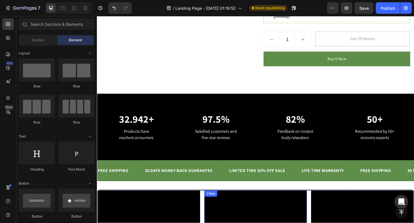
scroll to position [498, 0]
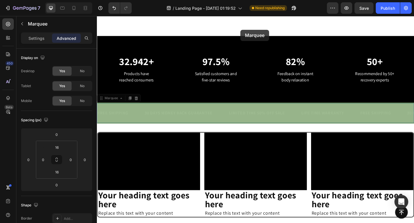
drag, startPoint x: 290, startPoint y: 115, endPoint x: 253, endPoint y: 31, distance: 91.7
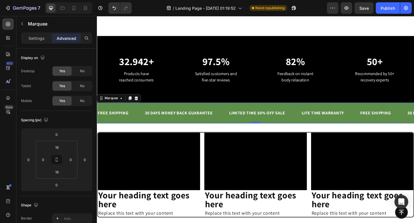
click at [233, 117] on div "30 DAYS MONEY BACK GUARANTEE Text Block" at bounding box center [194, 122] width 92 height 12
click at [235, 131] on div "FREE SHIPPING Text Block 30 DAYS MONEY BACK GUARANTEE Text Block LIMITED TIME 5…" at bounding box center [269, 121] width 345 height 21
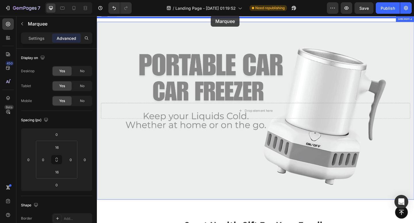
scroll to position [0, 0]
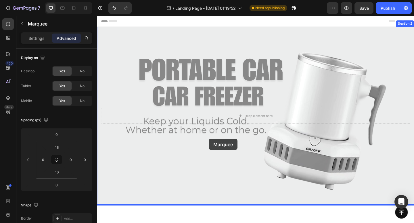
drag, startPoint x: 110, startPoint y: 107, endPoint x: 218, endPoint y: 150, distance: 116.1
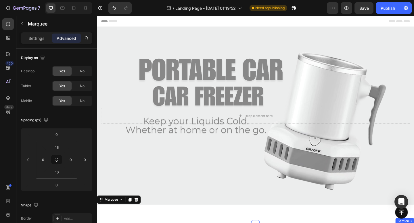
scroll to position [157, 0]
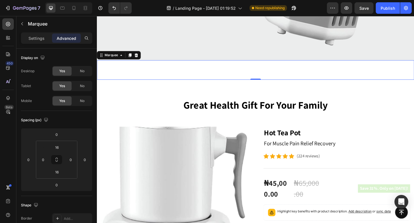
click at [283, 67] on div "FREE SHIPPING Text Block 30 DAYS MONEY BACK GUARANTEE Text Block LIMITED TIME 5…" at bounding box center [269, 74] width 345 height 21
click at [281, 74] on div "LIMITED TIME 50% OFF SALE" at bounding box center [271, 74] width 62 height 7
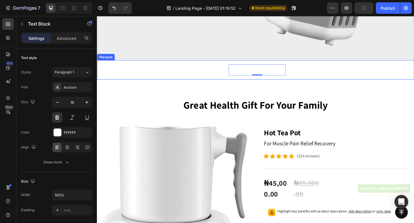
click at [242, 67] on div "FREE SHIPPING Text Block 30 DAYS MONEY BACK GUARANTEE Text Block LIMITED TIME 5…" at bounding box center [269, 74] width 345 height 21
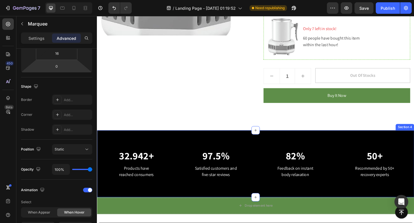
scroll to position [483, 0]
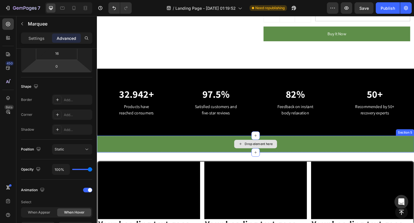
click at [229, 157] on div "Drop element here" at bounding box center [269, 155] width 345 height 17
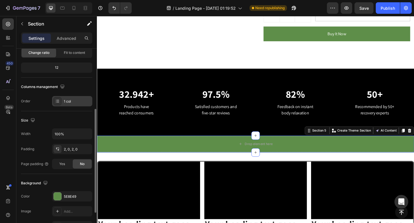
scroll to position [159, 0]
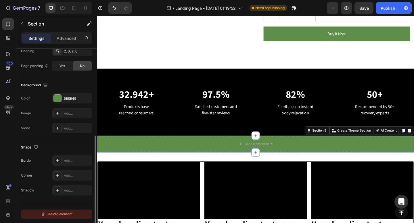
click at [52, 212] on div "Delete element" at bounding box center [57, 214] width 32 height 7
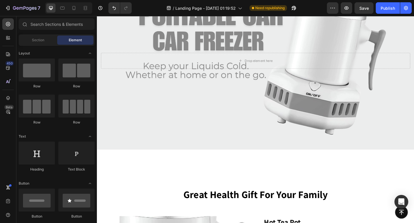
scroll to position [88, 0]
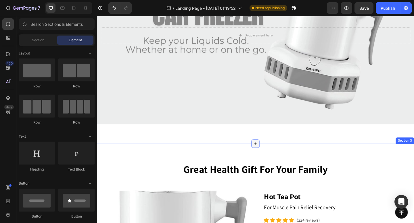
click at [270, 155] on icon at bounding box center [269, 155] width 3 height 3
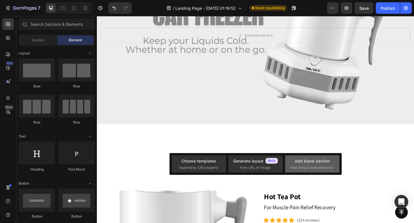
click at [306, 160] on div "Add blank section" at bounding box center [311, 161] width 35 height 6
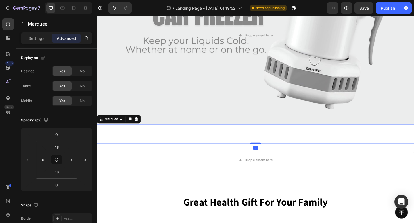
click at [122, 167] on div "Drop element here" at bounding box center [269, 173] width 345 height 17
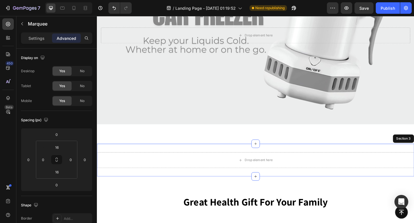
click at [127, 173] on div "Drop element here" at bounding box center [269, 173] width 345 height 17
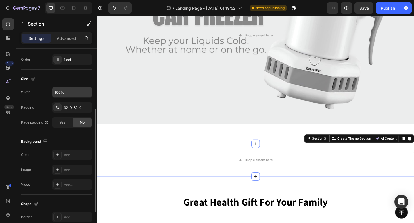
scroll to position [111, 0]
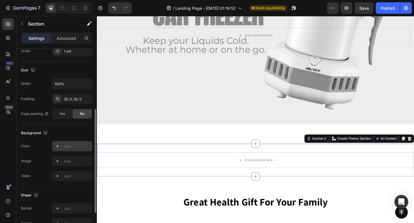
click at [57, 145] on icon at bounding box center [57, 146] width 5 height 5
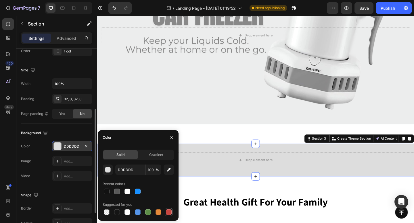
click at [168, 213] on div at bounding box center [169, 213] width 6 height 6
type input "C5453F"
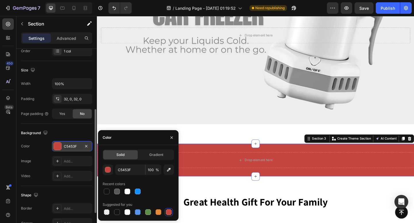
click at [64, 133] on div "Background" at bounding box center [56, 133] width 71 height 9
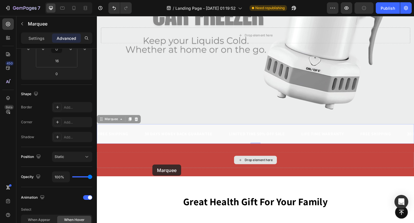
scroll to position [0, 0]
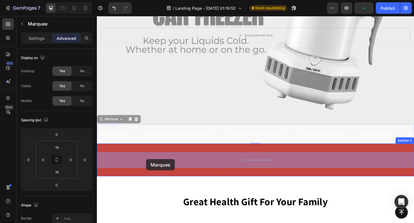
drag, startPoint x: 108, startPoint y: 130, endPoint x: 150, endPoint y: 172, distance: 59.1
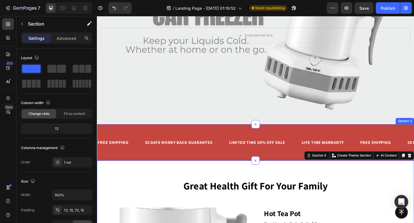
click at [213, 140] on div "FREE SHIPPING Text Block 30 DAYS MONEY BACK GUARANTEE Text Block LIMITED TIME 5…" at bounding box center [269, 154] width 345 height 40
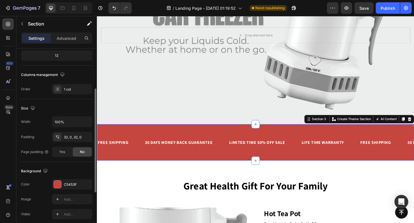
scroll to position [74, 0]
click at [66, 136] on div "32, 0, 32, 0" at bounding box center [72, 136] width 17 height 5
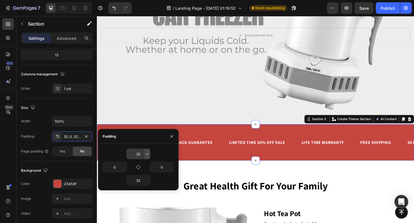
click at [144, 155] on button "button" at bounding box center [147, 154] width 6 height 10
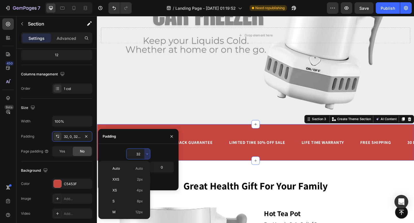
scroll to position [41, 0]
click at [134, 183] on p "L 16px" at bounding box center [127, 181] width 30 height 5
type input "16"
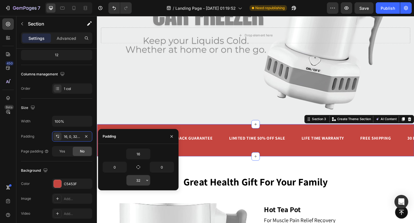
click at [142, 185] on input "32" at bounding box center [138, 180] width 24 height 10
click at [149, 184] on button "button" at bounding box center [147, 180] width 6 height 10
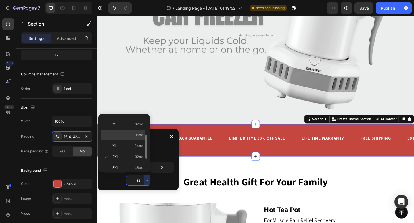
click at [138, 135] on span "16px" at bounding box center [138, 135] width 7 height 5
type input "16"
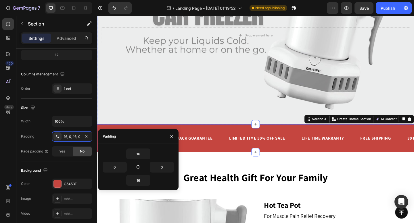
click at [157, 118] on div "Background Image" at bounding box center [269, 37] width 345 height 194
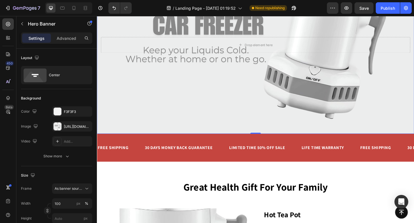
scroll to position [0, 0]
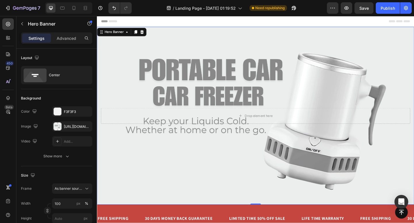
click at [254, 26] on div "Header" at bounding box center [268, 21] width 335 height 11
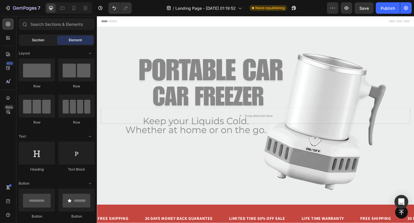
click at [39, 42] on span "Section" at bounding box center [38, 40] width 12 height 5
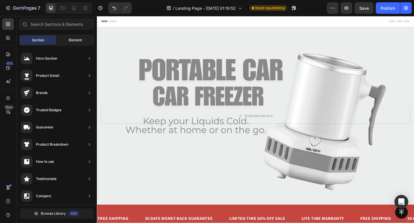
click at [78, 42] on span "Element" at bounding box center [75, 40] width 13 height 5
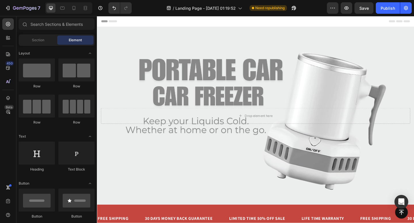
click at [52, 118] on div "Row" at bounding box center [37, 110] width 36 height 30
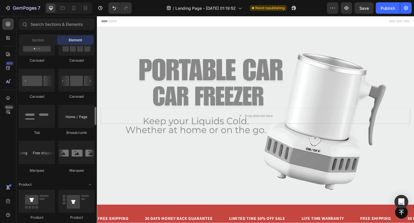
scroll to position [601, 0]
click at [90, 120] on div at bounding box center [76, 115] width 36 height 23
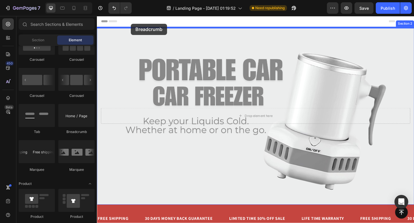
drag, startPoint x: 180, startPoint y: 133, endPoint x: 134, endPoint y: 25, distance: 117.7
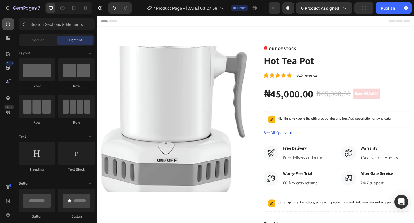
click at [7, 24] on icon at bounding box center [8, 24] width 6 height 6
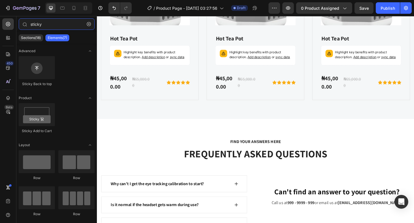
scroll to position [2120, 0]
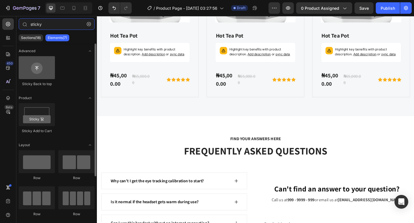
type input "sticky"
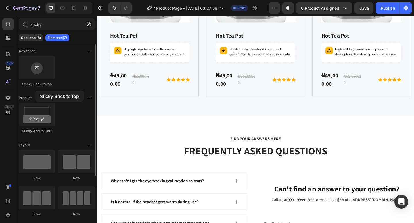
drag, startPoint x: 40, startPoint y: 74, endPoint x: 35, endPoint y: 91, distance: 17.6
click at [35, 103] on div "Sticky Back to top" at bounding box center [57, 121] width 76 height 36
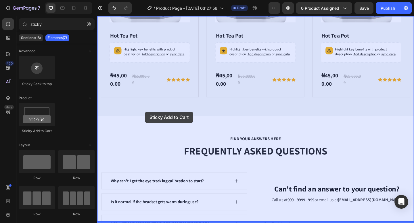
drag, startPoint x: 136, startPoint y: 129, endPoint x: 145, endPoint y: 120, distance: 12.8
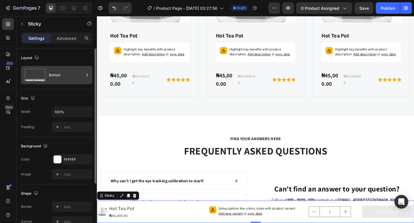
click at [88, 73] on icon at bounding box center [87, 75] width 6 height 6
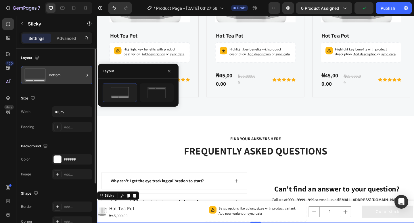
click at [88, 73] on icon at bounding box center [87, 75] width 6 height 6
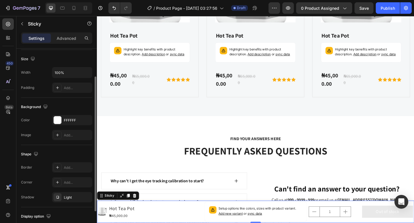
scroll to position [79, 0]
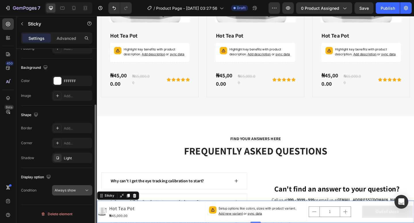
click at [82, 189] on div "Always show" at bounding box center [69, 190] width 29 height 5
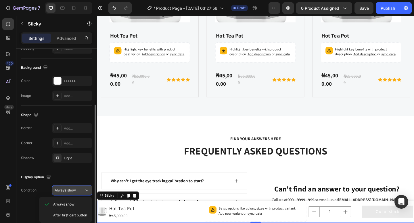
click at [82, 189] on div "Always show" at bounding box center [69, 190] width 29 height 5
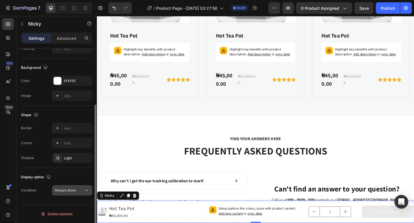
click at [78, 193] on div "Always show" at bounding box center [72, 191] width 35 height 6
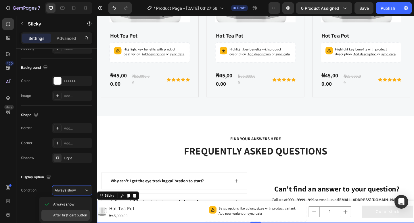
click at [73, 215] on span "After first cart button" at bounding box center [70, 215] width 34 height 5
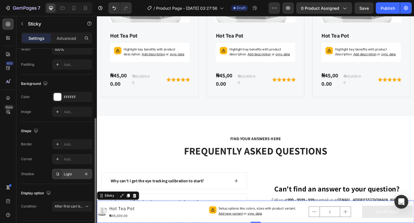
scroll to position [0, 0]
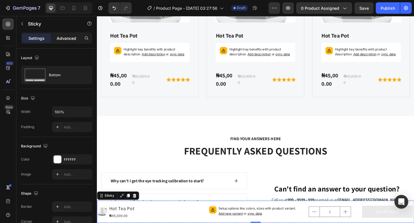
click at [71, 38] on p "Advanced" at bounding box center [67, 38] width 20 height 6
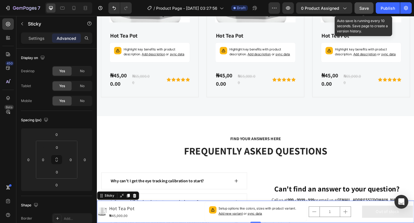
click at [364, 13] on button "Save" at bounding box center [363, 7] width 19 height 11
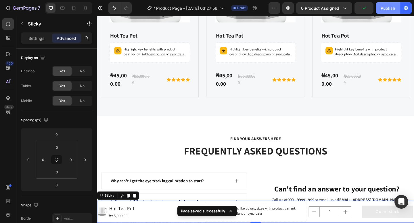
click at [390, 6] on div "Publish" at bounding box center [387, 8] width 14 height 6
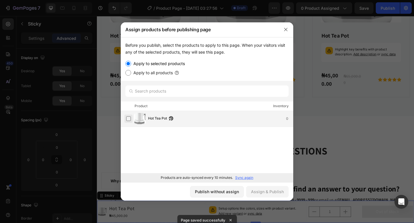
click at [127, 121] on label at bounding box center [128, 119] width 5 height 5
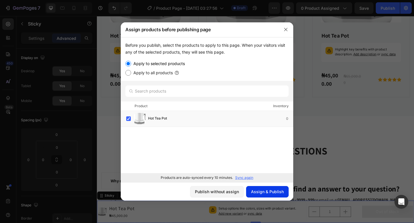
click at [260, 192] on div "Assign & Publish" at bounding box center [267, 192] width 33 height 6
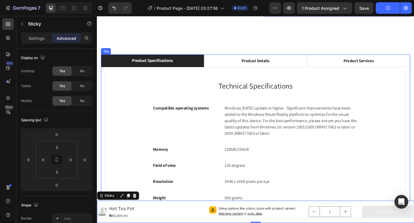
scroll to position [232, 0]
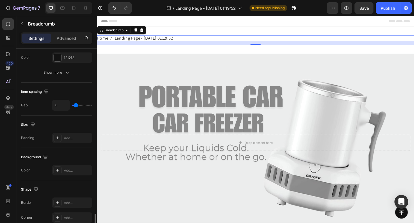
scroll to position [279, 0]
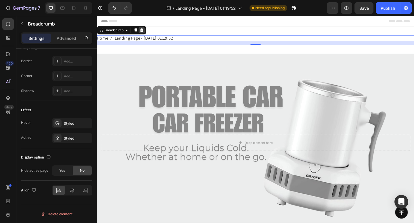
click at [145, 32] on icon at bounding box center [146, 32] width 4 height 4
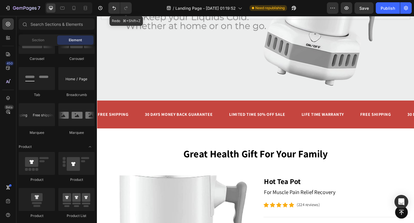
scroll to position [179, 0]
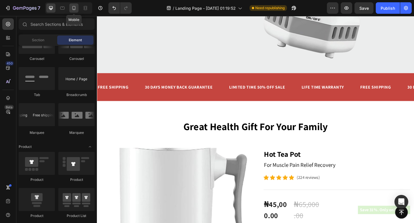
click at [74, 10] on icon at bounding box center [74, 8] width 6 height 6
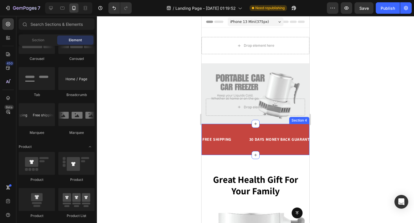
click at [260, 128] on div "FREE SHIPPING Text Block 30 DAYS MONEY BACK GUARANTEE Text Block LIMITED TIME 5…" at bounding box center [255, 139] width 108 height 31
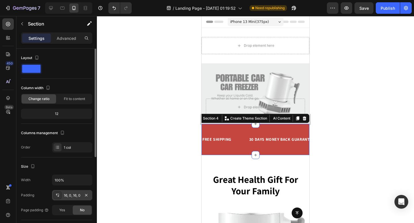
click at [64, 198] on div "16, 0, 16, 0" at bounding box center [72, 195] width 17 height 5
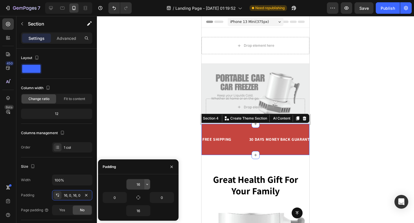
click at [147, 184] on icon "button" at bounding box center [147, 184] width 5 height 5
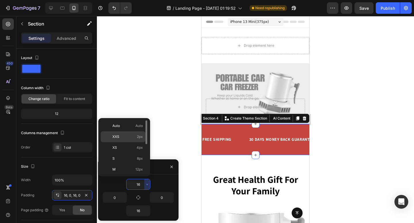
click at [138, 142] on div "XXS 2px" at bounding box center [123, 147] width 45 height 11
type input "2"
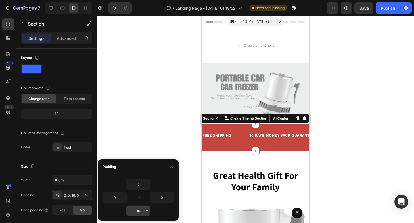
click at [141, 213] on input "16" at bounding box center [138, 211] width 24 height 10
click at [145, 212] on icon "button" at bounding box center [147, 211] width 5 height 5
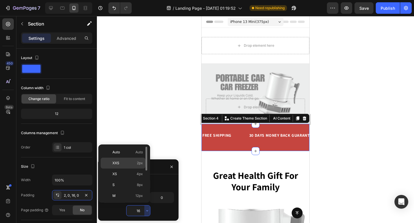
click at [135, 161] on p "XXS 2px" at bounding box center [127, 163] width 30 height 5
type input "2"
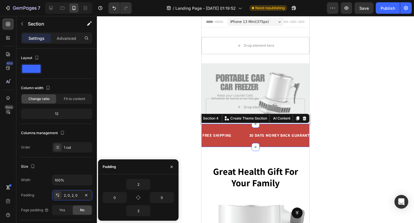
click at [345, 162] on div at bounding box center [255, 119] width 317 height 207
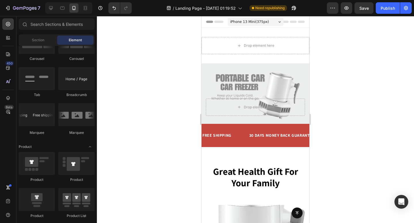
click at [352, 83] on div at bounding box center [255, 119] width 317 height 207
click at [51, 7] on icon at bounding box center [51, 8] width 6 height 6
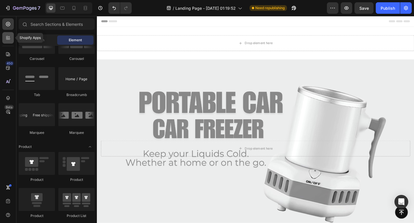
click at [9, 41] on div at bounding box center [7, 37] width 11 height 11
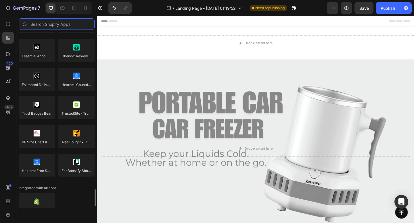
scroll to position [1640, 0]
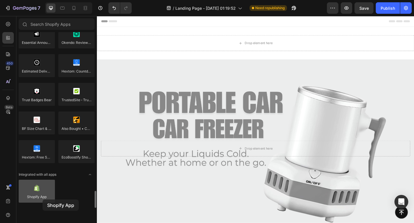
click at [43, 200] on div at bounding box center [37, 191] width 36 height 23
click at [39, 190] on div at bounding box center [37, 191] width 36 height 23
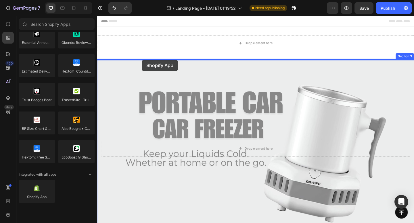
drag, startPoint x: 136, startPoint y: 206, endPoint x: 146, endPoint y: 61, distance: 145.4
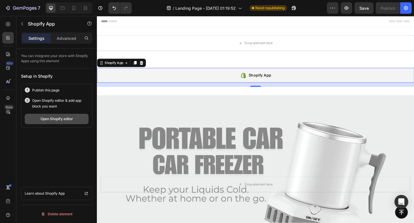
click at [59, 121] on div "Open Shopify editor" at bounding box center [56, 119] width 32 height 5
click at [69, 38] on p "Advanced" at bounding box center [67, 38] width 20 height 6
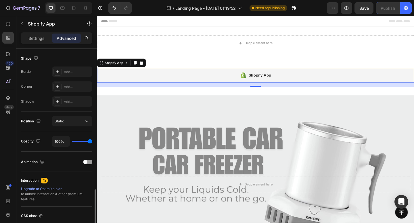
scroll to position [192, 0]
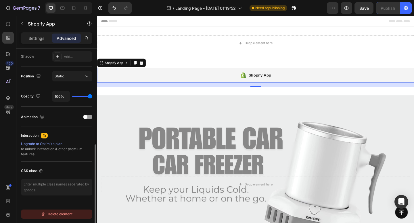
click at [69, 213] on div "Delete element" at bounding box center [57, 214] width 32 height 7
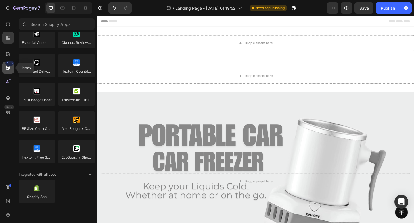
click at [8, 70] on icon at bounding box center [8, 68] width 4 height 4
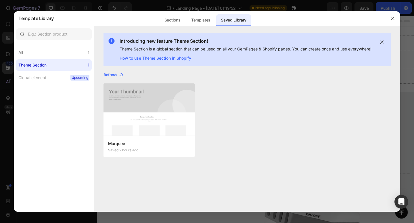
click at [8, 70] on div at bounding box center [207, 111] width 414 height 223
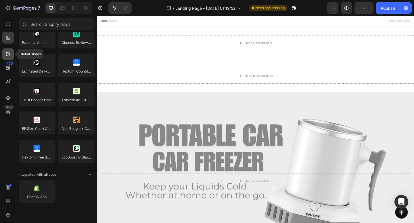
click at [9, 57] on div at bounding box center [7, 54] width 11 height 11
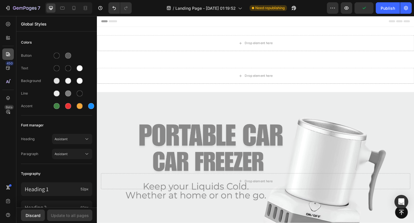
click at [9, 57] on div at bounding box center [7, 54] width 11 height 11
click at [7, 38] on icon at bounding box center [7, 39] width 2 height 2
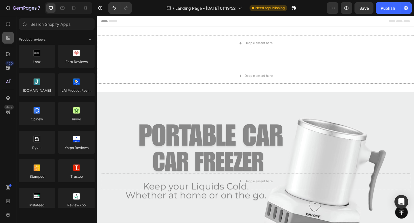
scroll to position [1640, 0]
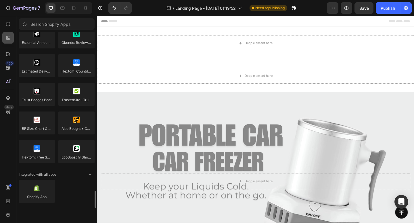
click at [7, 38] on icon at bounding box center [7, 39] width 2 height 2
click at [9, 27] on div at bounding box center [7, 23] width 11 height 11
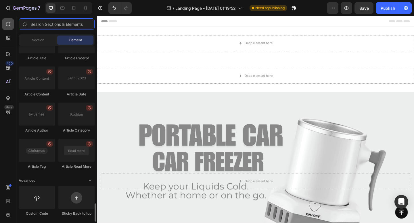
scroll to position [1526, 0]
click at [40, 36] on div "Section" at bounding box center [38, 40] width 36 height 9
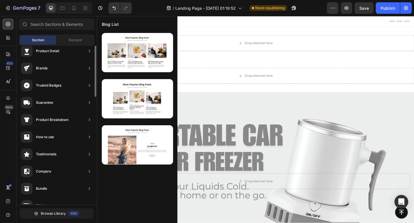
scroll to position [0, 0]
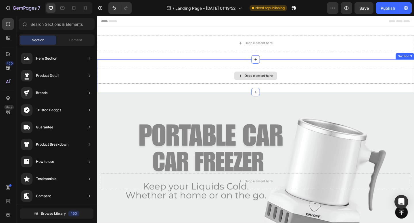
click at [158, 81] on div "Drop element here" at bounding box center [269, 81] width 345 height 17
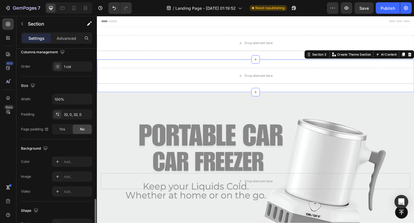
scroll to position [159, 0]
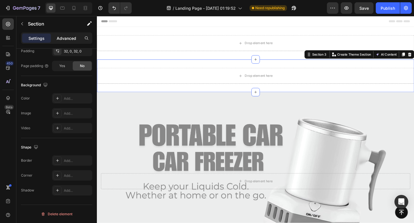
click at [65, 35] on p "Advanced" at bounding box center [67, 38] width 20 height 6
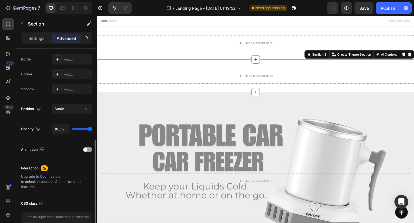
scroll to position [192, 0]
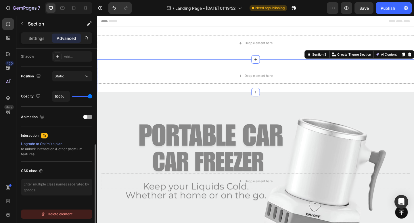
click at [65, 213] on div "Delete element" at bounding box center [57, 214] width 32 height 7
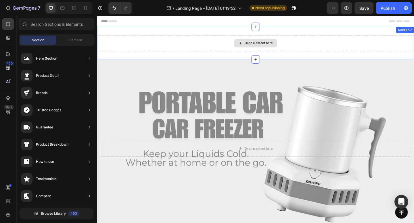
click at [322, 39] on div "Drop element here" at bounding box center [269, 45] width 345 height 17
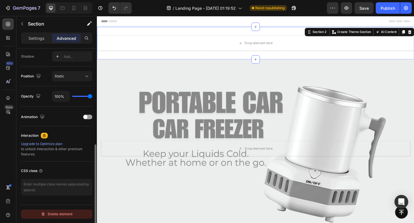
click at [53, 212] on div "Delete element" at bounding box center [57, 214] width 32 height 7
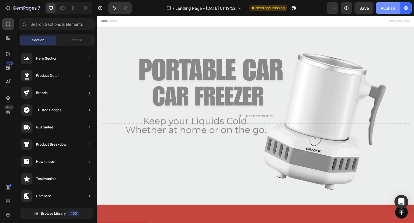
click at [384, 9] on div "Publish" at bounding box center [387, 8] width 14 height 6
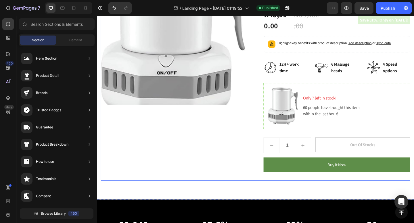
scroll to position [469, 0]
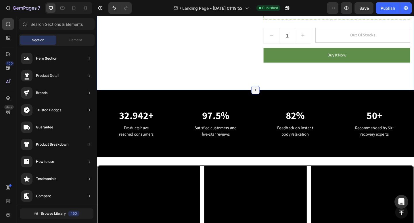
click at [269, 97] on icon at bounding box center [269, 97] width 3 height 3
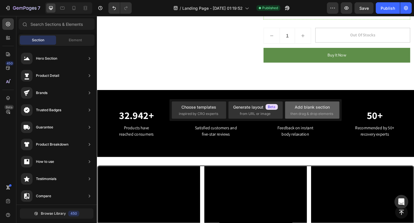
click at [292, 110] on div "Add blank section then drag & drop elements" at bounding box center [312, 110] width 44 height 12
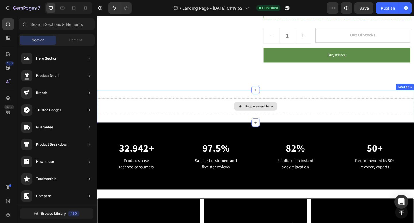
click at [211, 110] on div "Drop element here" at bounding box center [269, 114] width 345 height 17
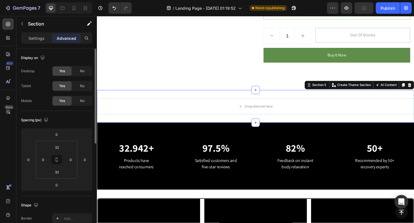
drag, startPoint x: 38, startPoint y: 161, endPoint x: 19, endPoint y: 161, distance: 19.0
drag, startPoint x: 49, startPoint y: 158, endPoint x: 24, endPoint y: 159, distance: 24.7
click at [23, 159] on div "0 0 0 0 32 0 32 0" at bounding box center [56, 159] width 71 height 63
click at [188, 109] on div "Drop element here" at bounding box center [269, 114] width 345 height 17
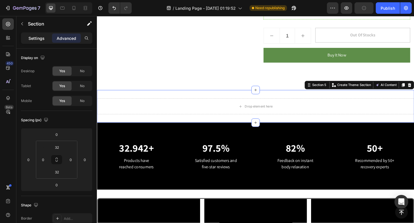
click at [39, 39] on p "Settings" at bounding box center [36, 38] width 16 height 6
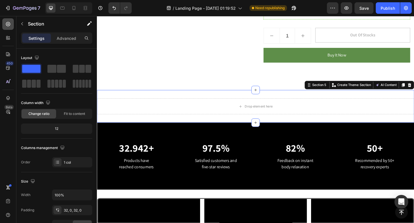
click at [10, 20] on div at bounding box center [7, 23] width 11 height 11
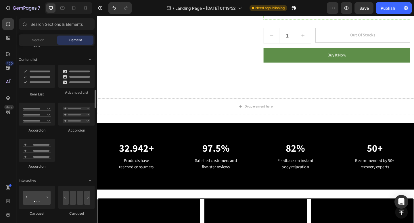
scroll to position [447, 0]
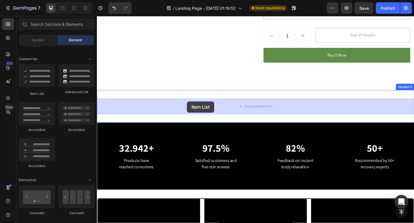
drag, startPoint x: 139, startPoint y: 93, endPoint x: 169, endPoint y: 101, distance: 30.9
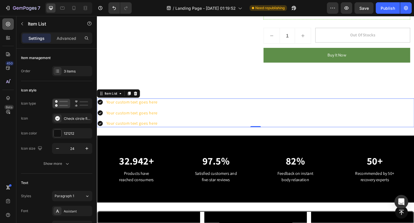
click at [9, 26] on icon at bounding box center [8, 24] width 6 height 6
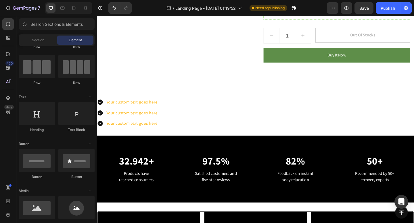
scroll to position [0, 0]
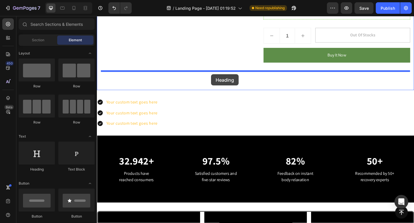
drag, startPoint x: 133, startPoint y: 166, endPoint x: 221, endPoint y: 80, distance: 123.5
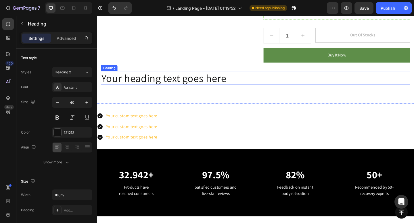
click at [222, 82] on h2 "Your heading text goes here" at bounding box center [269, 83] width 336 height 15
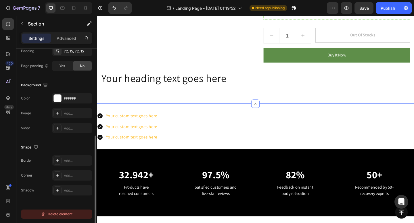
click at [59, 214] on div "Delete element" at bounding box center [57, 214] width 32 height 7
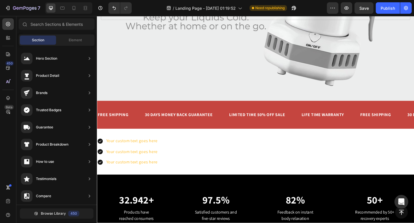
scroll to position [110, 0]
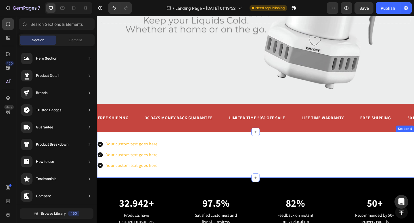
click at [218, 148] on div "Your custom text goes here Your custom text goes here Your custom text goes her…" at bounding box center [269, 167] width 345 height 50
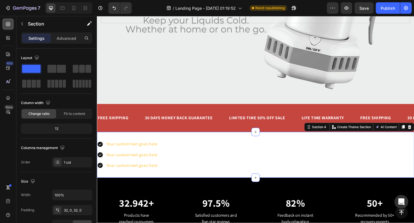
click at [6, 22] on icon at bounding box center [8, 24] width 6 height 6
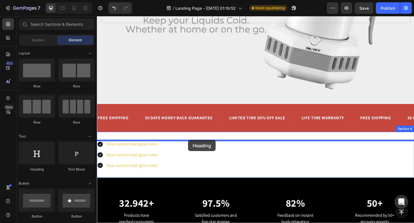
drag, startPoint x: 140, startPoint y: 172, endPoint x: 196, endPoint y: 151, distance: 59.3
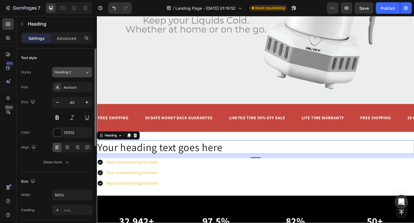
click at [65, 74] on span "Heading 2" at bounding box center [63, 72] width 16 height 5
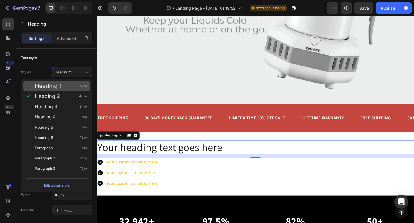
click at [68, 84] on div "Heading 1 52px" at bounding box center [61, 86] width 53 height 6
type input "52"
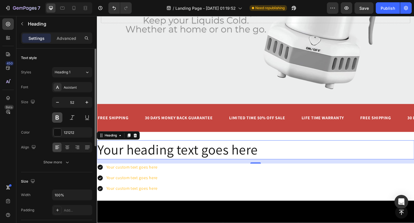
click at [59, 117] on button at bounding box center [57, 118] width 10 height 10
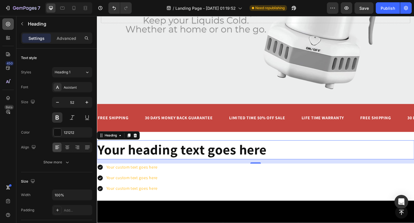
click at [11, 24] on div at bounding box center [7, 23] width 11 height 11
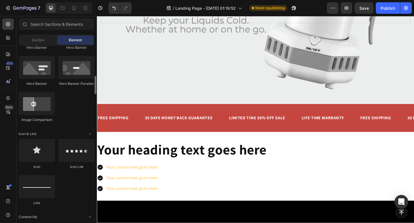
scroll to position [289, 0]
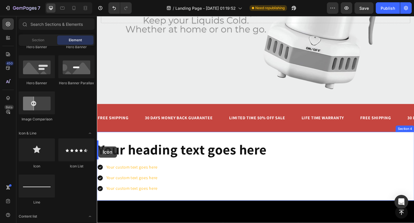
drag, startPoint x: 136, startPoint y: 171, endPoint x: 98, endPoint y: 158, distance: 39.7
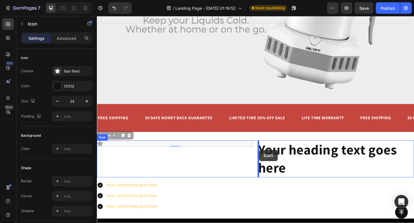
drag, startPoint x: 101, startPoint y: 147, endPoint x: 273, endPoint y: 162, distance: 172.4
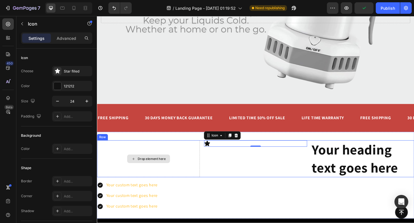
click at [154, 157] on div "Drop element here" at bounding box center [153, 172] width 112 height 40
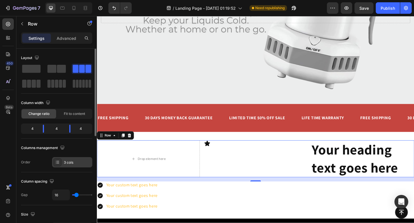
click at [60, 162] on div at bounding box center [57, 163] width 8 height 8
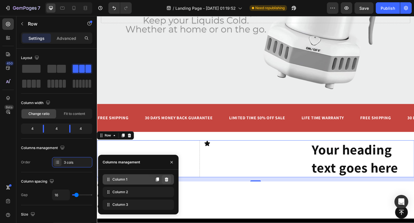
click at [168, 179] on icon at bounding box center [166, 179] width 5 height 5
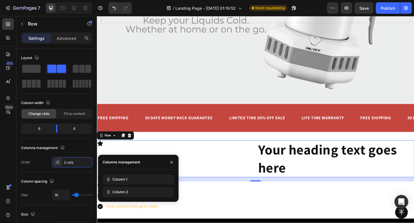
click at [0, 0] on icon at bounding box center [0, 0] width 0 height 0
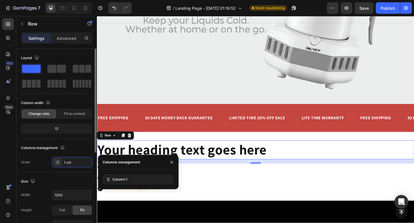
click at [64, 138] on div "Column width Change ratio Fit to content 12" at bounding box center [56, 119] width 71 height 40
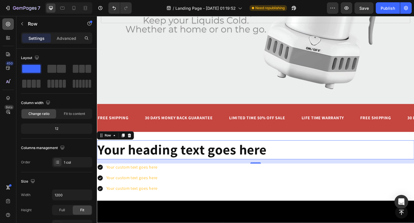
click at [6, 21] on div at bounding box center [7, 23] width 11 height 11
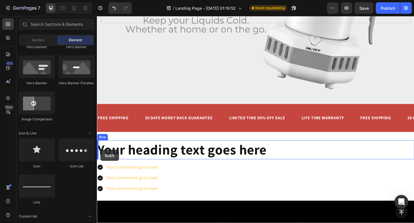
drag, startPoint x: 141, startPoint y: 171, endPoint x: 101, endPoint y: 162, distance: 41.2
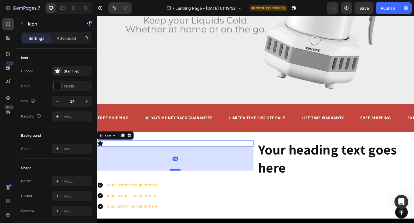
drag, startPoint x: 182, startPoint y: 158, endPoint x: 182, endPoint y: 184, distance: 25.9
click at [182, 184] on div at bounding box center [181, 184] width 11 height 2
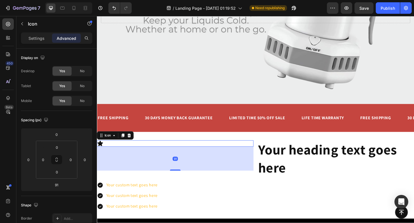
click at [190, 158] on div "Icon 91" at bounding box center [182, 155] width 170 height 7
click at [186, 156] on div "Icon 91" at bounding box center [182, 155] width 170 height 7
click at [266, 157] on div "Icon 91" at bounding box center [182, 155] width 170 height 7
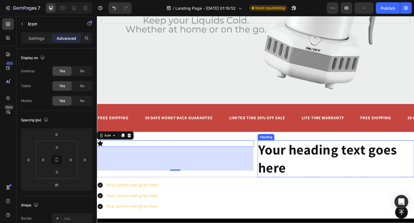
click at [281, 160] on h2 "Your heading text goes here" at bounding box center [356, 172] width 170 height 40
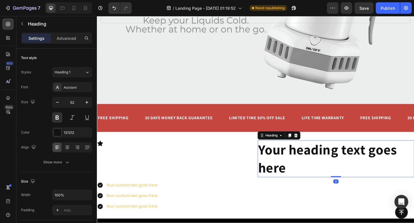
click at [273, 160] on h2 "Your heading text goes here" at bounding box center [356, 172] width 170 height 40
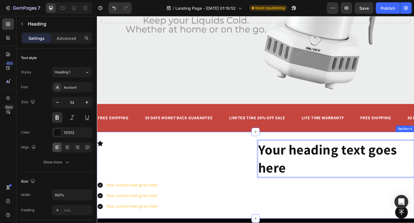
click at [258, 149] on div "Icon Your heading text goes here Heading 0 Row Your custom text goes here Your …" at bounding box center [269, 189] width 345 height 94
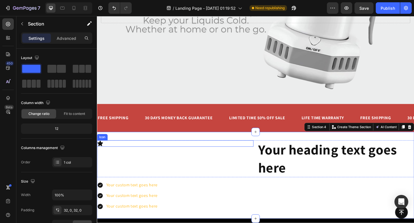
click at [260, 157] on div "Icon" at bounding box center [182, 155] width 170 height 7
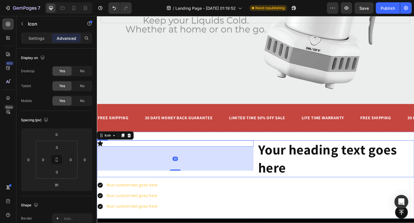
click at [268, 154] on div "Icon 91 Your heading text goes here Heading Row" at bounding box center [269, 172] width 345 height 40
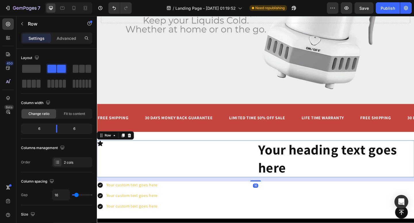
click at [270, 171] on div "Icon Your heading text goes here Heading Row 16" at bounding box center [269, 172] width 345 height 40
click at [277, 161] on p "Your heading text goes here" at bounding box center [356, 171] width 169 height 39
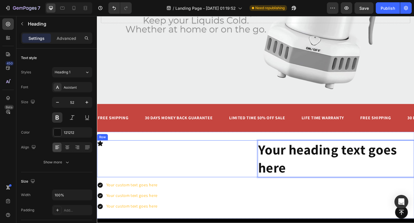
drag, startPoint x: 272, startPoint y: 161, endPoint x: 239, endPoint y: 161, distance: 33.6
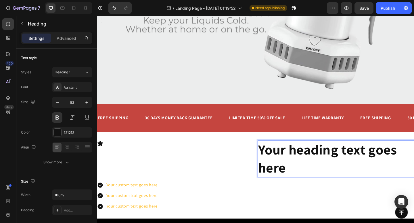
click at [279, 165] on p "Your heading text goes here" at bounding box center [356, 171] width 169 height 39
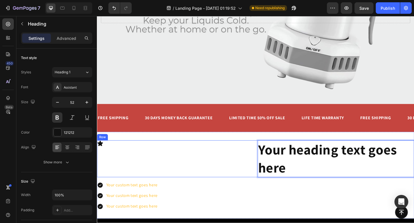
click at [193, 178] on div "Icon" at bounding box center [182, 172] width 170 height 40
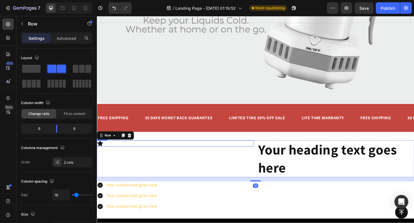
click at [103, 154] on icon at bounding box center [100, 155] width 6 height 6
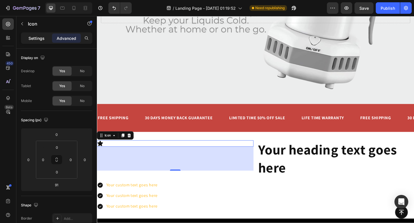
click at [31, 37] on p "Settings" at bounding box center [36, 38] width 16 height 6
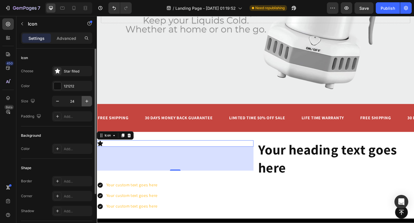
click at [87, 104] on icon "button" at bounding box center [87, 102] width 6 height 6
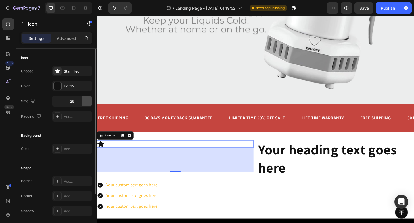
click at [87, 104] on icon "button" at bounding box center [87, 102] width 6 height 6
click at [79, 101] on input "33" at bounding box center [72, 101] width 19 height 10
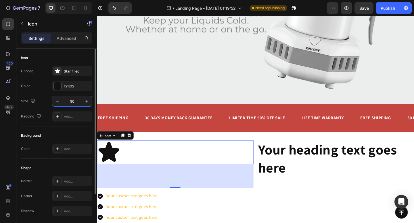
type input "9"
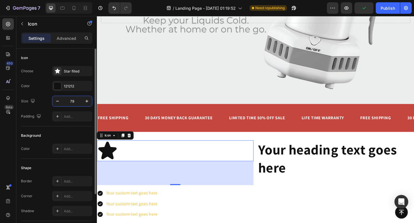
type input "79"
click at [55, 86] on div at bounding box center [57, 85] width 7 height 7
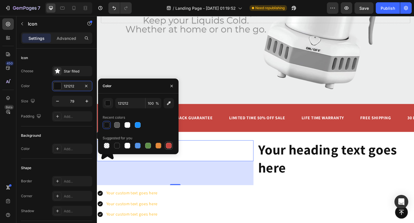
click at [168, 146] on div at bounding box center [169, 146] width 6 height 6
type input "C5453F"
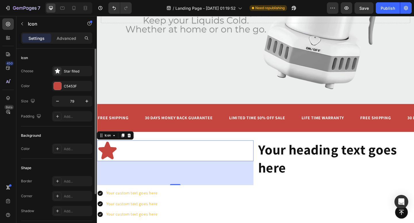
click at [73, 136] on div "Background" at bounding box center [56, 135] width 71 height 9
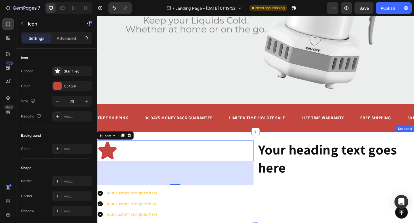
click at [194, 145] on div "Icon 91 Your heading text goes here Heading Row Your custom text goes here Your…" at bounding box center [269, 193] width 345 height 103
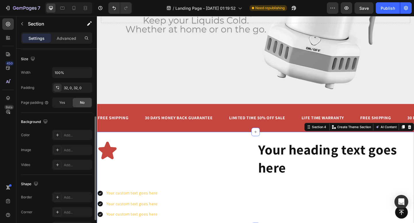
scroll to position [123, 0]
click at [64, 88] on div "32, 0, 32, 0" at bounding box center [72, 87] width 17 height 5
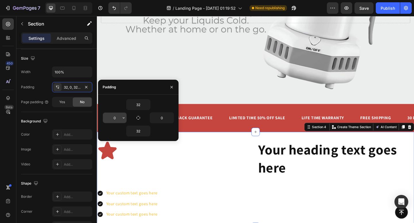
click at [110, 117] on input "0" at bounding box center [115, 118] width 24 height 10
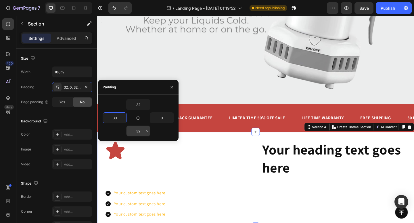
type input "3"
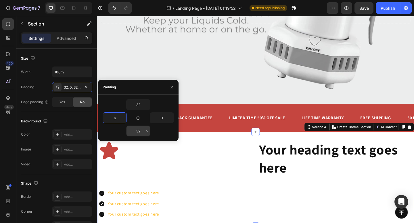
type input "60"
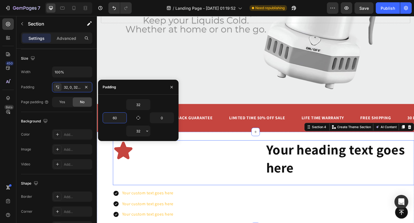
click at [296, 170] on p "Your heading text goes here" at bounding box center [361, 171] width 160 height 39
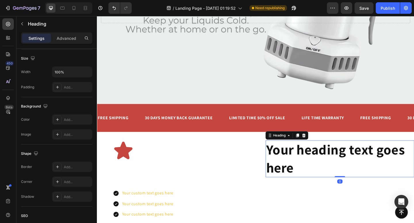
scroll to position [0, 0]
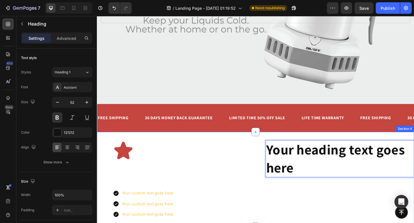
click at [263, 146] on div "Icon Your heading text goes here Heading 0 Row Your custom text goes here Your …" at bounding box center [269, 193] width 345 height 103
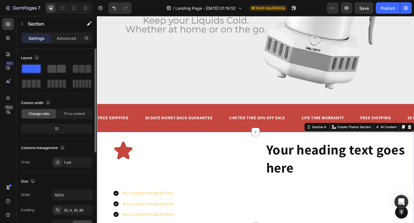
click at [59, 70] on span at bounding box center [61, 69] width 9 height 8
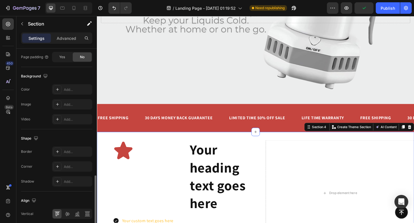
scroll to position [225, 0]
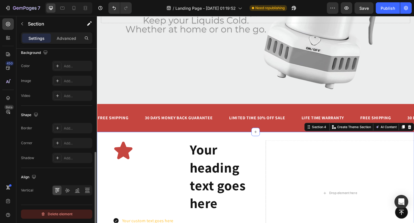
click at [50, 216] on div "Delete element" at bounding box center [57, 214] width 32 height 7
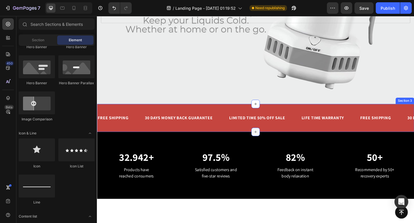
click at [269, 142] on icon at bounding box center [269, 142] width 3 height 3
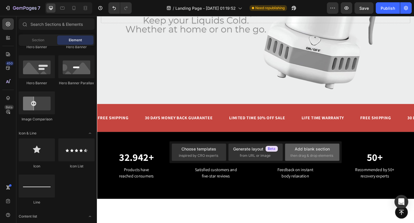
click at [294, 153] on div "Add blank section then drag & drop elements" at bounding box center [312, 152] width 44 height 12
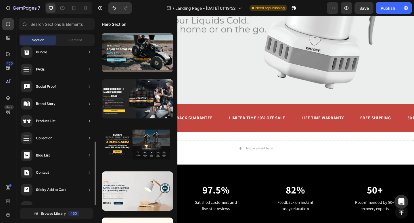
scroll to position [174, 0]
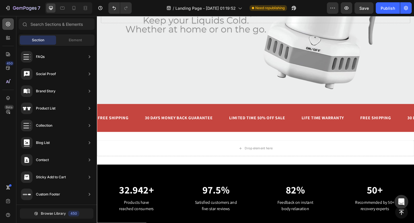
click at [7, 26] on icon at bounding box center [8, 24] width 4 height 4
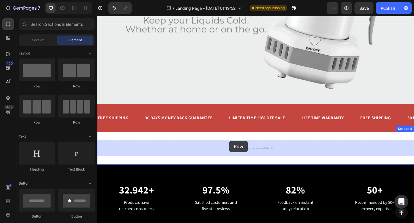
drag, startPoint x: 171, startPoint y: 92, endPoint x: 240, endPoint y: 152, distance: 91.6
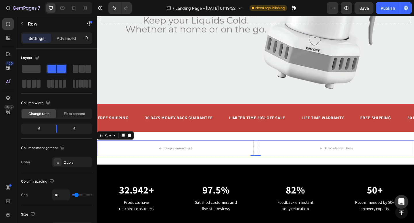
click at [271, 162] on div "Drop element here Drop element here Row 0" at bounding box center [269, 160] width 345 height 17
drag, startPoint x: 269, startPoint y: 158, endPoint x: 243, endPoint y: 163, distance: 26.6
click at [243, 163] on div "Drop element here Drop element here Row 0" at bounding box center [269, 160] width 345 height 17
click at [243, 163] on div "Drop element here" at bounding box center [182, 160] width 170 height 17
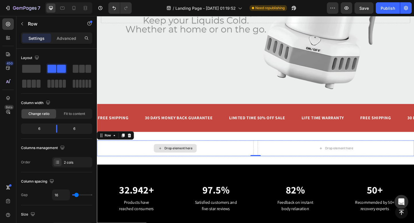
click at [243, 163] on div "Drop element here" at bounding box center [182, 160] width 170 height 17
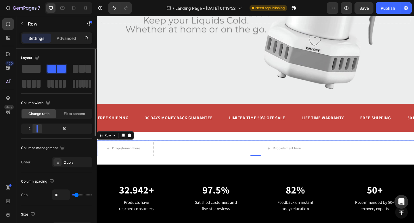
drag, startPoint x: 56, startPoint y: 129, endPoint x: 32, endPoint y: 131, distance: 24.8
click at [32, 131] on div at bounding box center [37, 129] width 10 height 8
click at [5, 21] on div at bounding box center [7, 23] width 11 height 11
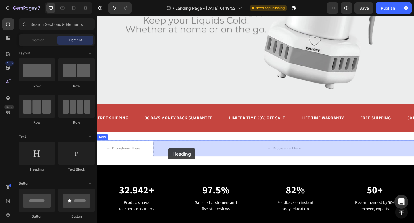
drag, startPoint x: 137, startPoint y: 167, endPoint x: 174, endPoint y: 160, distance: 37.9
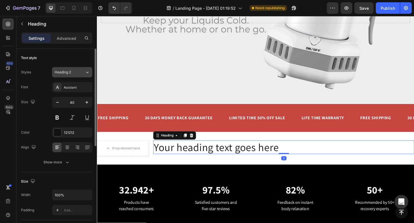
click at [77, 74] on div "Heading 2" at bounding box center [66, 72] width 23 height 5
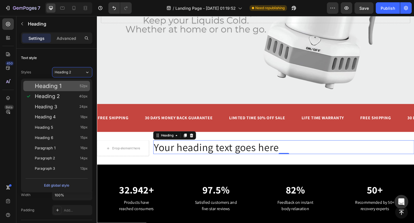
click at [78, 90] on div "Heading 1 52px" at bounding box center [56, 86] width 67 height 10
type input "52"
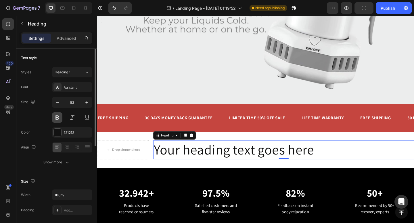
click at [54, 121] on button at bounding box center [57, 118] width 10 height 10
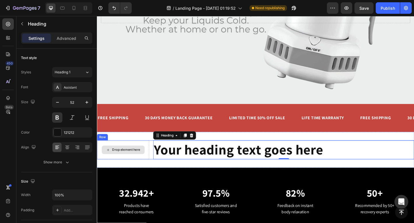
click at [117, 159] on div "Drop element here" at bounding box center [125, 161] width 47 height 9
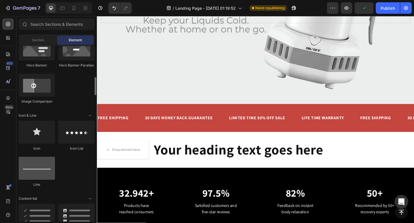
scroll to position [308, 0]
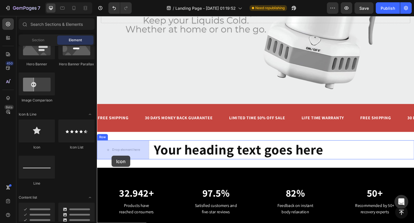
drag, startPoint x: 133, startPoint y: 155, endPoint x: 113, endPoint y: 168, distance: 24.0
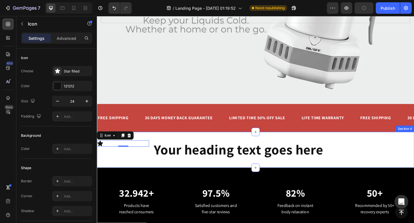
click at [164, 150] on div "Icon 0 Your heading text goes here Heading Row Section 4" at bounding box center [269, 161] width 345 height 39
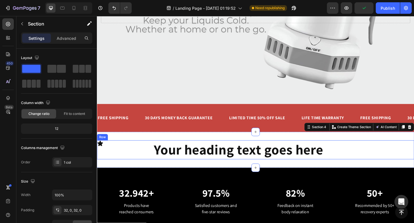
click at [142, 163] on div "Icon" at bounding box center [125, 162] width 57 height 21
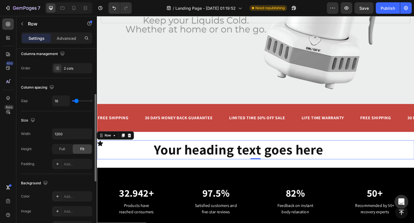
scroll to position [96, 0]
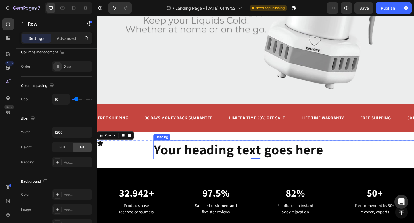
click at [219, 167] on h2 "Your heading text goes here" at bounding box center [299, 162] width 283 height 21
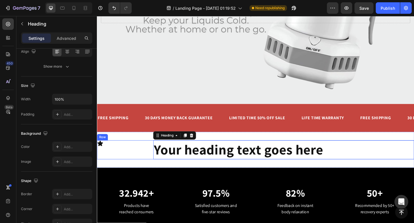
scroll to position [0, 0]
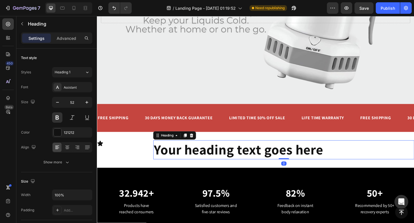
click at [186, 161] on h2 "Your heading text goes here" at bounding box center [299, 162] width 283 height 21
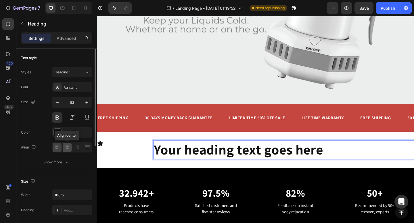
click at [66, 147] on icon at bounding box center [67, 148] width 6 height 6
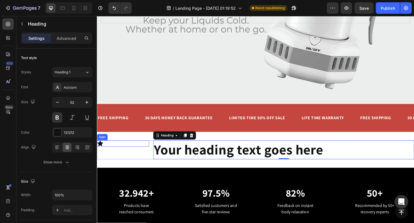
click at [113, 154] on div "Icon" at bounding box center [125, 155] width 57 height 7
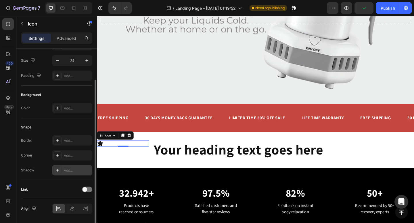
scroll to position [59, 0]
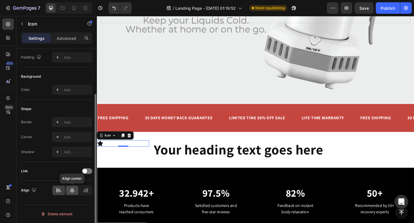
click at [72, 193] on icon at bounding box center [72, 191] width 6 height 6
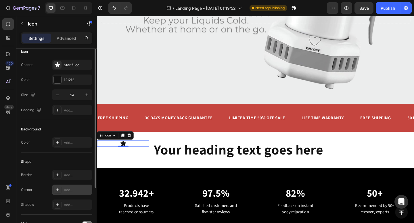
scroll to position [0, 0]
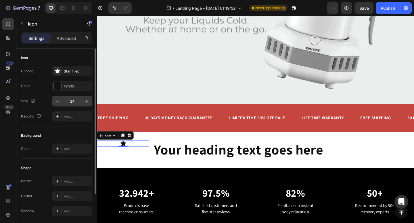
click at [77, 103] on input "24" at bounding box center [72, 101] width 19 height 10
type input "6"
type input "59"
click at [83, 128] on div "Background Color Add..." at bounding box center [56, 143] width 71 height 32
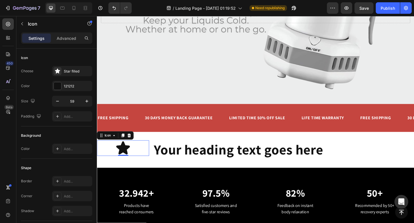
click at [125, 159] on icon at bounding box center [125, 160] width 15 height 14
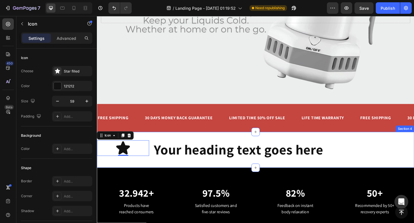
click at [186, 150] on div "Icon 0 Your heading text goes here Heading Row Section 4" at bounding box center [269, 161] width 345 height 39
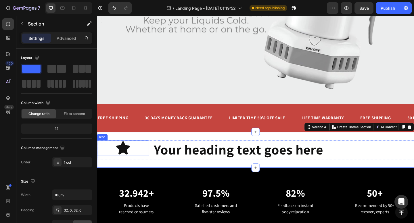
click at [153, 163] on div "Icon" at bounding box center [125, 160] width 57 height 17
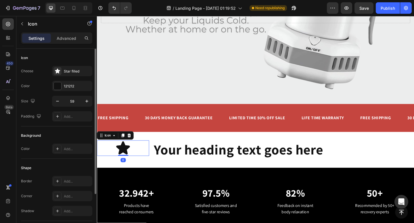
click at [71, 141] on div "Background Color Add..." at bounding box center [56, 143] width 71 height 32
click at [148, 159] on div "Icon 0" at bounding box center [125, 160] width 57 height 17
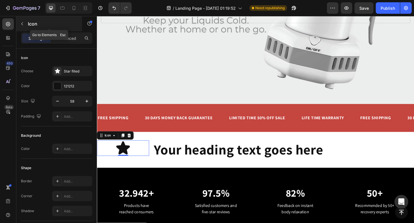
click at [22, 27] on button "button" at bounding box center [22, 23] width 9 height 9
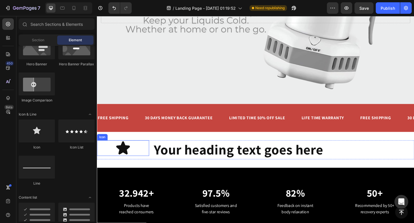
click at [149, 167] on div "Icon" at bounding box center [125, 160] width 57 height 17
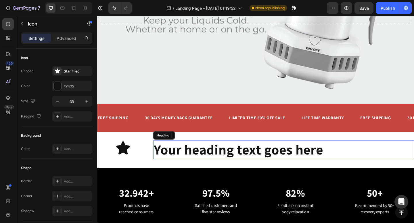
click at [168, 166] on p "Your heading text goes here" at bounding box center [300, 162] width 282 height 20
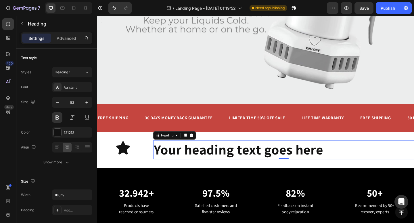
click at [158, 170] on h2 "Your heading text goes here" at bounding box center [299, 162] width 283 height 21
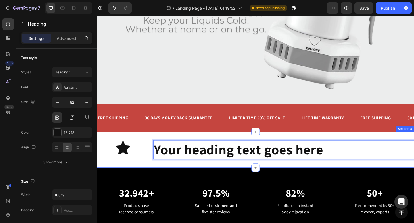
click at [155, 174] on div "Icon Your heading text goes here Heading 0 Row Section 4" at bounding box center [269, 161] width 345 height 39
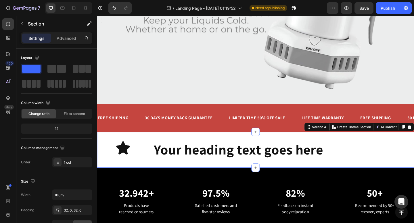
click at [157, 179] on div "Icon Your heading text goes here Heading Row Section 4 Create Theme Section AI …" at bounding box center [269, 161] width 345 height 39
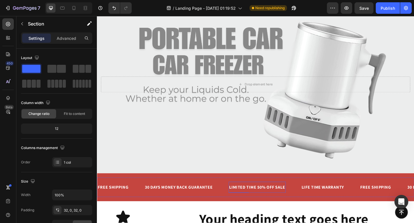
scroll to position [123, 0]
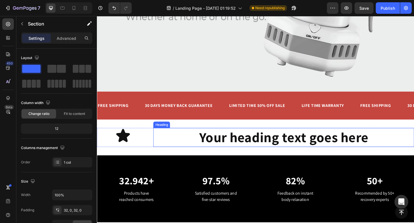
click at [252, 145] on h2 "Your heading text goes here" at bounding box center [299, 148] width 283 height 21
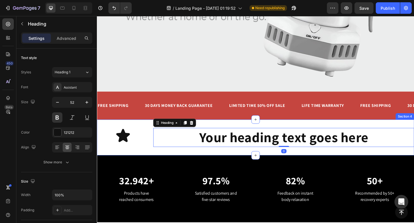
click at [267, 130] on icon at bounding box center [269, 129] width 5 height 5
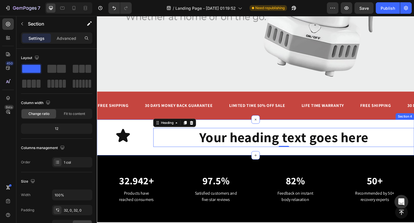
click at [254, 133] on div "Icon Your heading text goes here Heading 0 Row Section 4" at bounding box center [269, 148] width 345 height 39
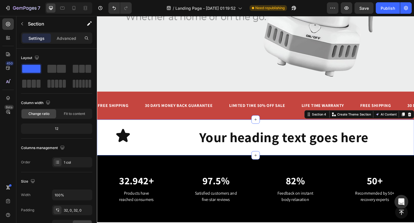
click at [254, 133] on div "Icon Your heading text goes here Heading Row Section 4 Create Theme Section AI …" at bounding box center [269, 148] width 345 height 39
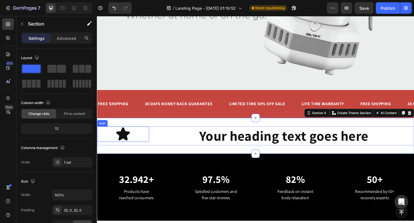
click at [130, 149] on icon at bounding box center [125, 145] width 15 height 14
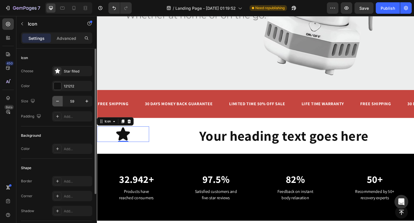
click at [59, 105] on button "button" at bounding box center [57, 101] width 10 height 10
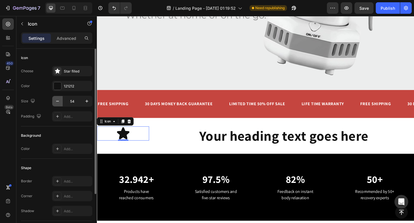
click at [59, 105] on button "button" at bounding box center [57, 101] width 10 height 10
type input "51"
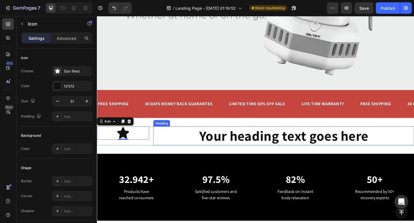
click at [221, 152] on h2 "Your heading text goes here" at bounding box center [299, 146] width 283 height 21
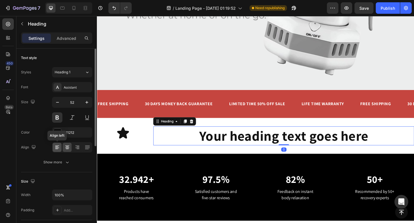
click at [57, 148] on icon at bounding box center [57, 148] width 6 height 6
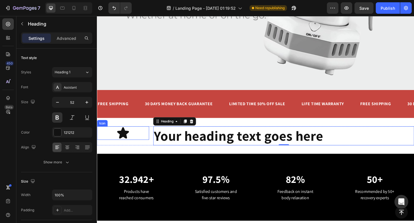
click at [124, 145] on icon at bounding box center [125, 144] width 13 height 12
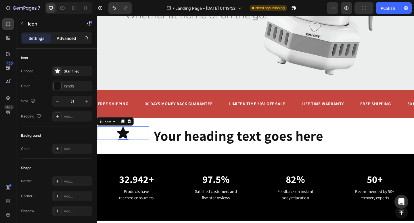
click at [64, 36] on p "Advanced" at bounding box center [67, 38] width 20 height 6
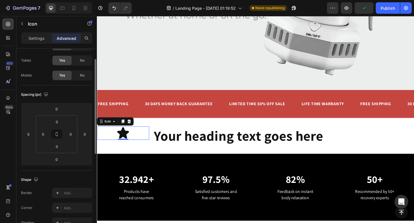
scroll to position [31, 0]
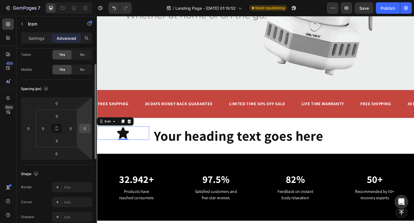
click at [85, 127] on input "0" at bounding box center [84, 128] width 9 height 9
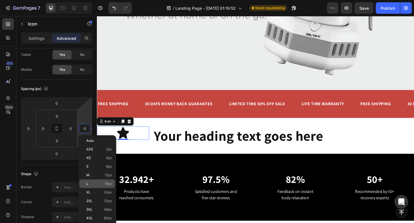
click at [110, 185] on span "16px" at bounding box center [108, 184] width 7 height 4
type input "16"
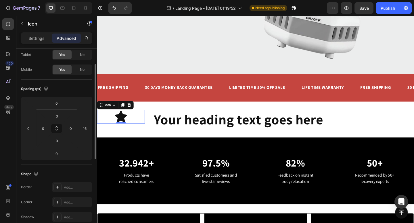
scroll to position [145, 0]
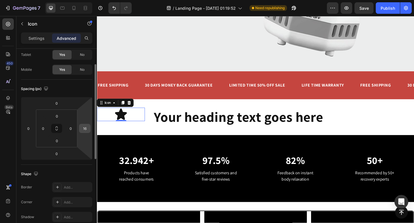
click at [86, 131] on input "16" at bounding box center [84, 128] width 9 height 9
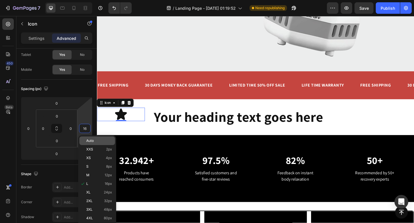
click at [92, 141] on span "Auto" at bounding box center [89, 141] width 7 height 4
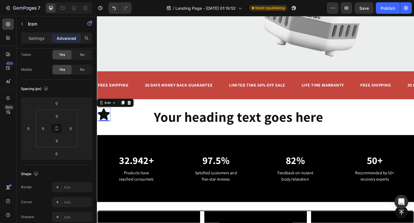
click at [92, 141] on div at bounding box center [94, 144] width 4 height 191
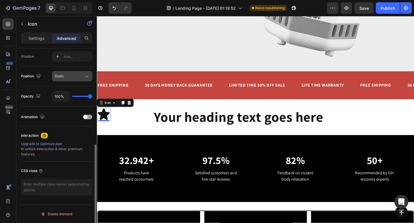
click at [84, 77] on icon at bounding box center [87, 77] width 6 height 6
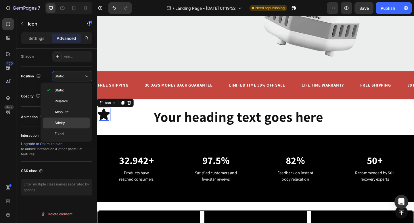
click at [75, 129] on div "Sticky" at bounding box center [66, 134] width 47 height 11
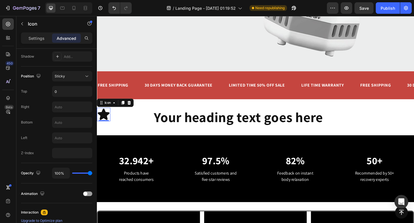
click at [75, 129] on div "Sticky" at bounding box center [66, 134] width 47 height 11
click at [105, 123] on icon at bounding box center [104, 123] width 13 height 12
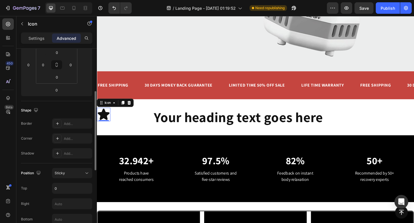
scroll to position [95, 0]
click at [35, 38] on p "Settings" at bounding box center [36, 38] width 16 height 6
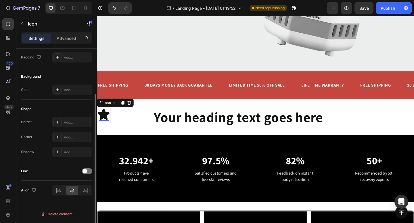
scroll to position [59, 0]
click at [86, 192] on icon at bounding box center [86, 191] width 6 height 6
click at [103, 119] on icon at bounding box center [104, 123] width 13 height 12
